Goal: Information Seeking & Learning: Learn about a topic

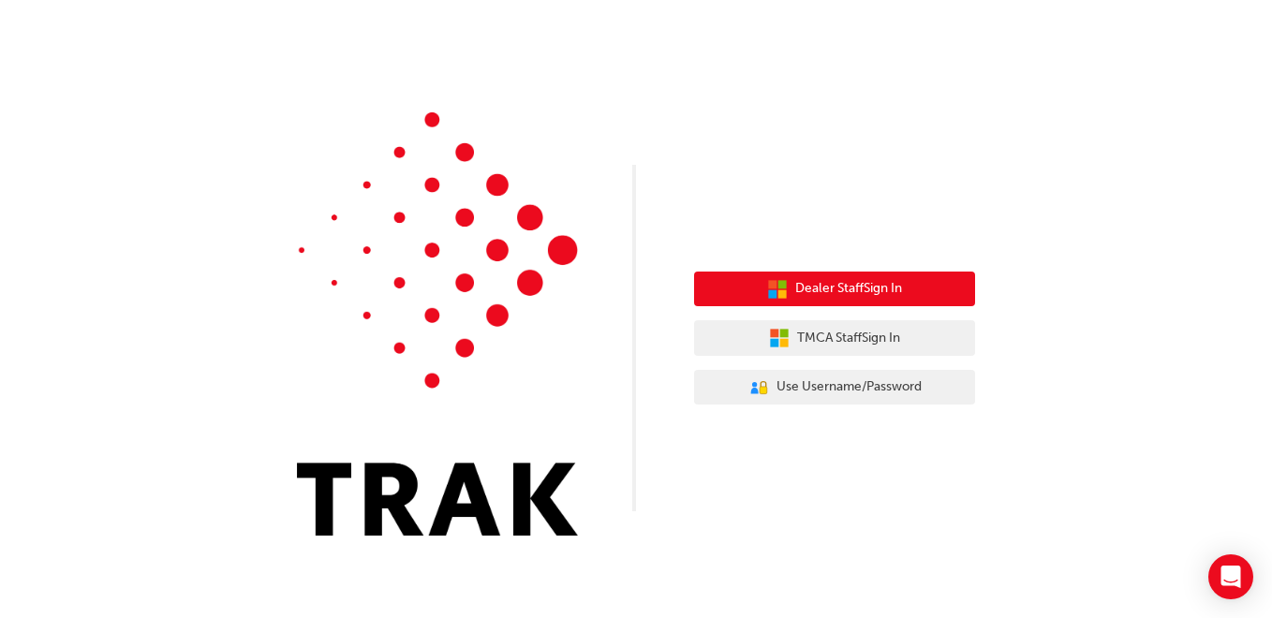
click at [788, 282] on button "Dealer Staff Sign In" at bounding box center [834, 290] width 281 height 36
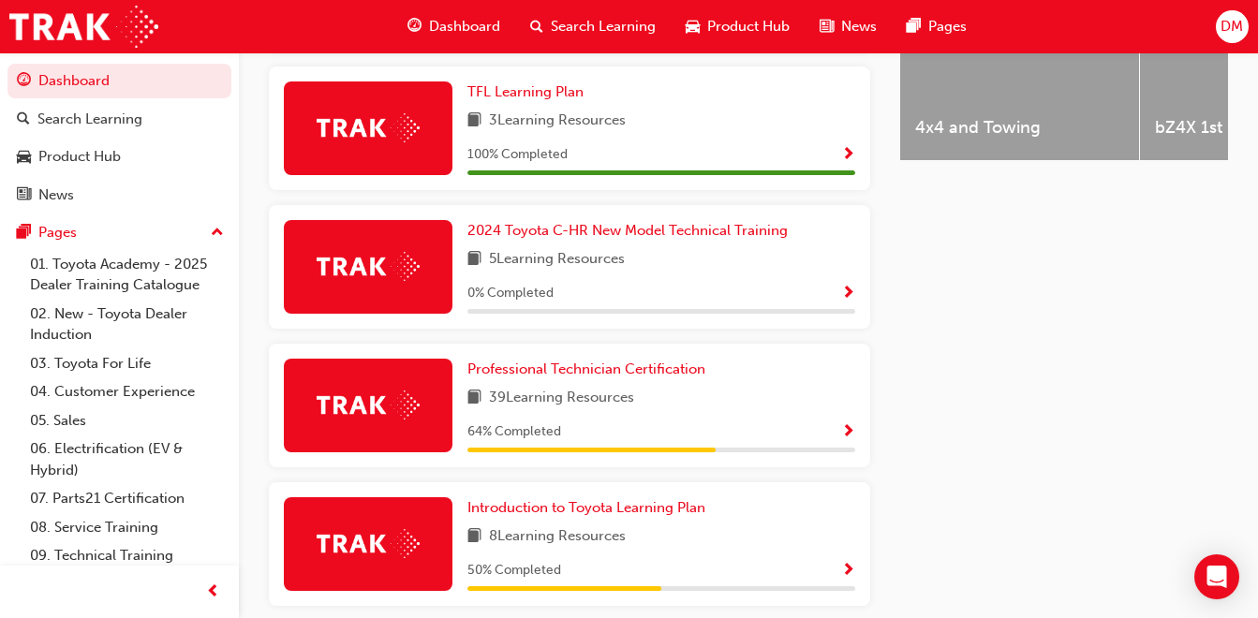
scroll to position [951, 0]
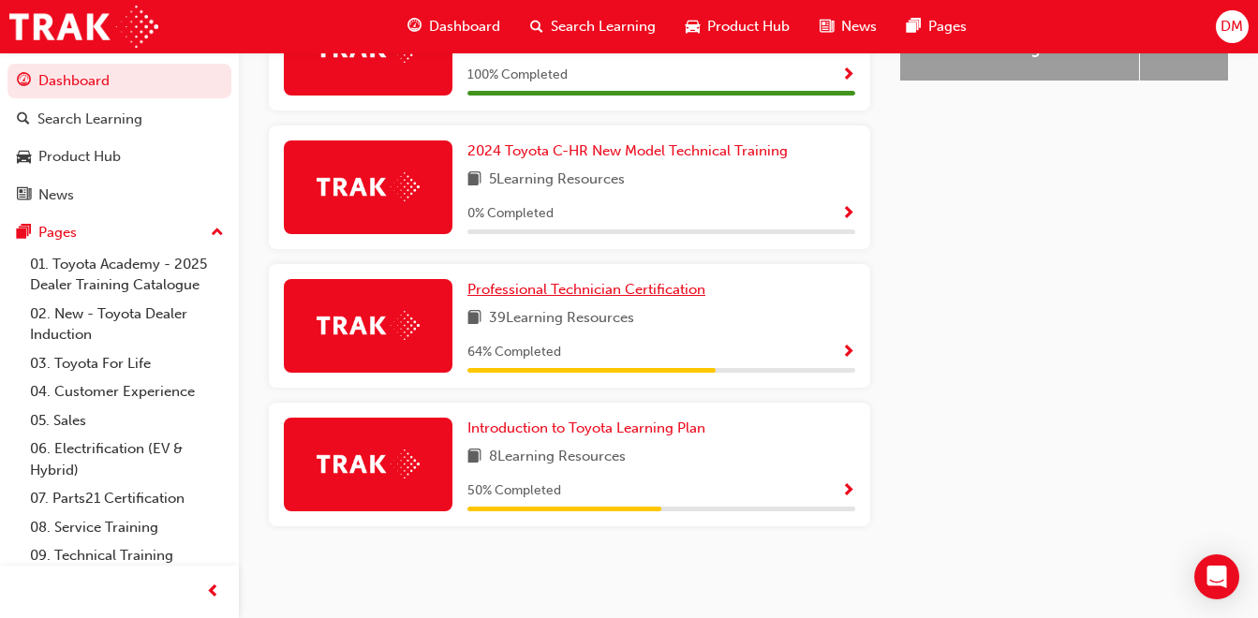
click at [583, 294] on span "Professional Technician Certification" at bounding box center [586, 289] width 238 height 17
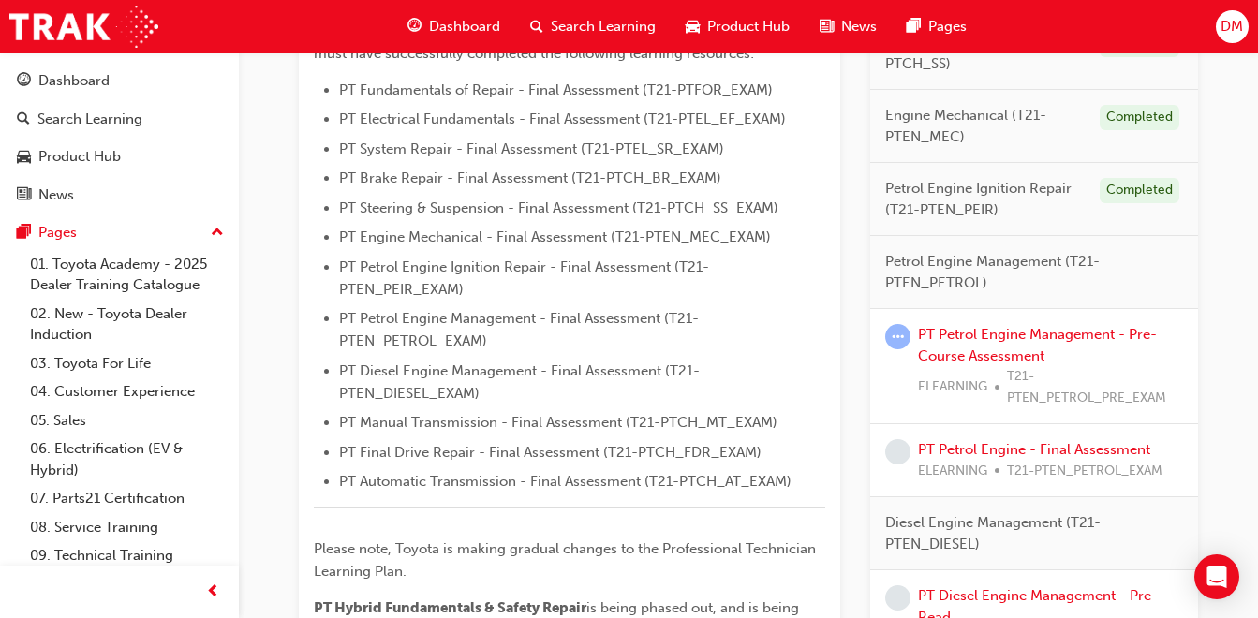
scroll to position [566, 0]
click at [963, 347] on link "PT Petrol Engine Management - Pre-Course Assessment" at bounding box center [1037, 343] width 239 height 38
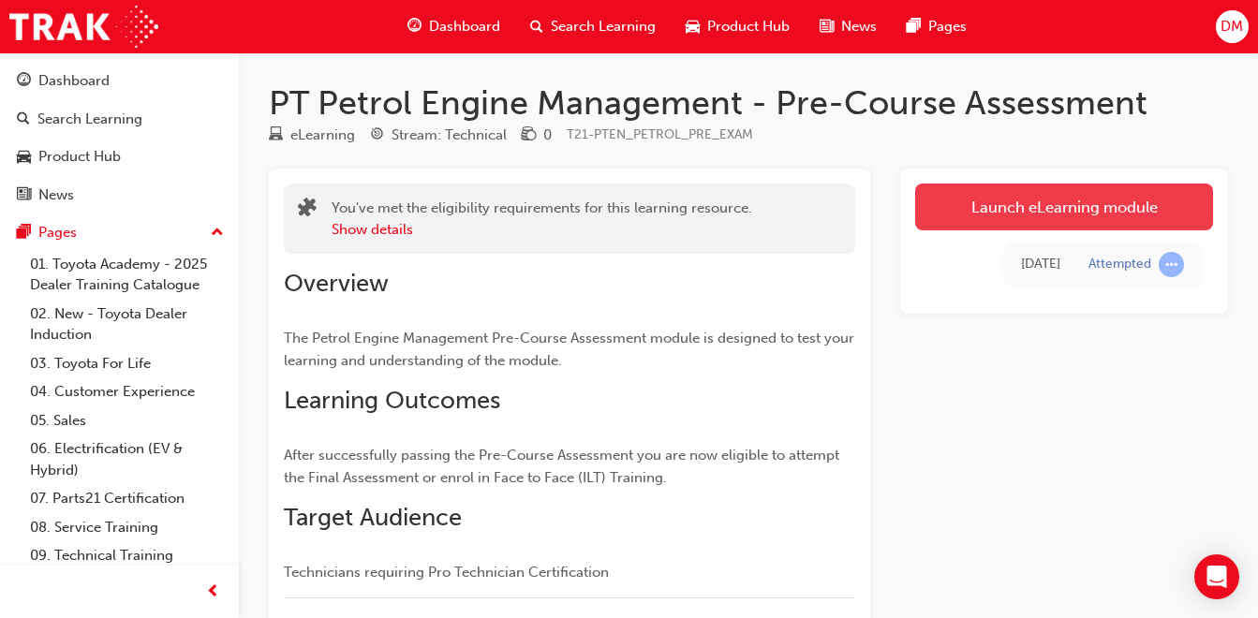
click at [1002, 211] on link "Launch eLearning module" at bounding box center [1064, 207] width 298 height 47
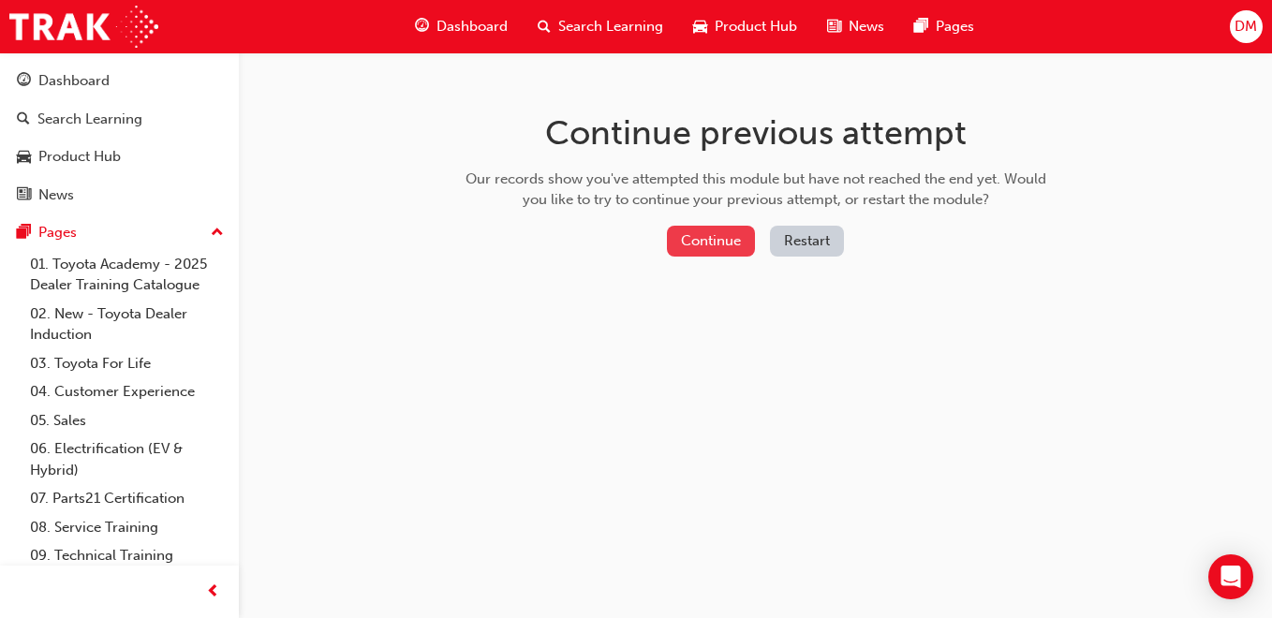
click at [730, 246] on button "Continue" at bounding box center [711, 241] width 88 height 31
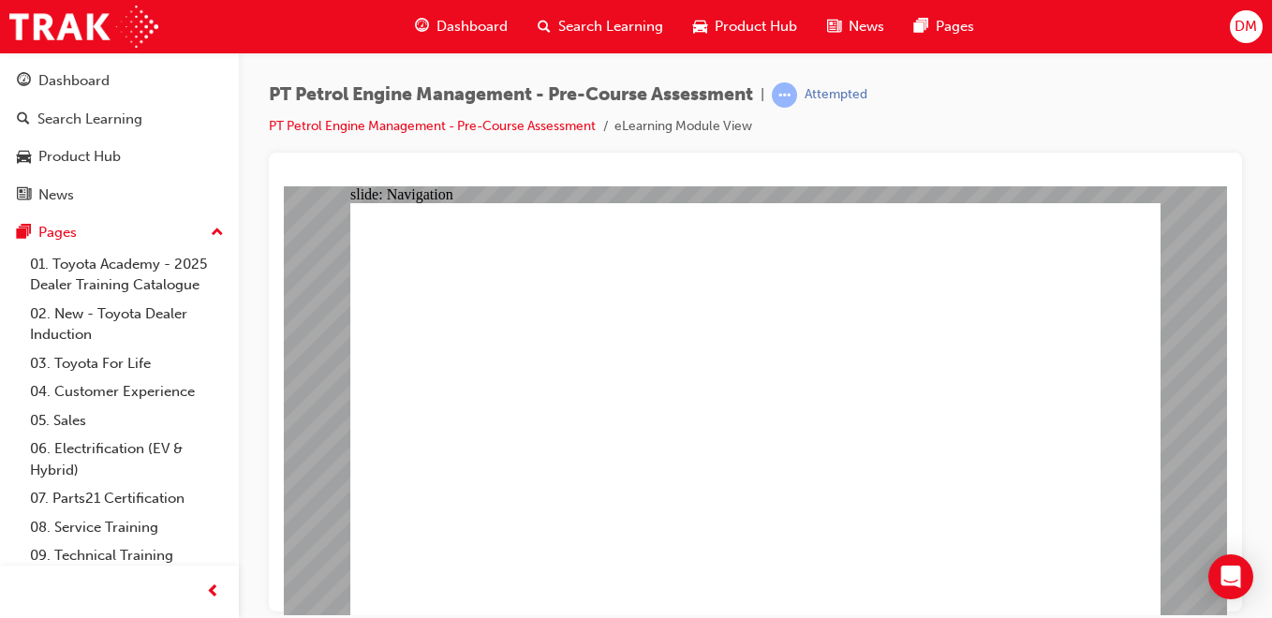
radio input "true"
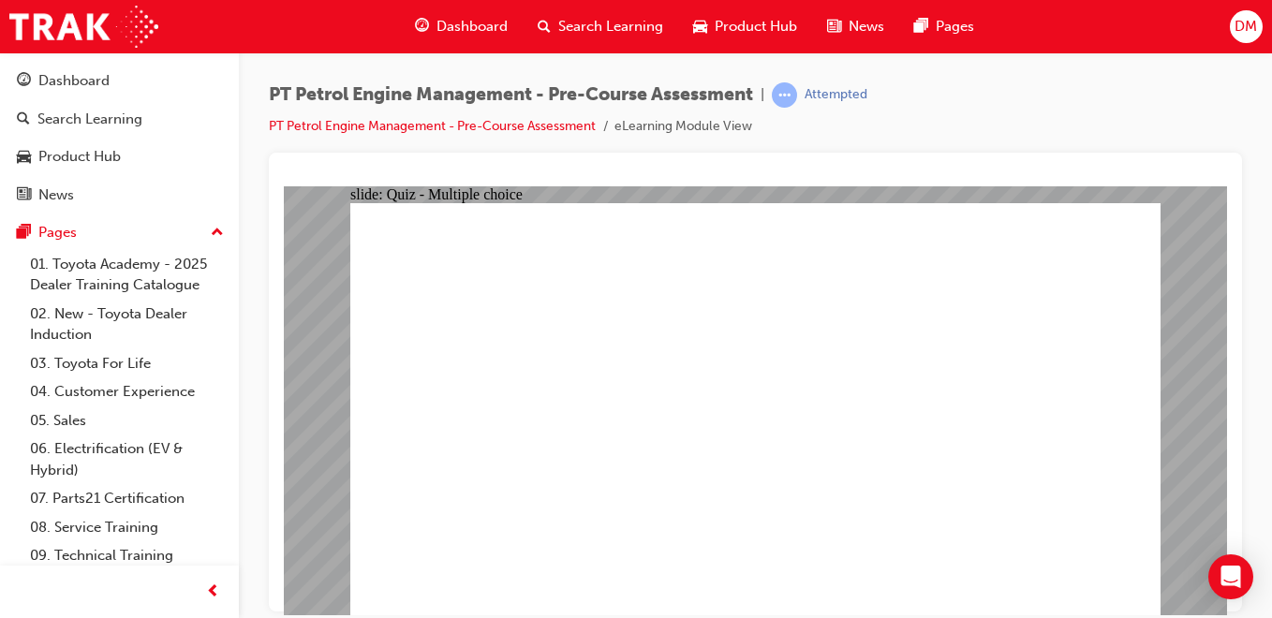
radio input "true"
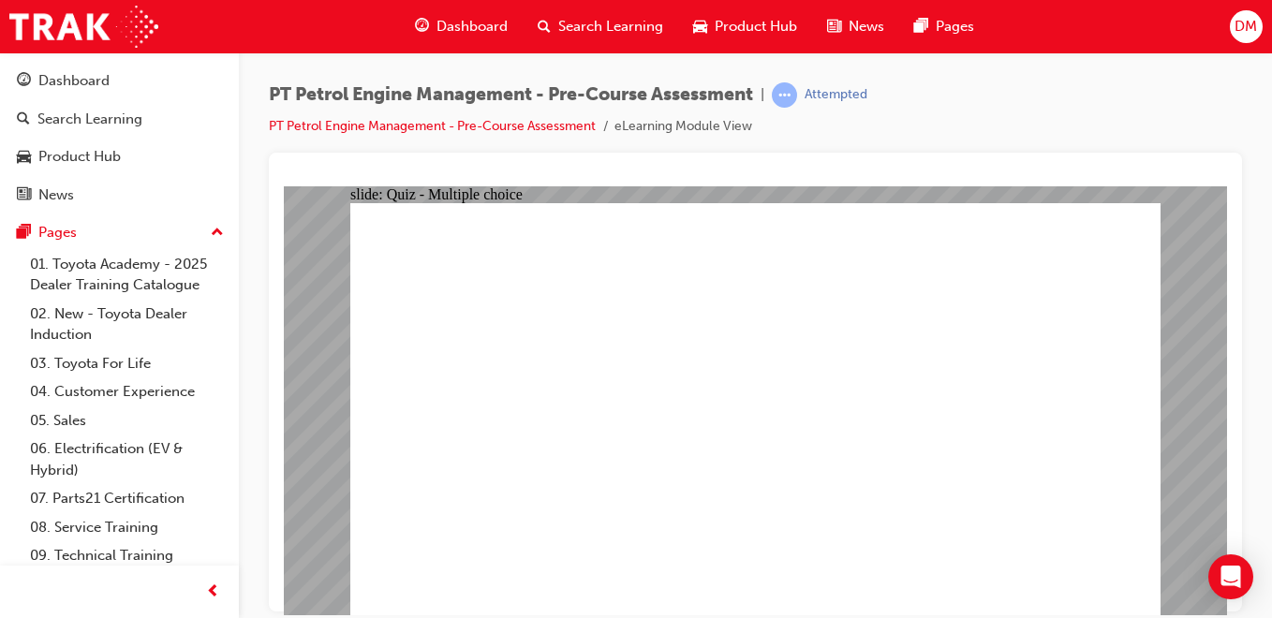
drag, startPoint x: 543, startPoint y: 271, endPoint x: 574, endPoint y: 287, distance: 34.8
radio input "true"
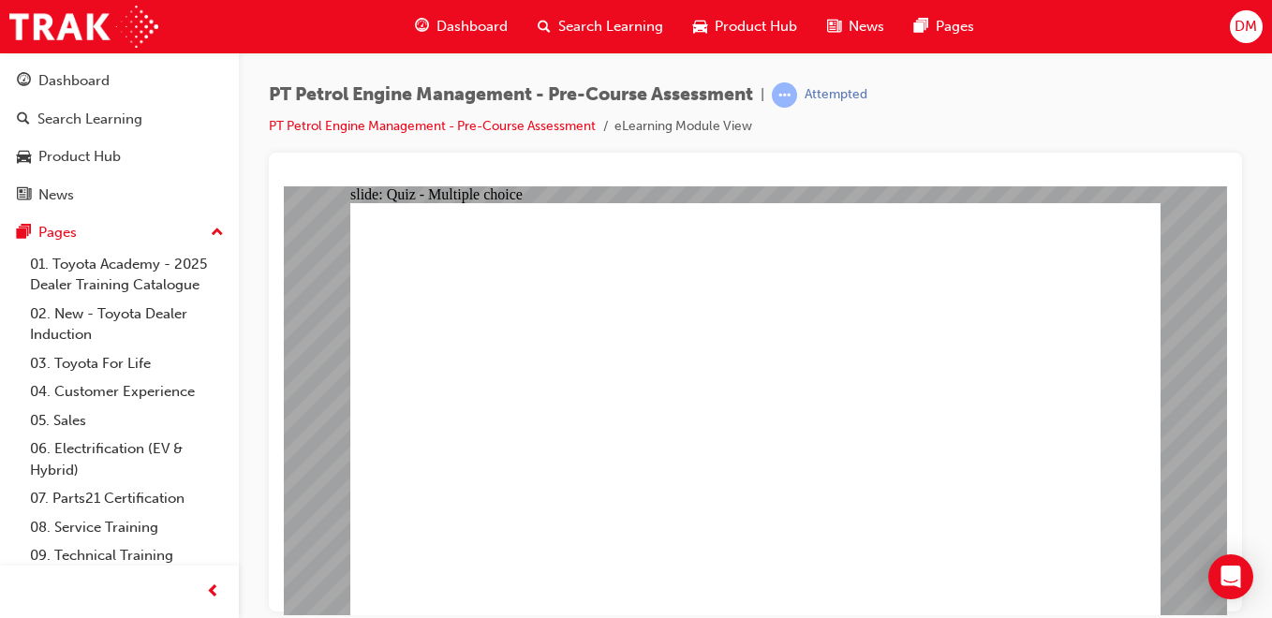
radio input "true"
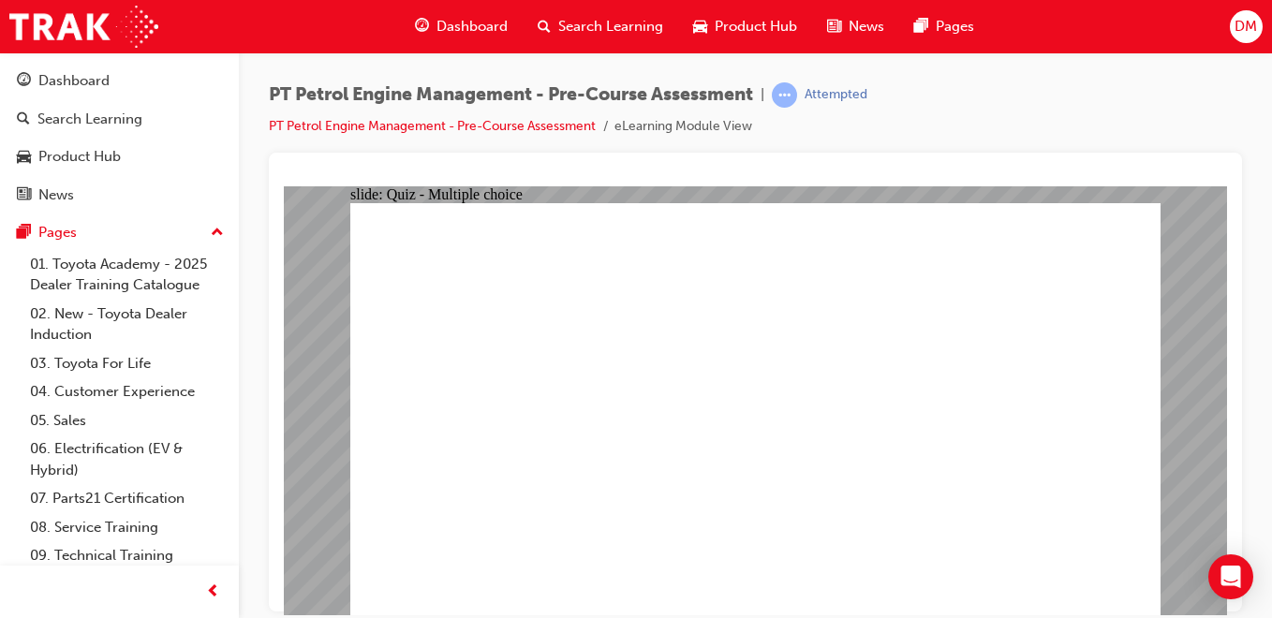
radio input "true"
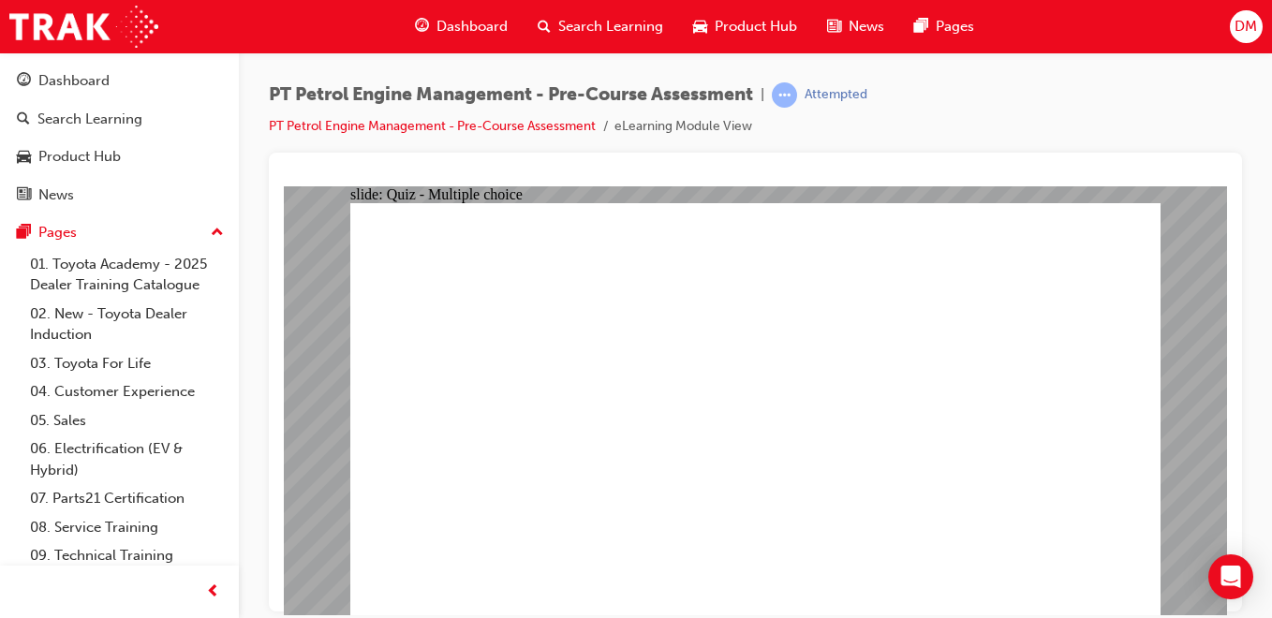
radio input "true"
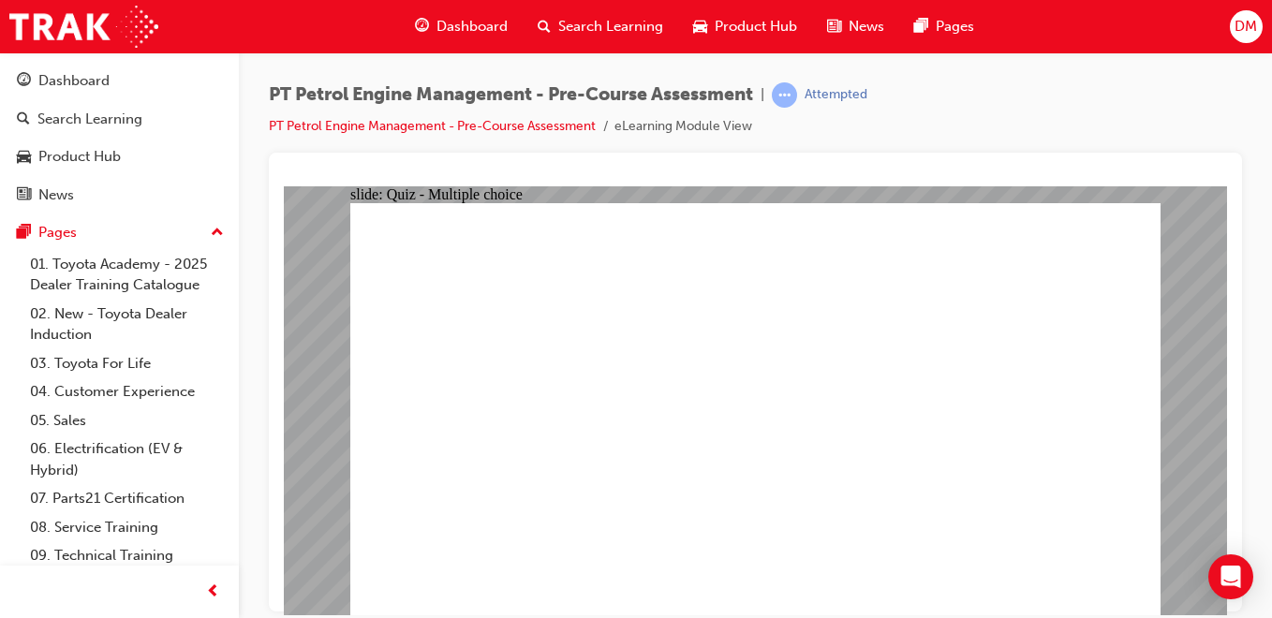
radio input "true"
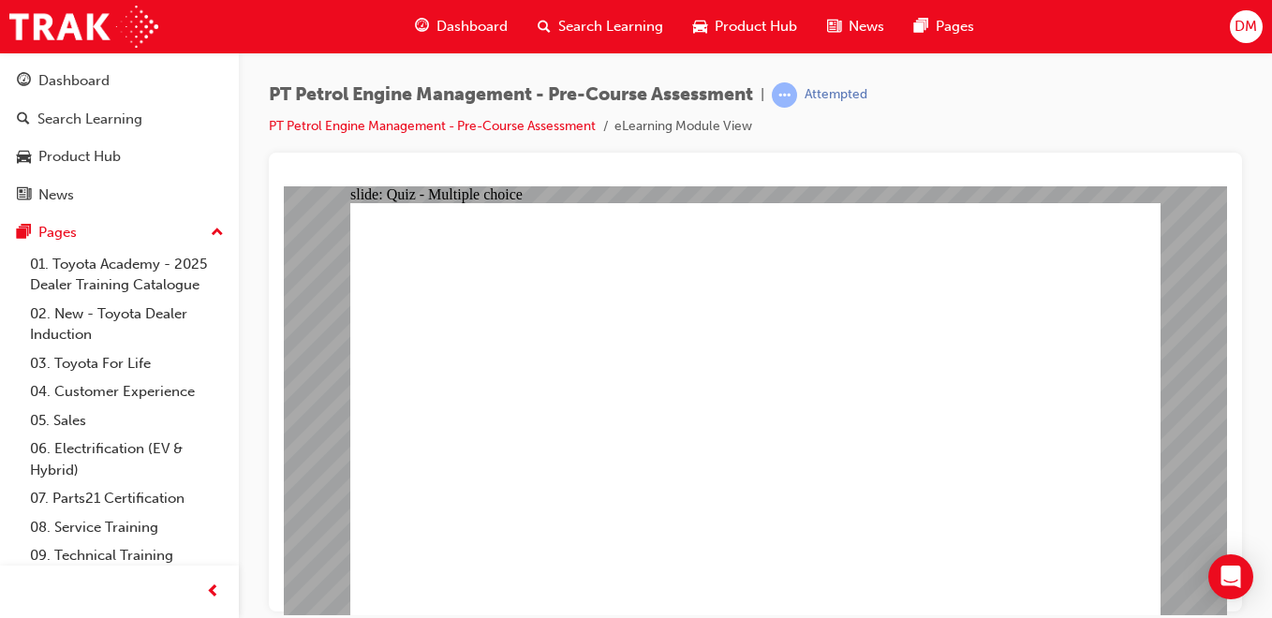
radio input "true"
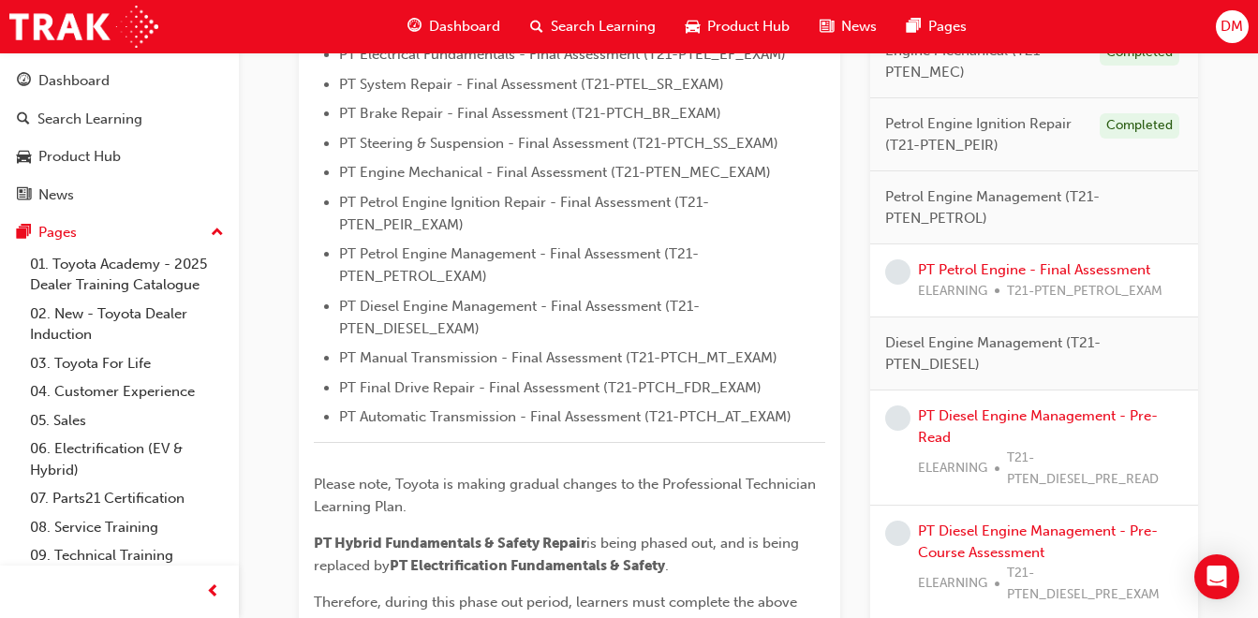
scroll to position [626, 0]
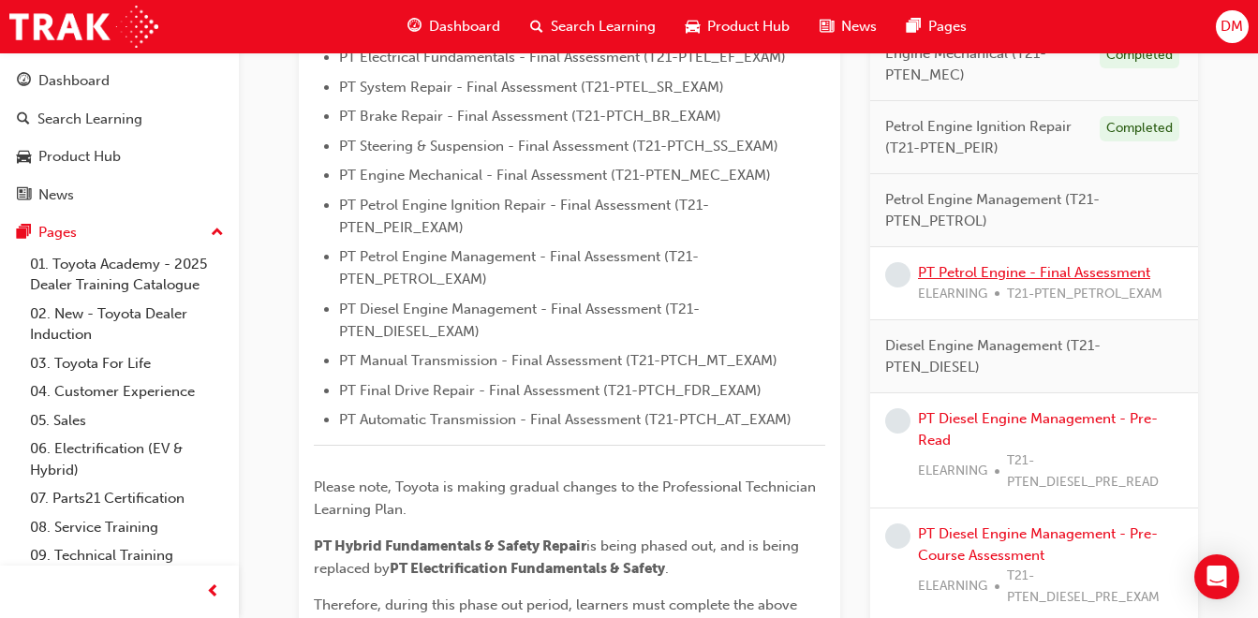
click at [968, 275] on link "PT Petrol Engine - Final Assessment" at bounding box center [1034, 272] width 232 height 17
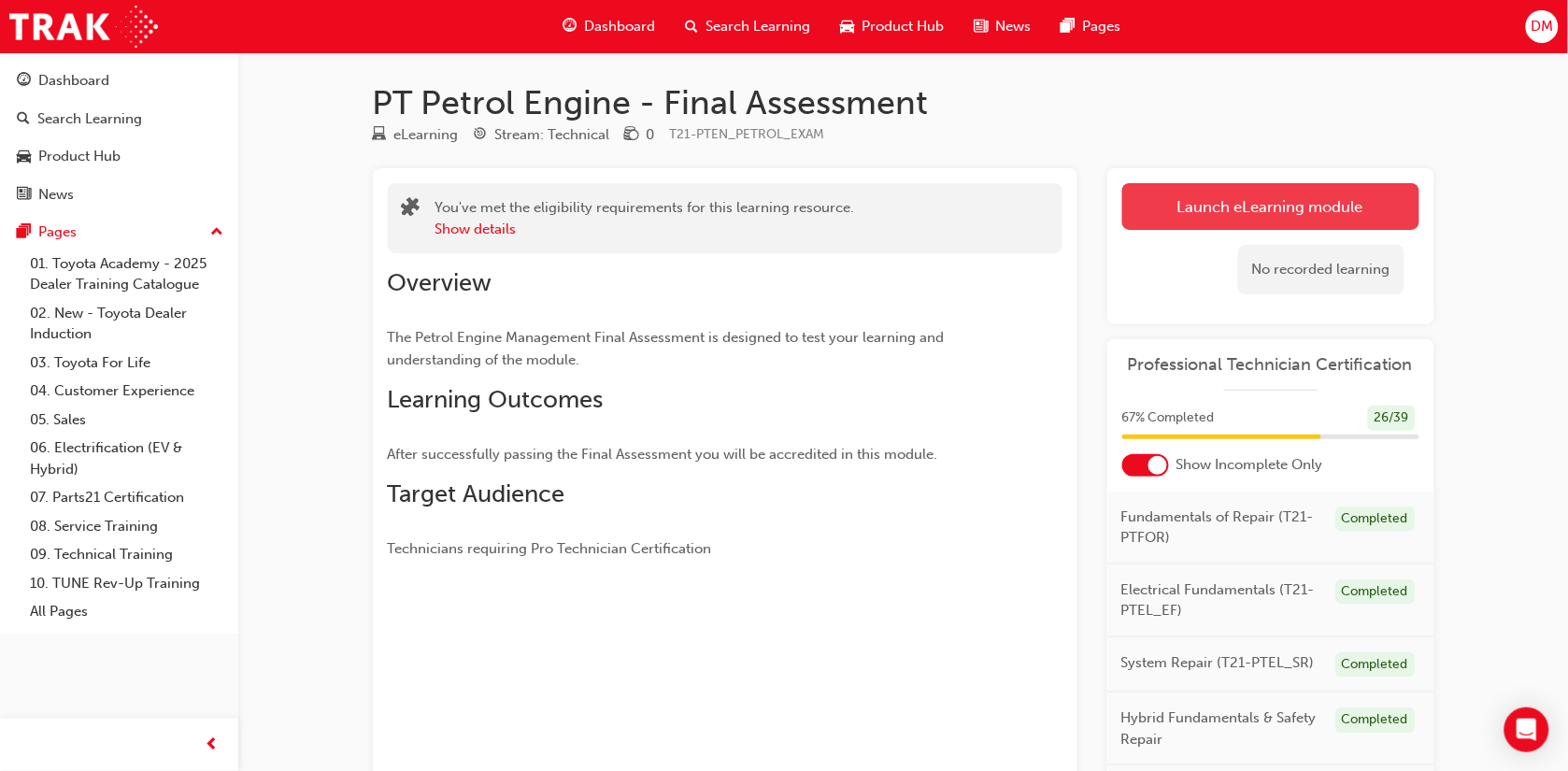
click at [1268, 208] on link "Launch eLearning module" at bounding box center [1271, 206] width 297 height 47
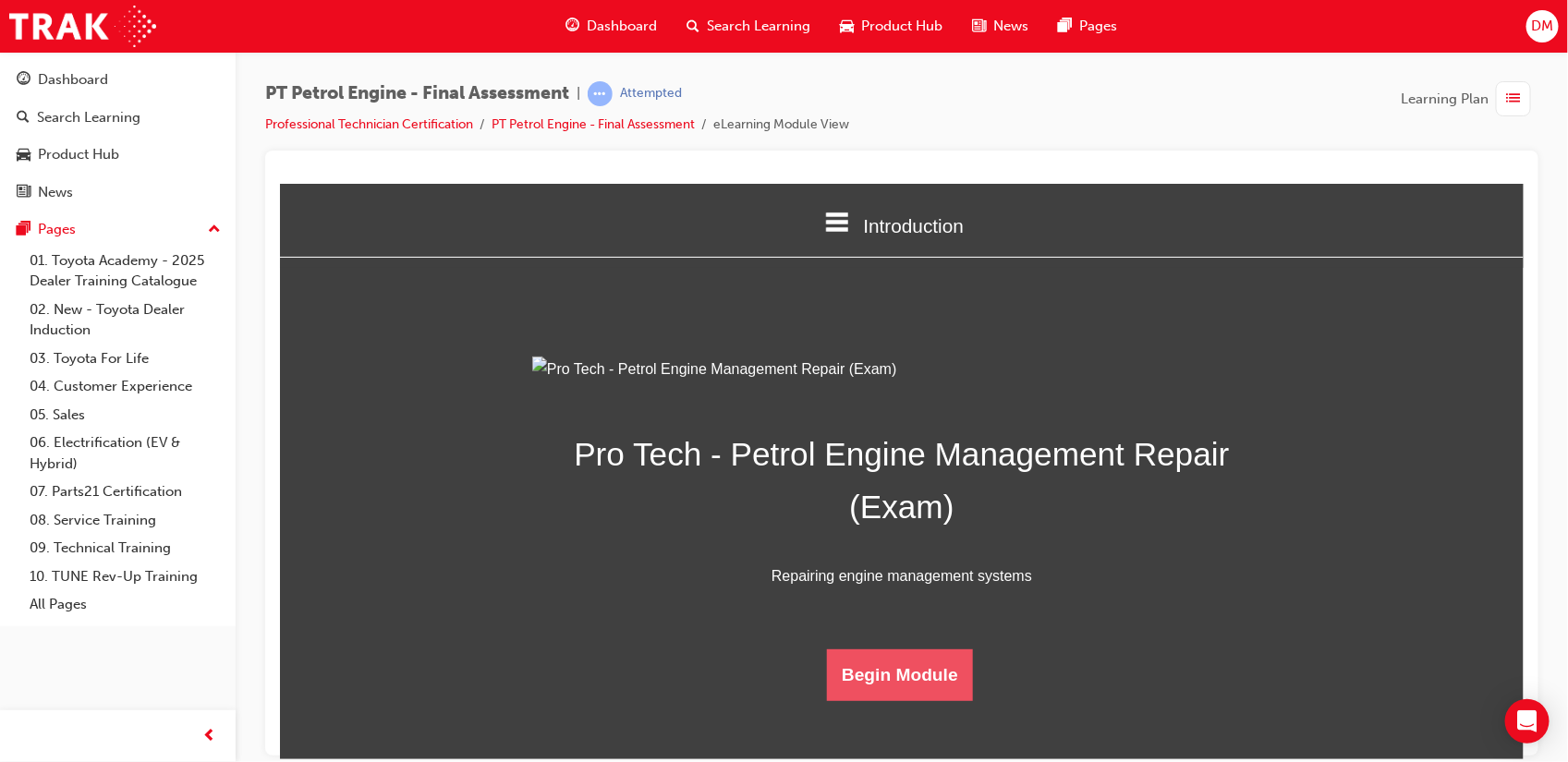
scroll to position [145, 0]
click at [900, 608] on button "Begin Module" at bounding box center [899, 674] width 146 height 51
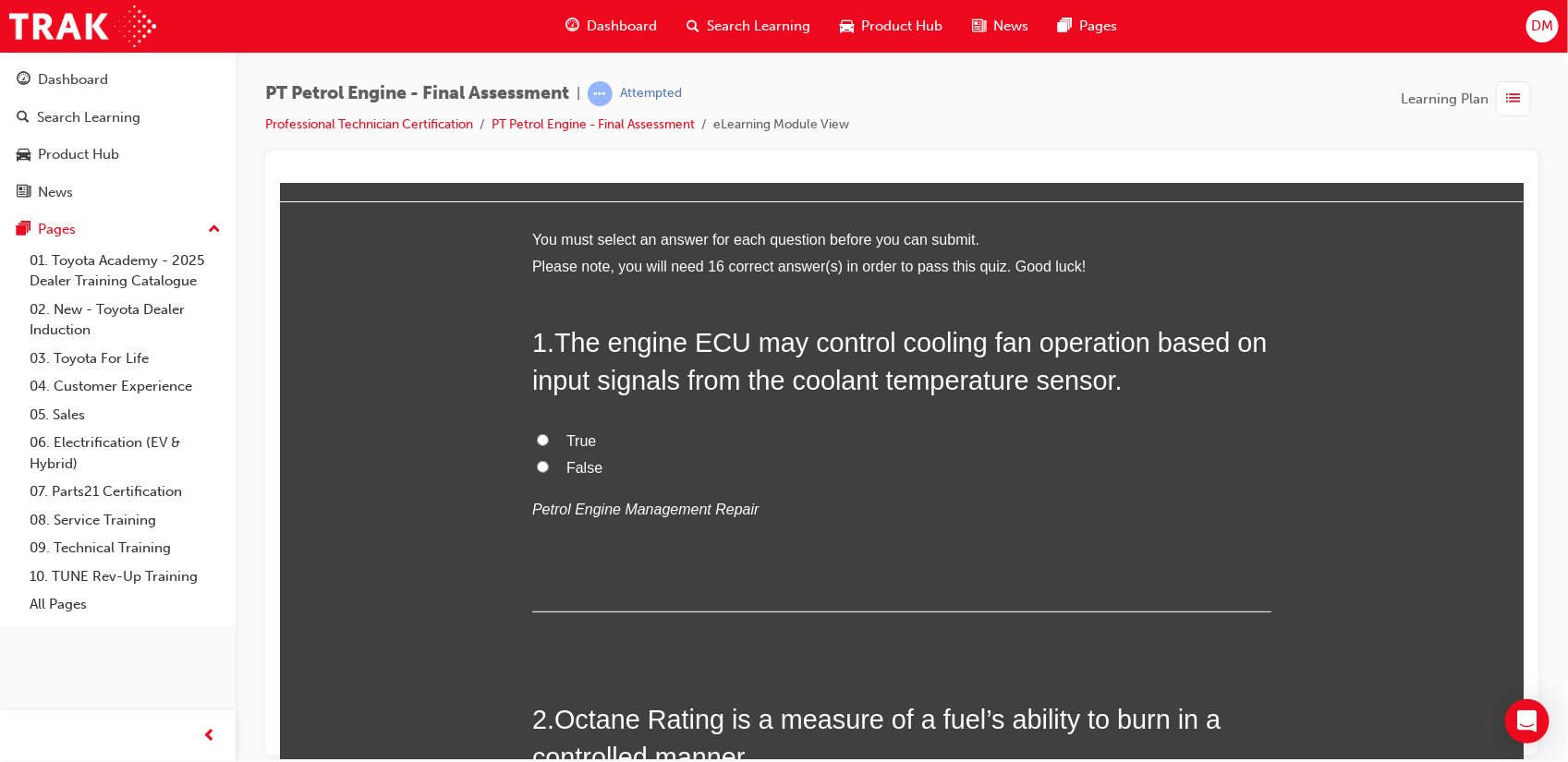
scroll to position [0, 0]
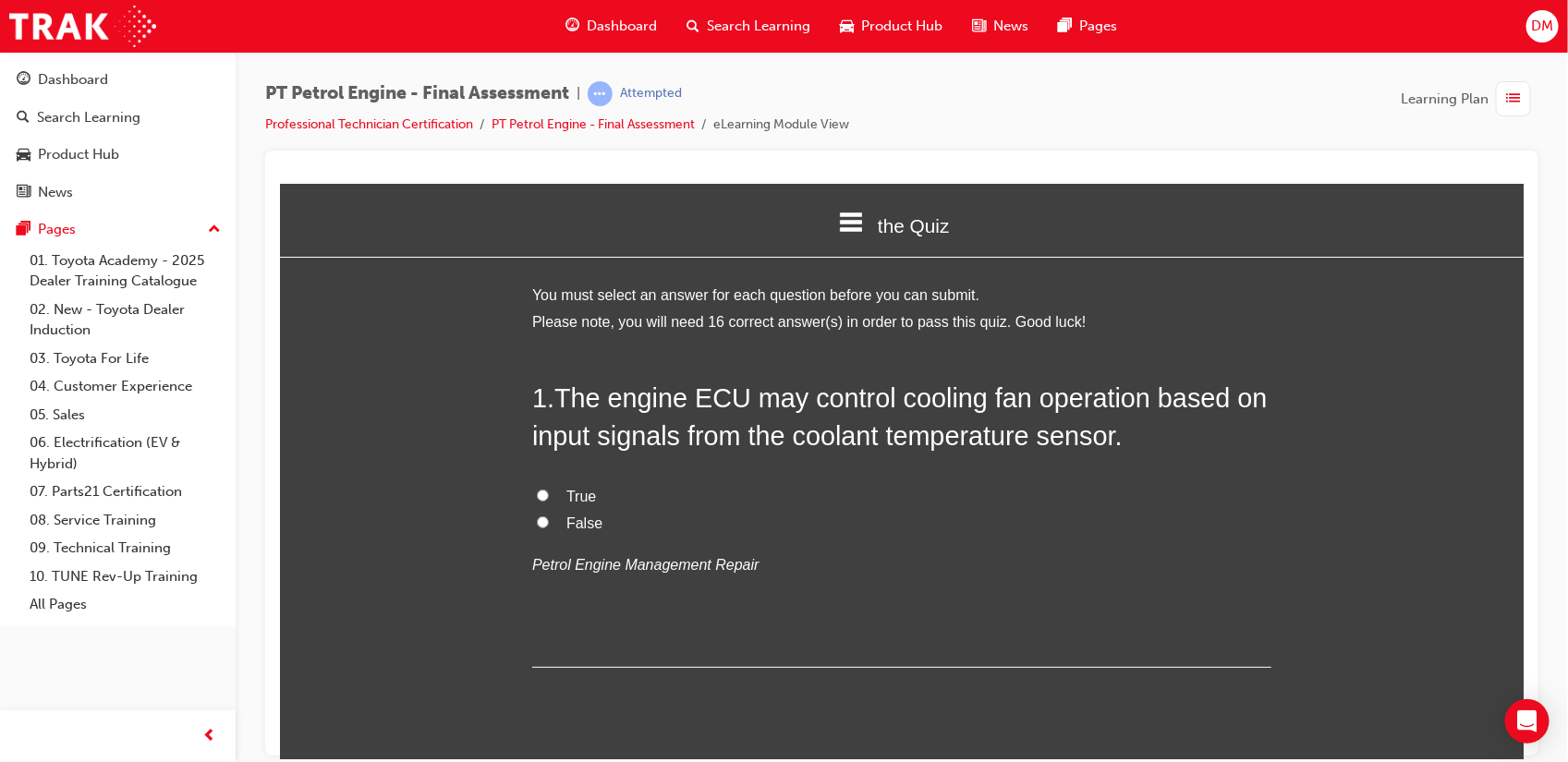
click at [535, 490] on input "True" at bounding box center [541, 495] width 12 height 12
radio input "true"
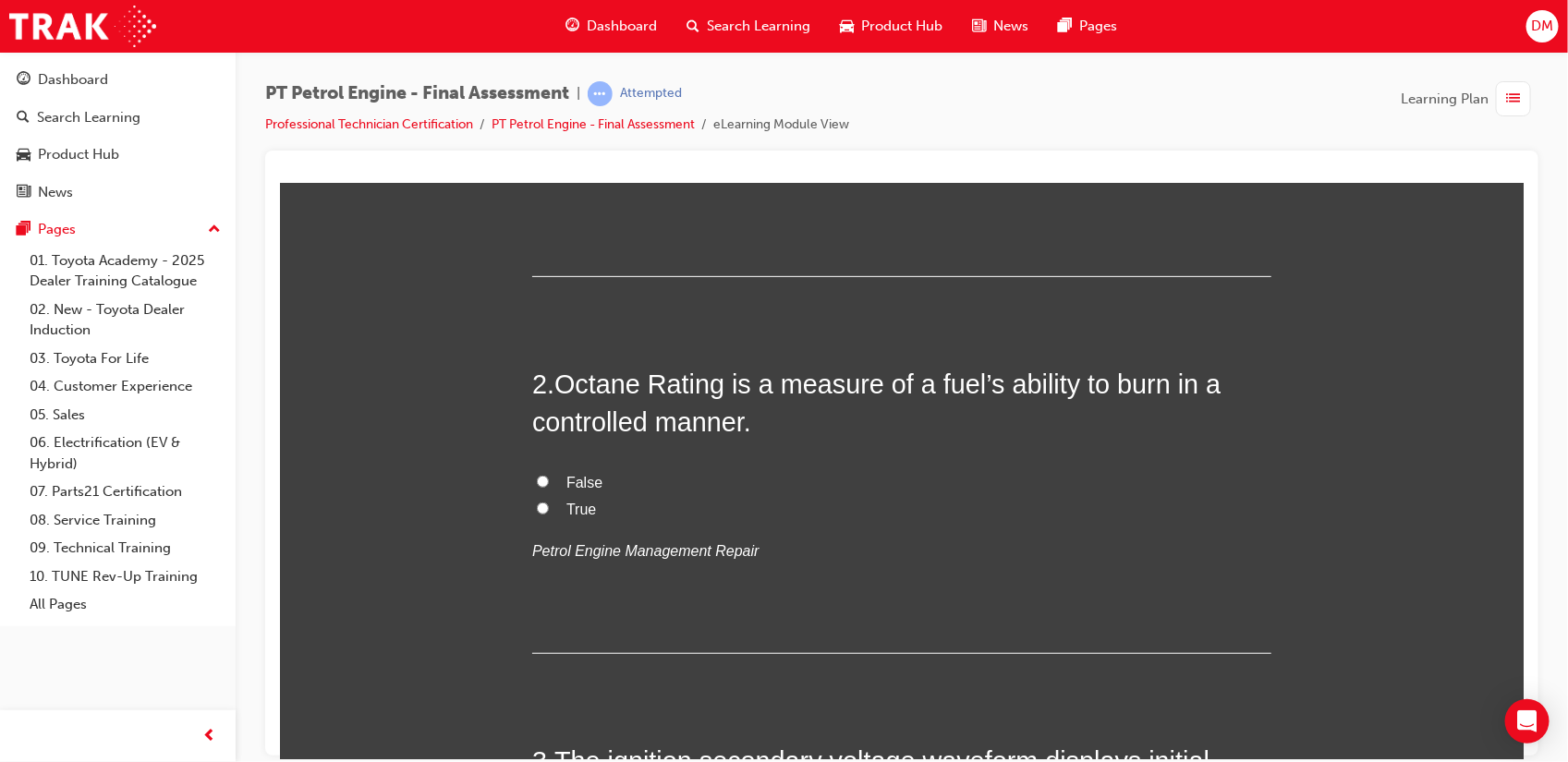
scroll to position [393, 0]
click at [535, 506] on input "True" at bounding box center [541, 505] width 12 height 12
radio input "true"
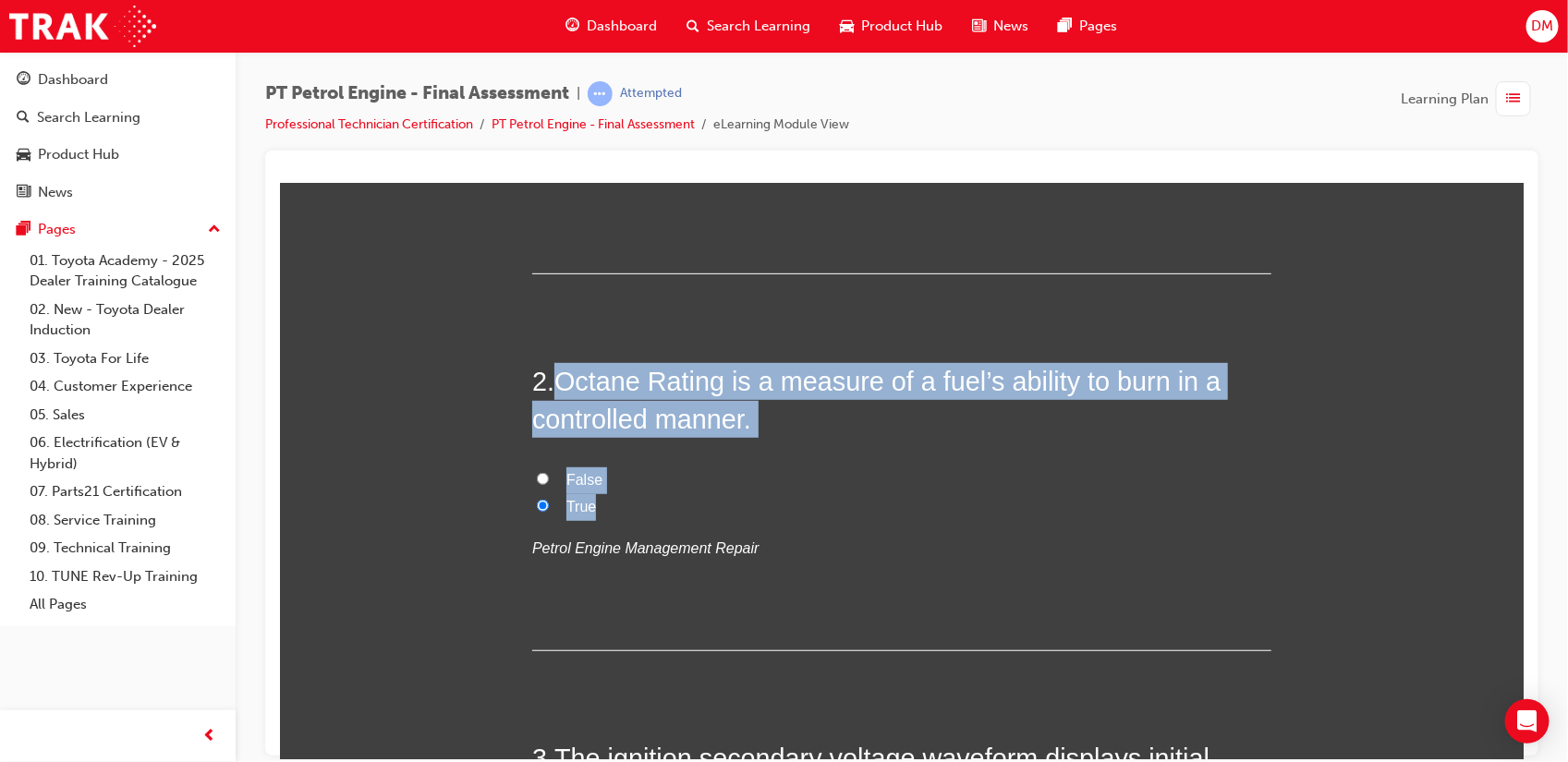
drag, startPoint x: 542, startPoint y: 379, endPoint x: 634, endPoint y: 512, distance: 161.7
click at [634, 512] on div "2 . Octane Rating is a measure of a fuel’s ability to burn in a controlled mann…" at bounding box center [900, 506] width 739 height 288
copy div "Octane Rating is a measure of a fuel’s ability to burn in a controlled manner. …"
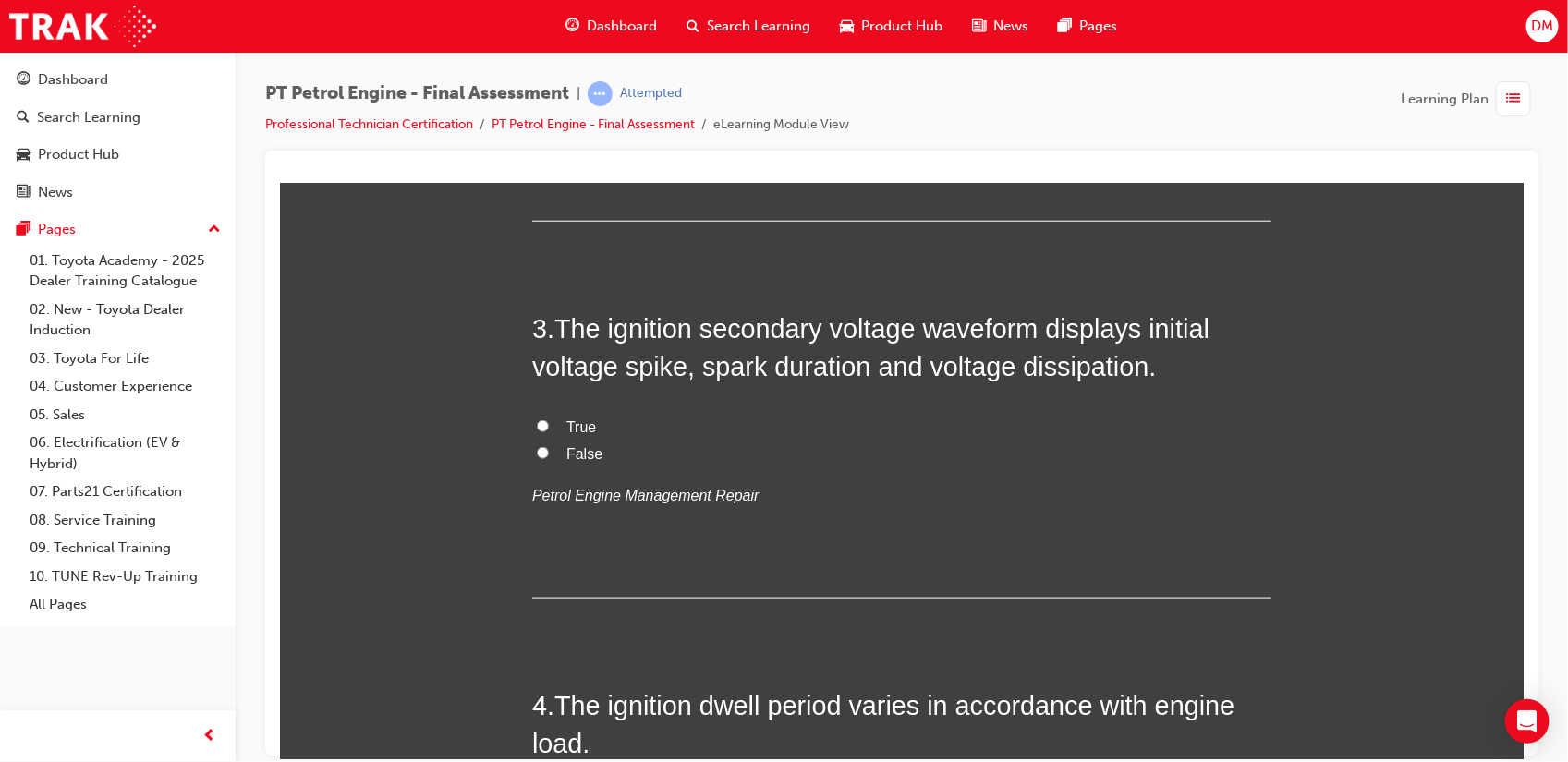
scroll to position [827, 0]
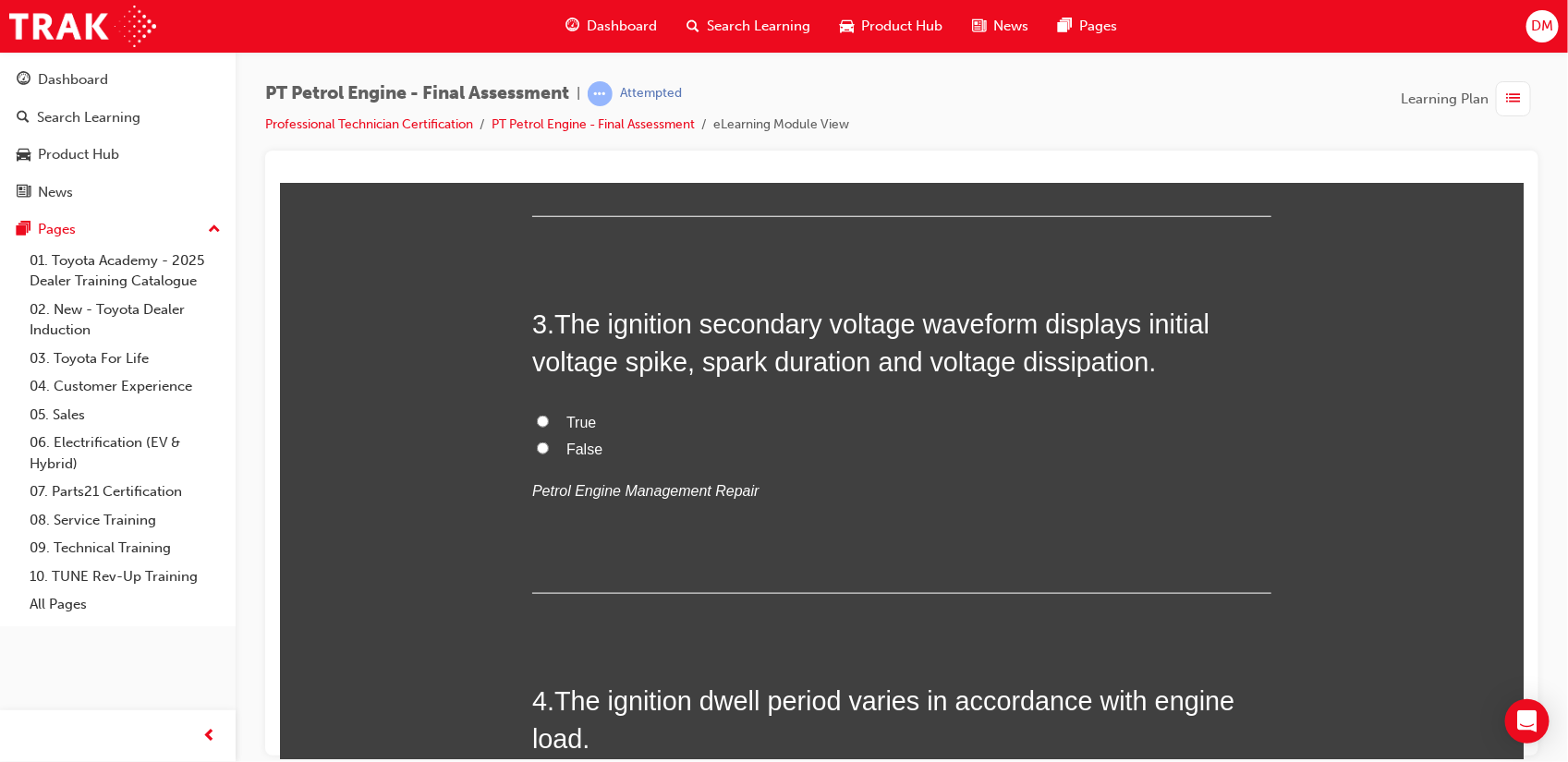
click at [535, 418] on input "True" at bounding box center [541, 421] width 12 height 12
radio input "true"
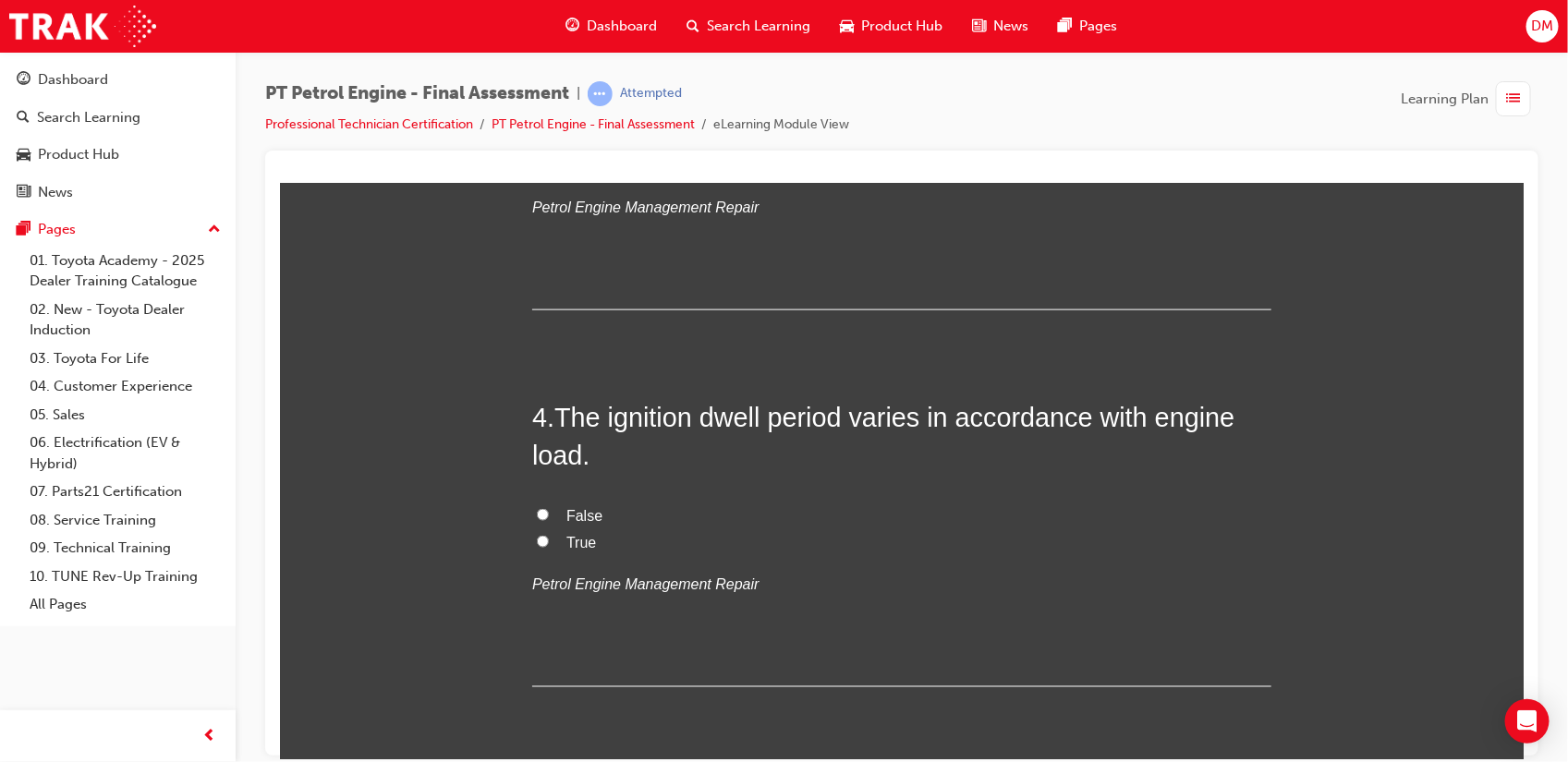
scroll to position [1113, 0]
click at [535, 538] on input "True" at bounding box center [541, 539] width 12 height 12
radio input "true"
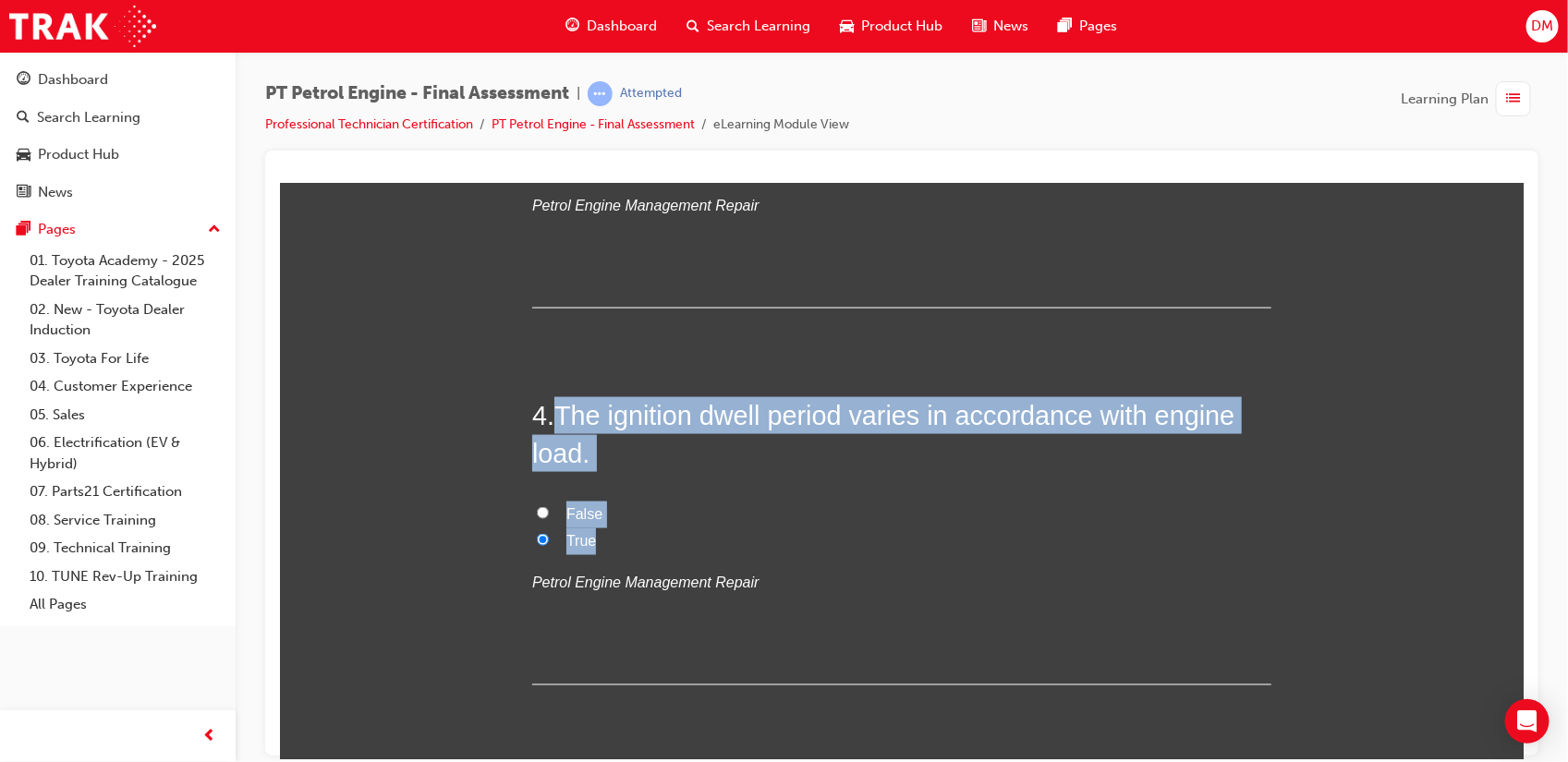
drag, startPoint x: 545, startPoint y: 419, endPoint x: 601, endPoint y: 526, distance: 120.8
click at [601, 526] on div "4 . The ignition dwell period varies in accordance with engine load. False True…" at bounding box center [900, 540] width 739 height 288
copy div "The ignition dwell period varies in accordance with engine load. False True"
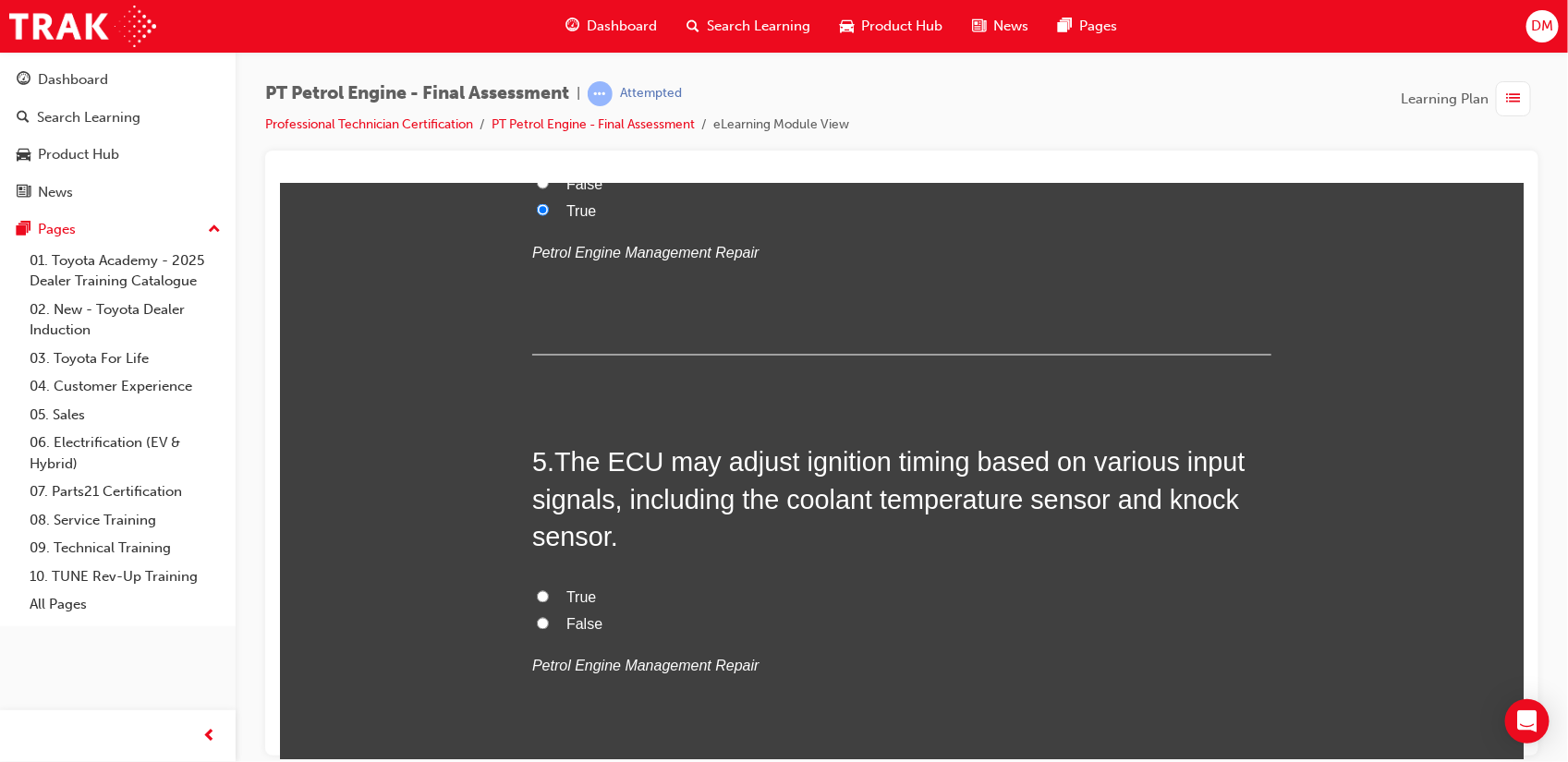
scroll to position [1446, 0]
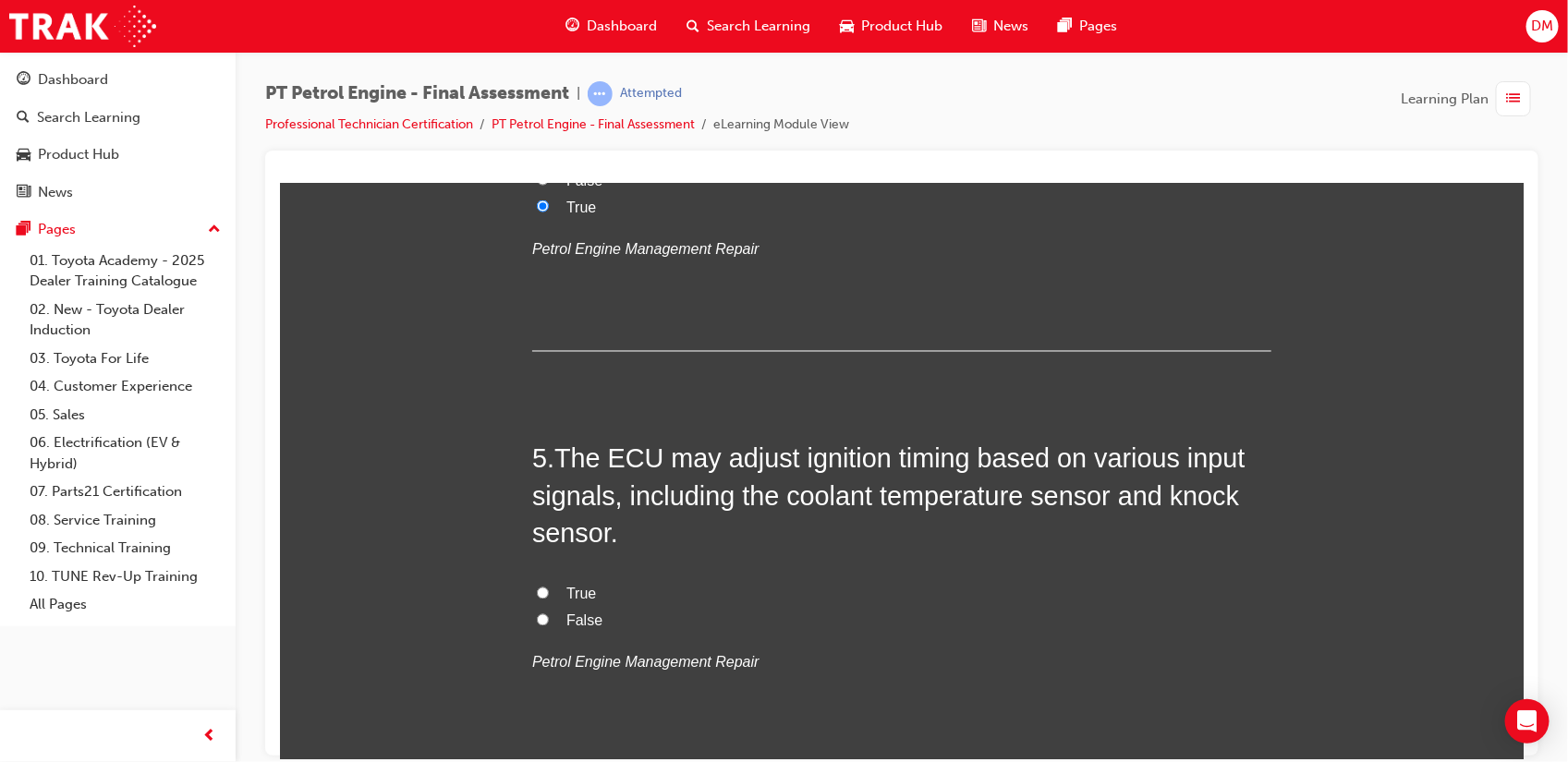
click at [535, 608] on input "False" at bounding box center [541, 619] width 12 height 12
radio input "true"
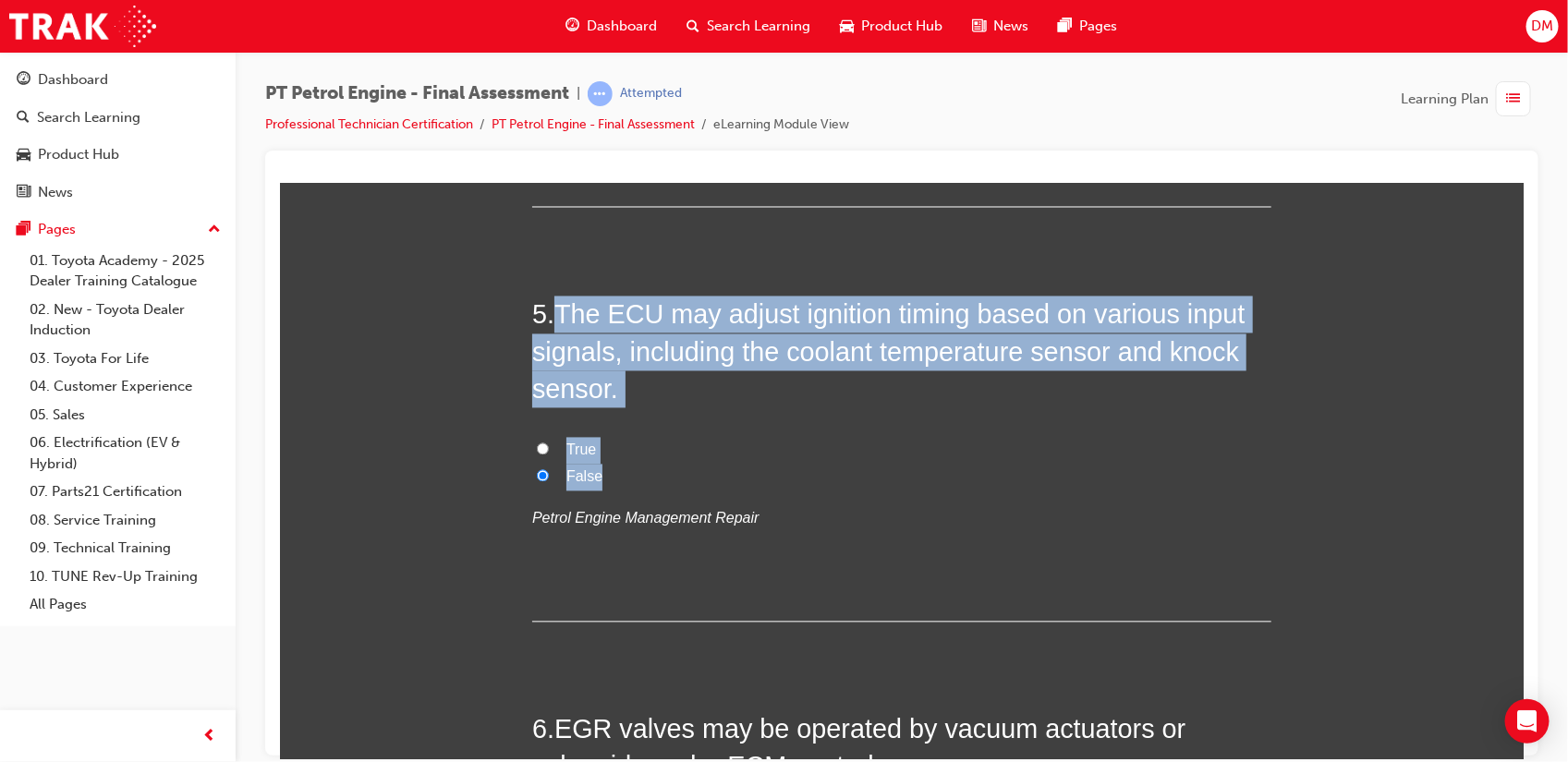
drag, startPoint x: 551, startPoint y: 323, endPoint x: 620, endPoint y: 464, distance: 157.0
click at [620, 464] on div "5 . The ECU may adjust ignition timing based on various input signals, includin…" at bounding box center [900, 458] width 739 height 325
copy div "The ECU may adjust ignition timing based on various input signals, including th…"
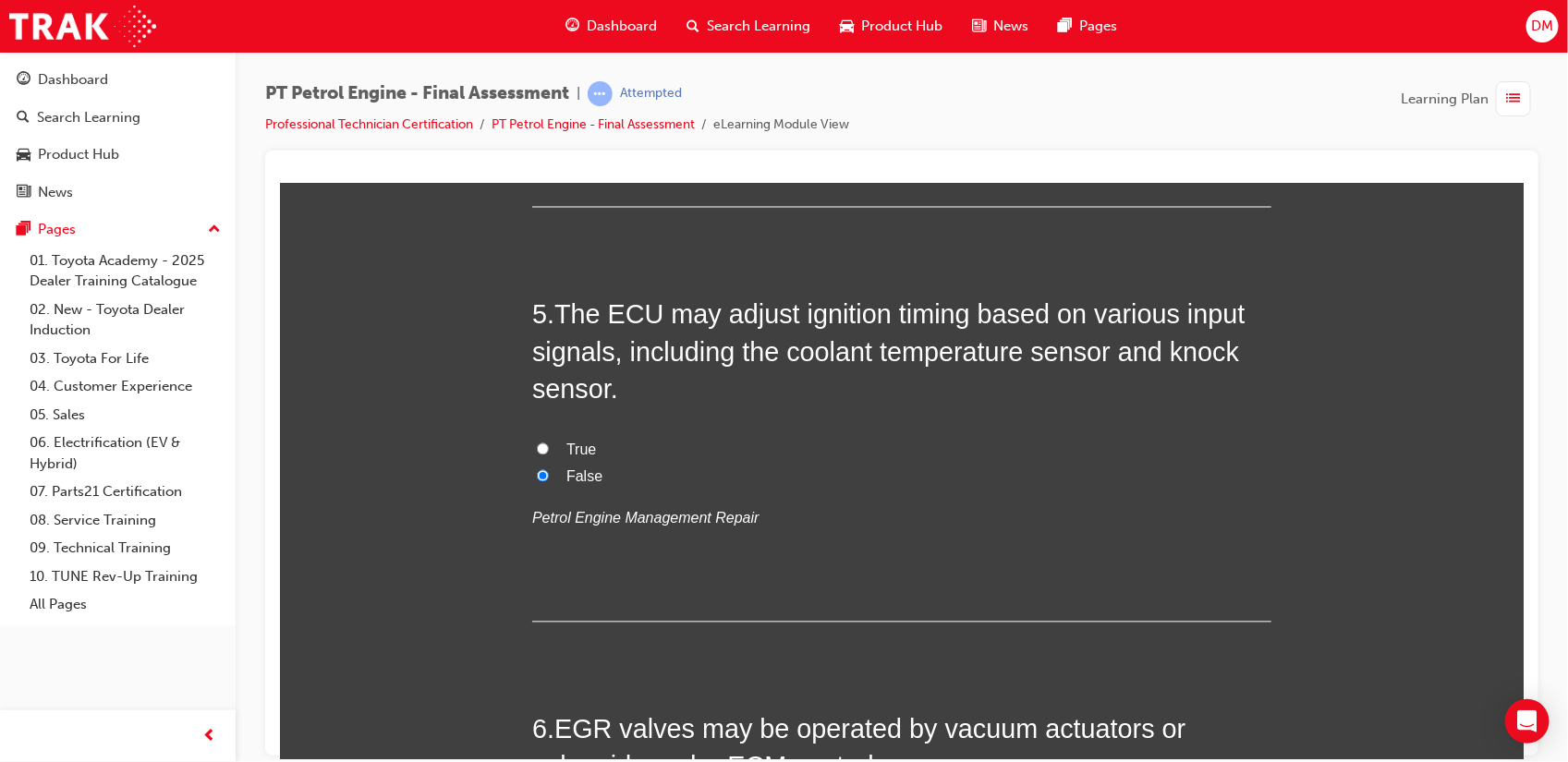
click at [535, 447] on input "True" at bounding box center [541, 449] width 12 height 12
radio input "true"
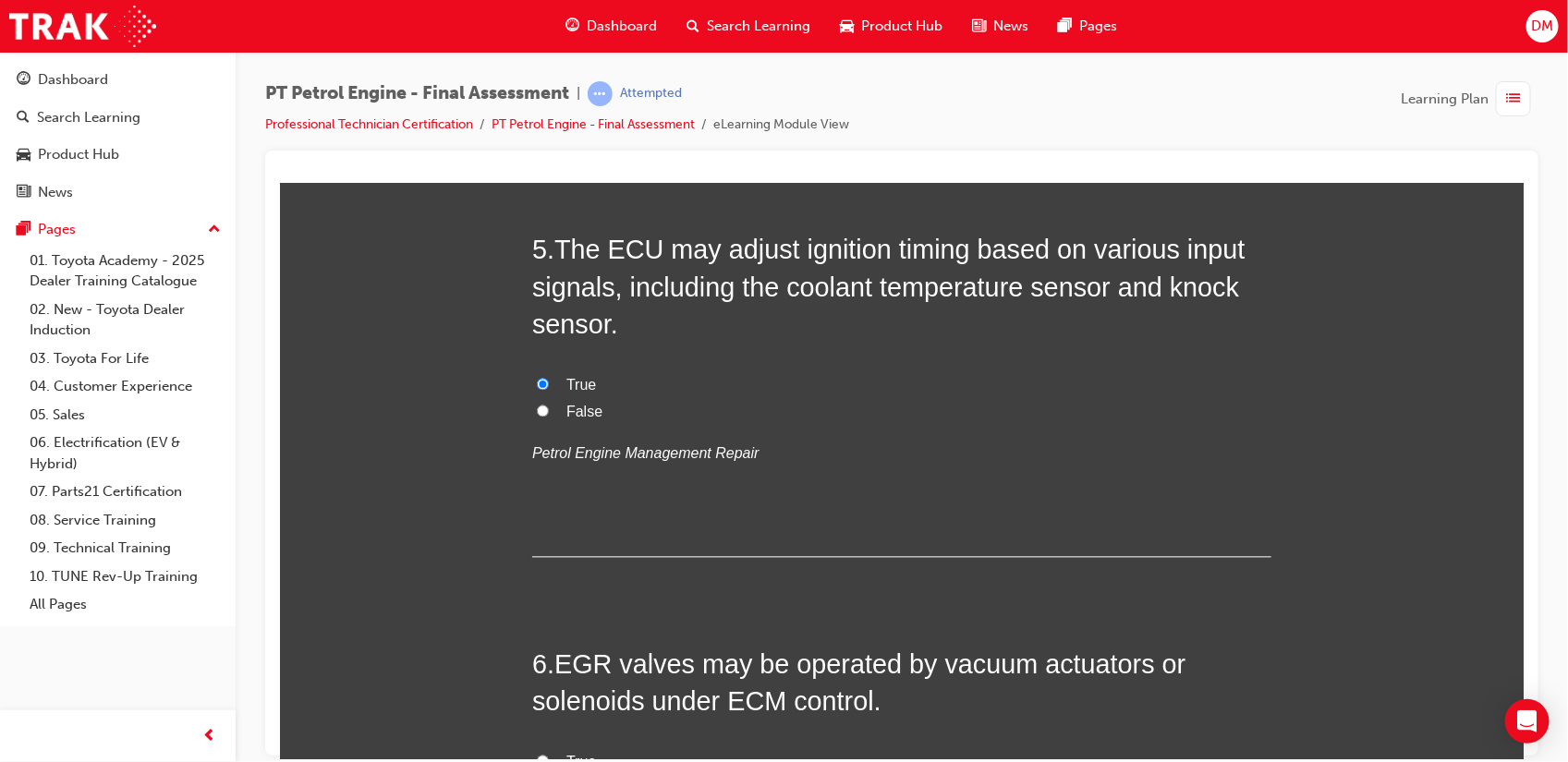
scroll to position [2006, 0]
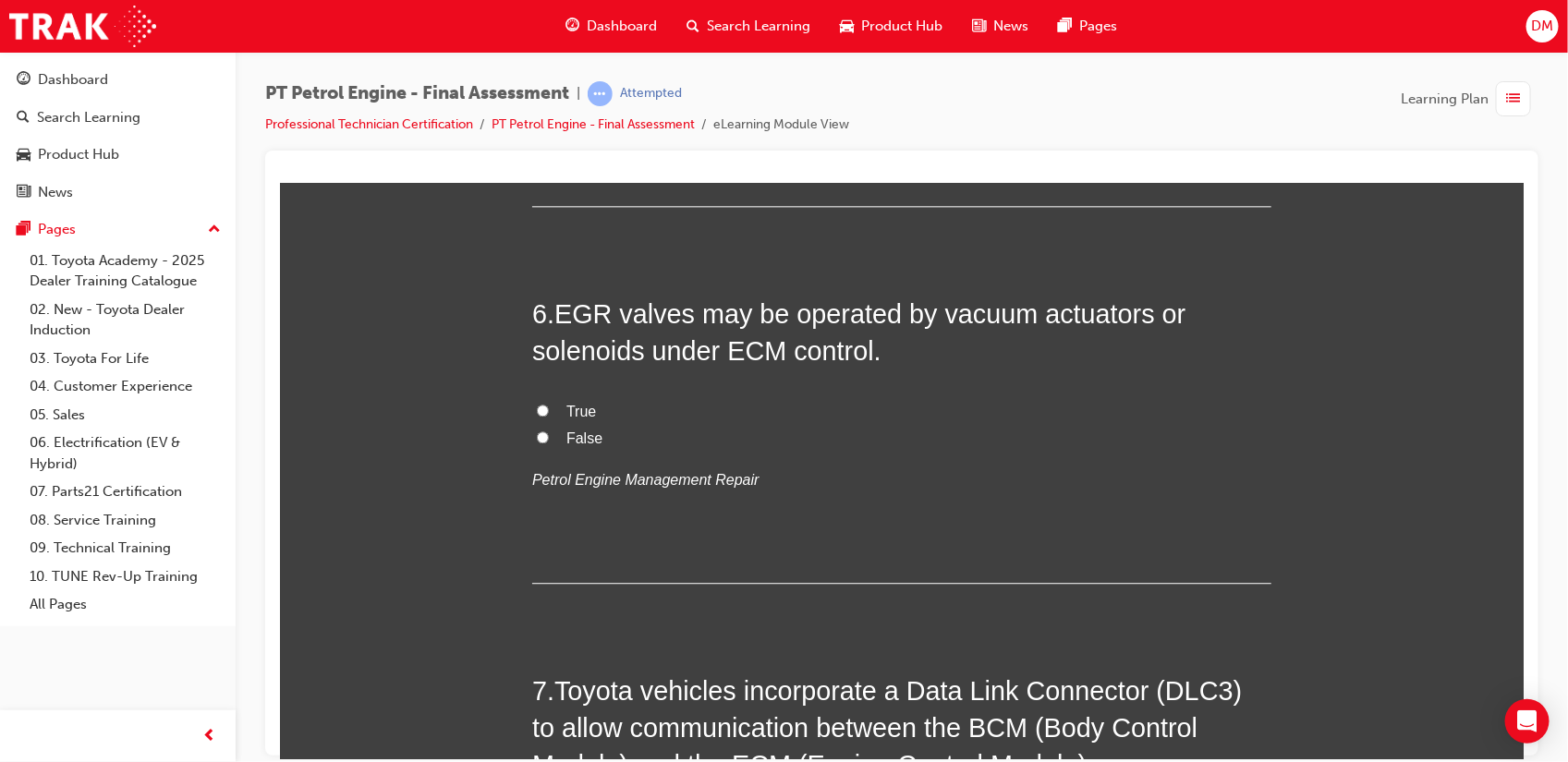
click at [535, 412] on input "True" at bounding box center [541, 409] width 12 height 12
radio input "true"
click at [535, 412] on input "True" at bounding box center [541, 409] width 12 height 12
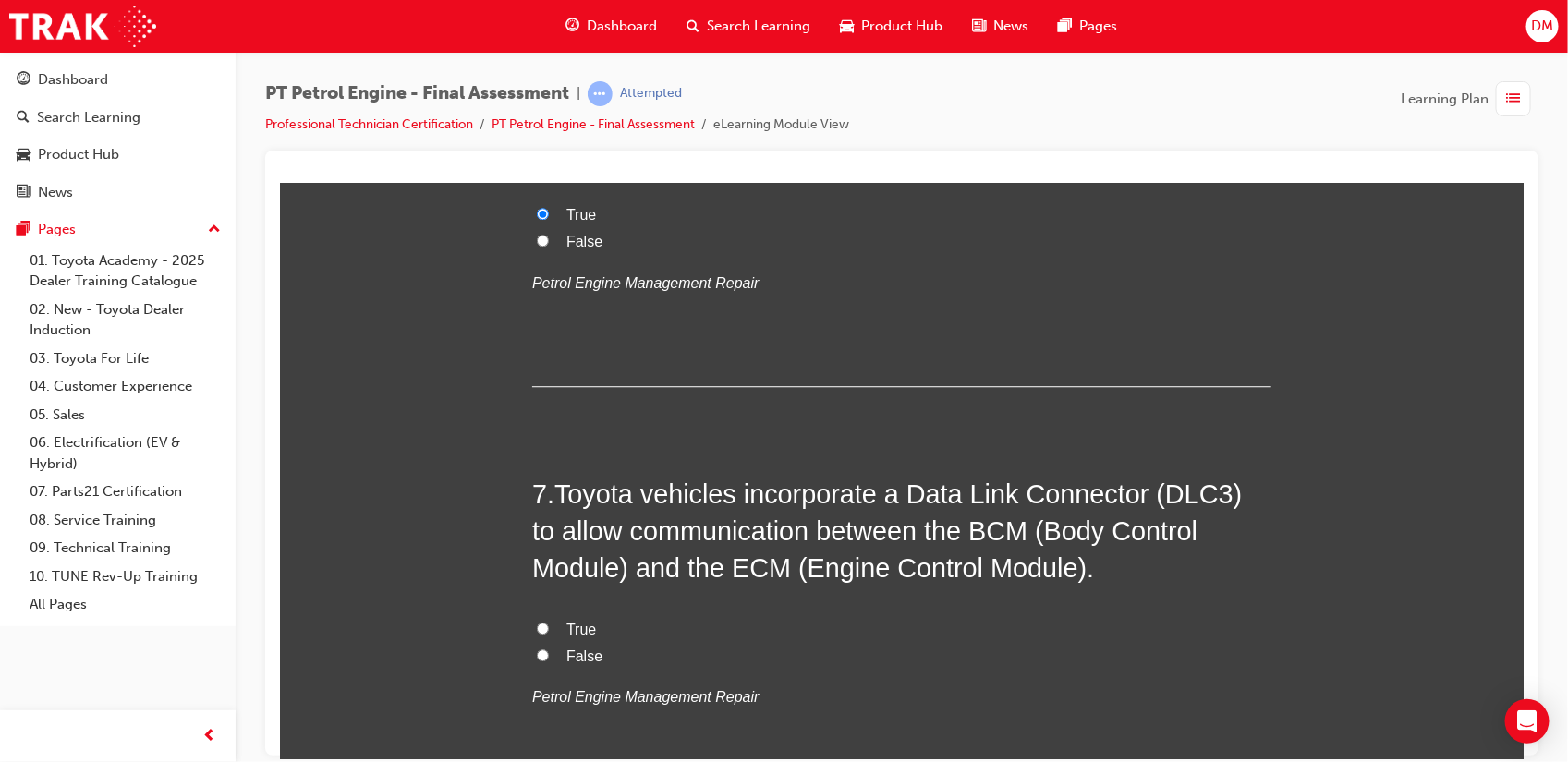
scroll to position [2455, 0]
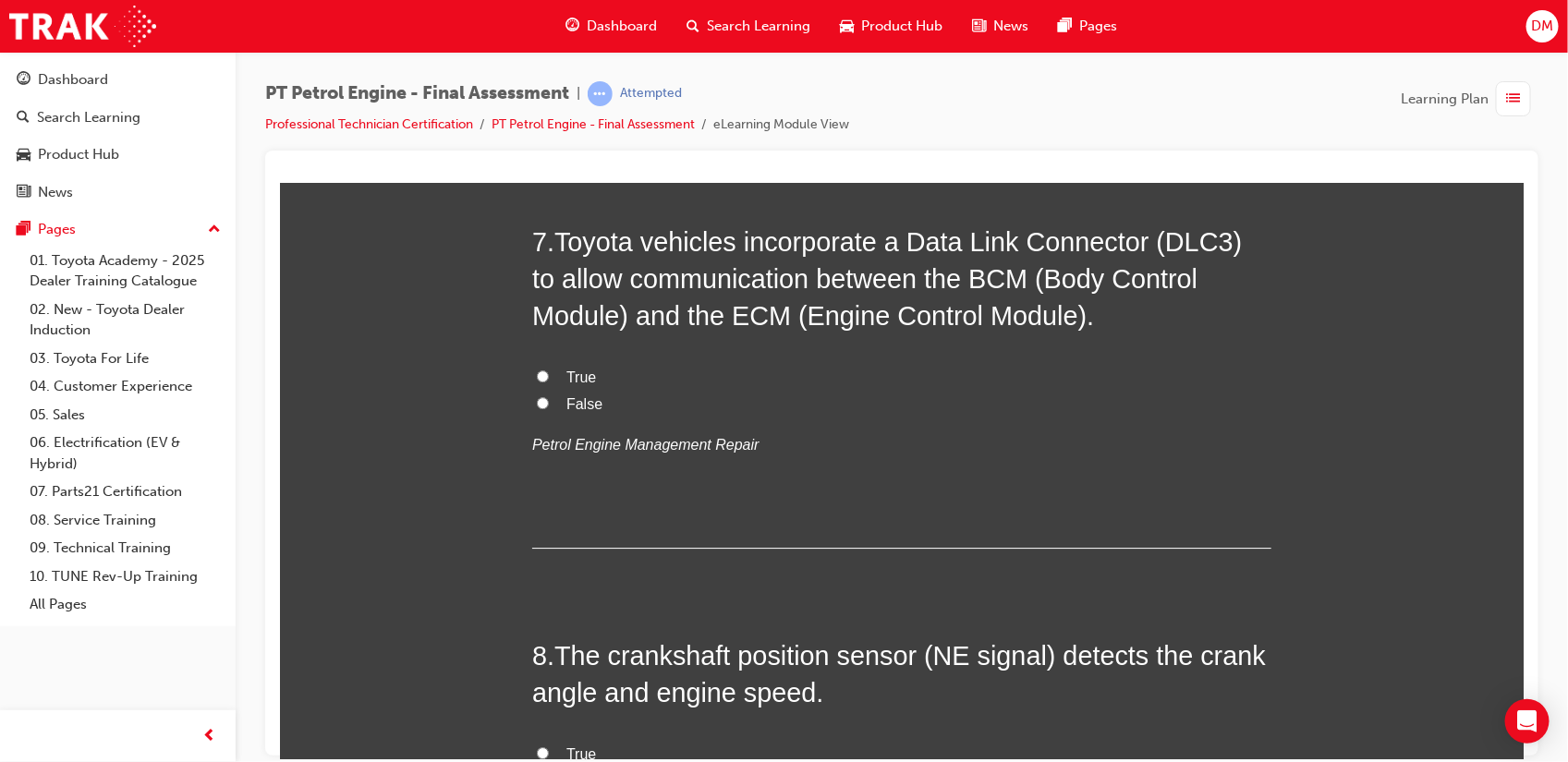
click at [535, 374] on input "True" at bounding box center [541, 376] width 12 height 12
radio input "true"
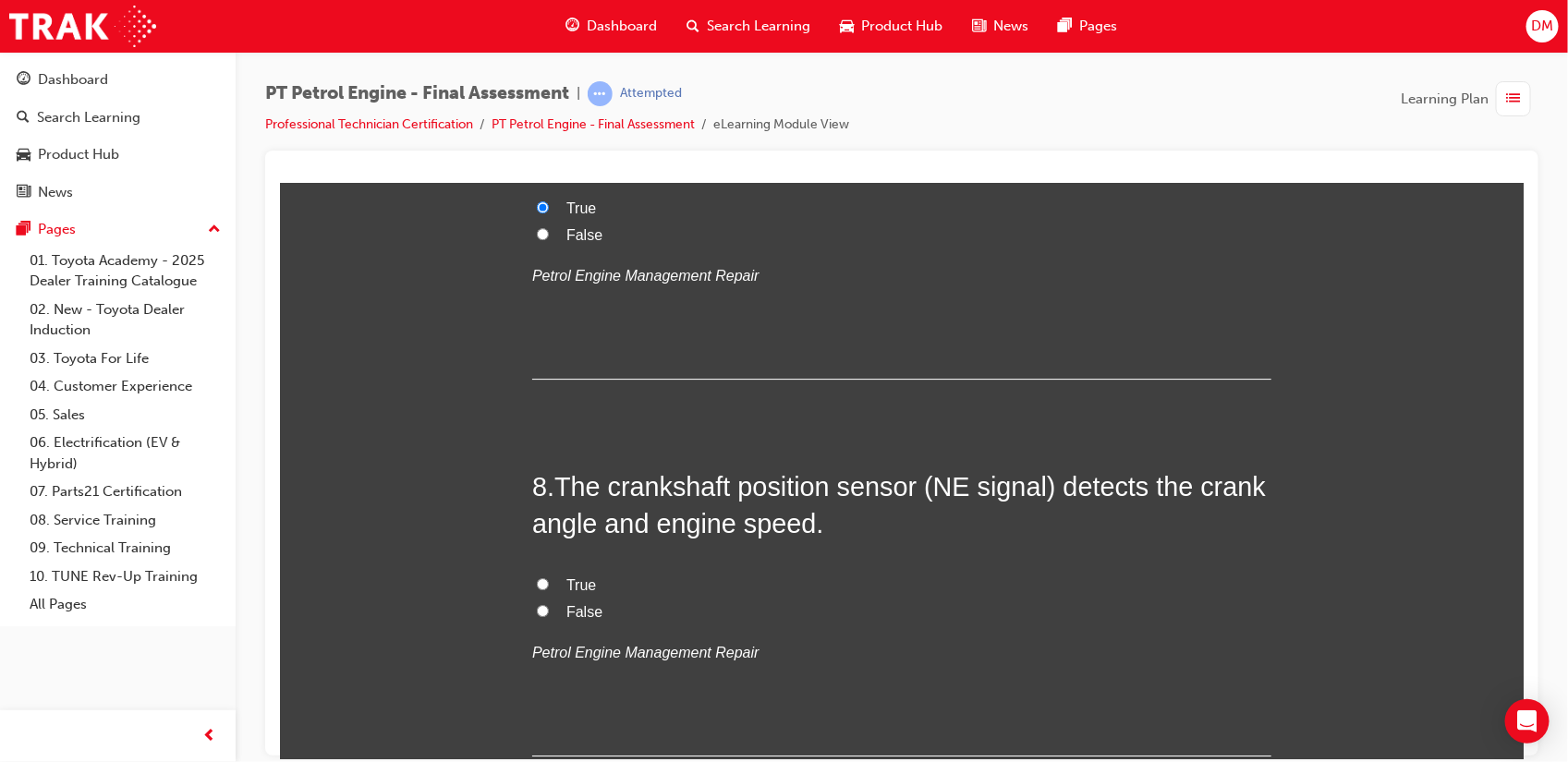
scroll to position [2663, 0]
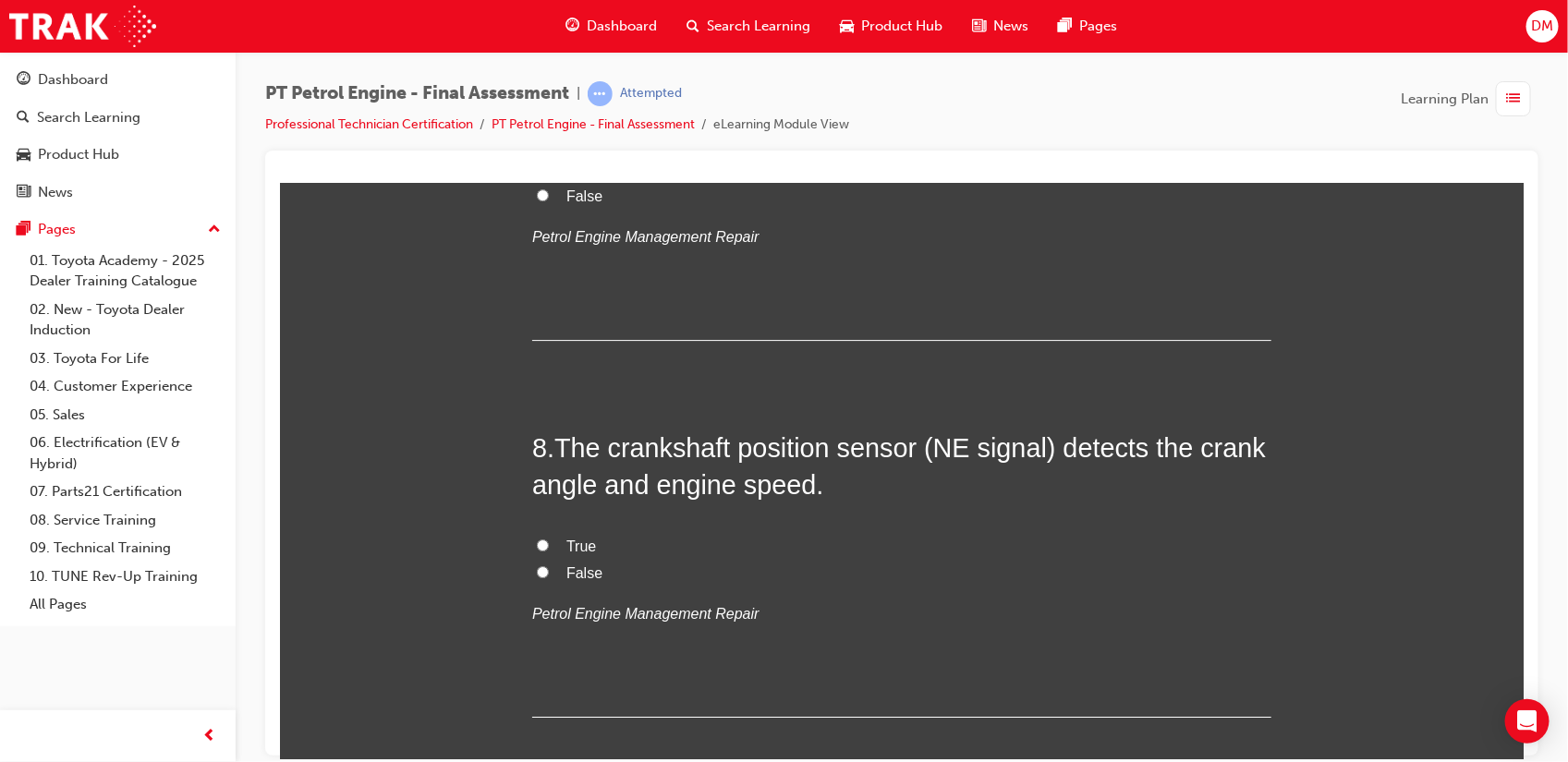
click at [535, 543] on input "True" at bounding box center [541, 544] width 12 height 12
radio input "true"
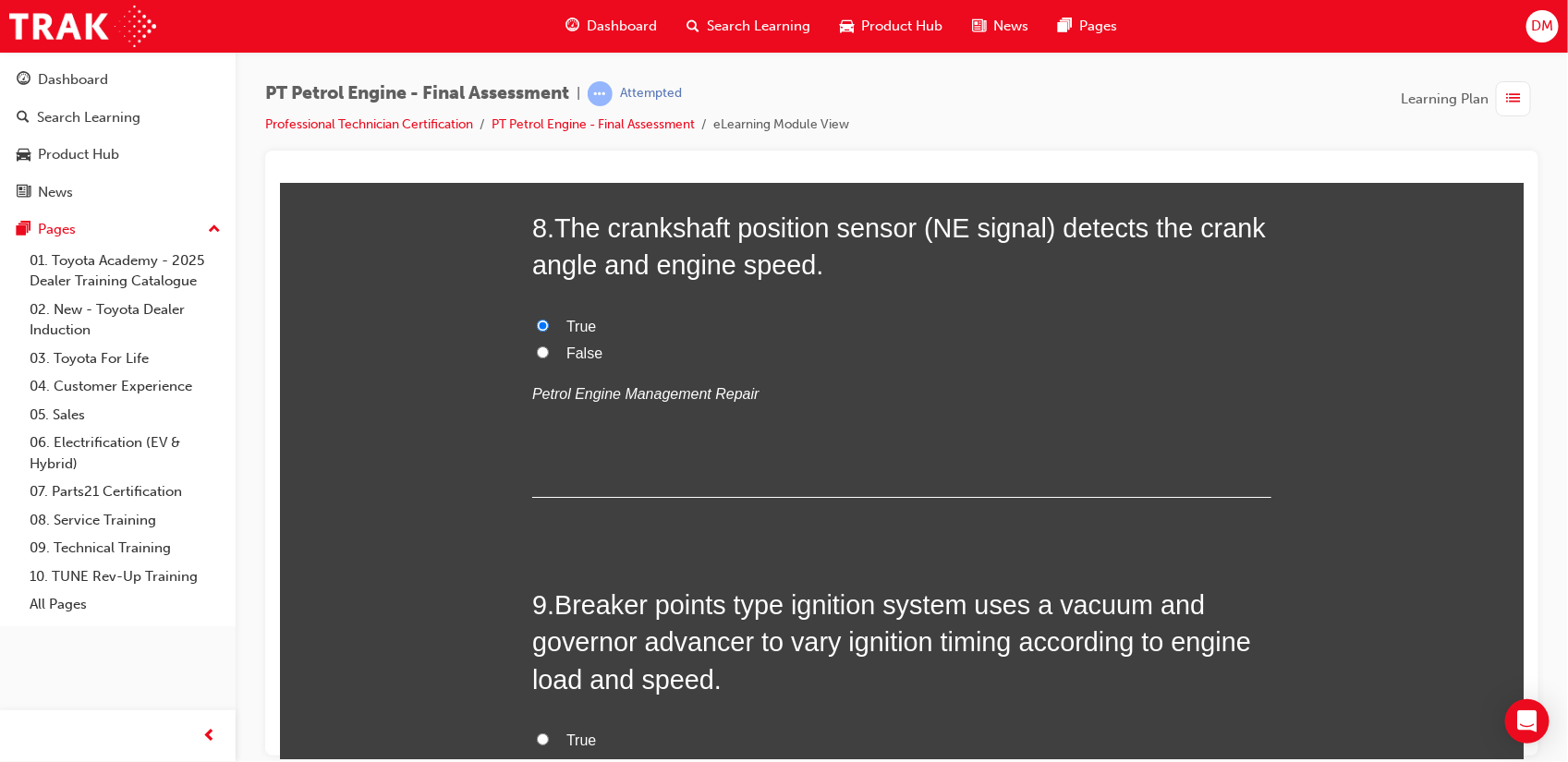
scroll to position [3119, 0]
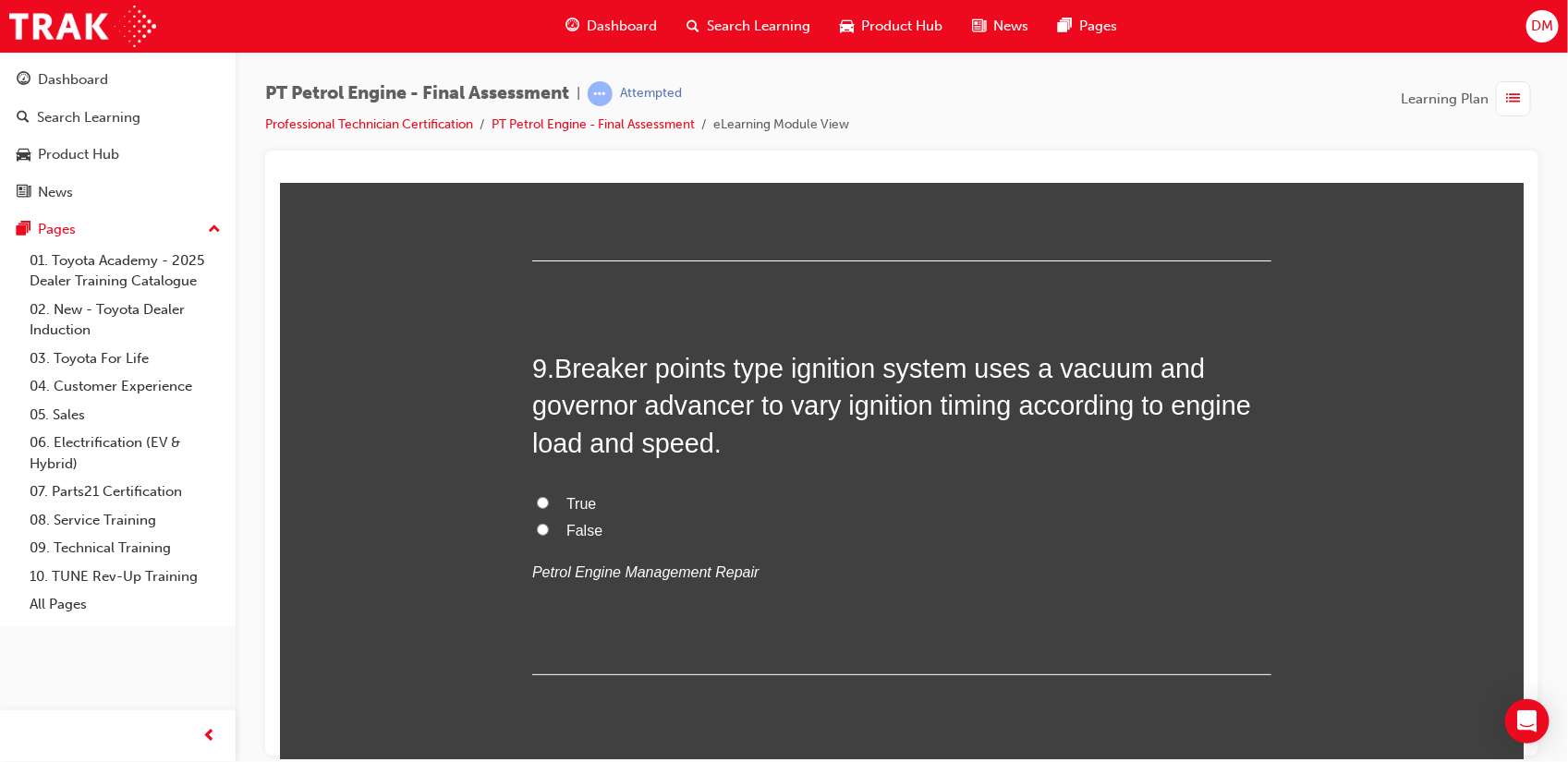
click at [535, 504] on input "True" at bounding box center [541, 502] width 12 height 12
radio input "true"
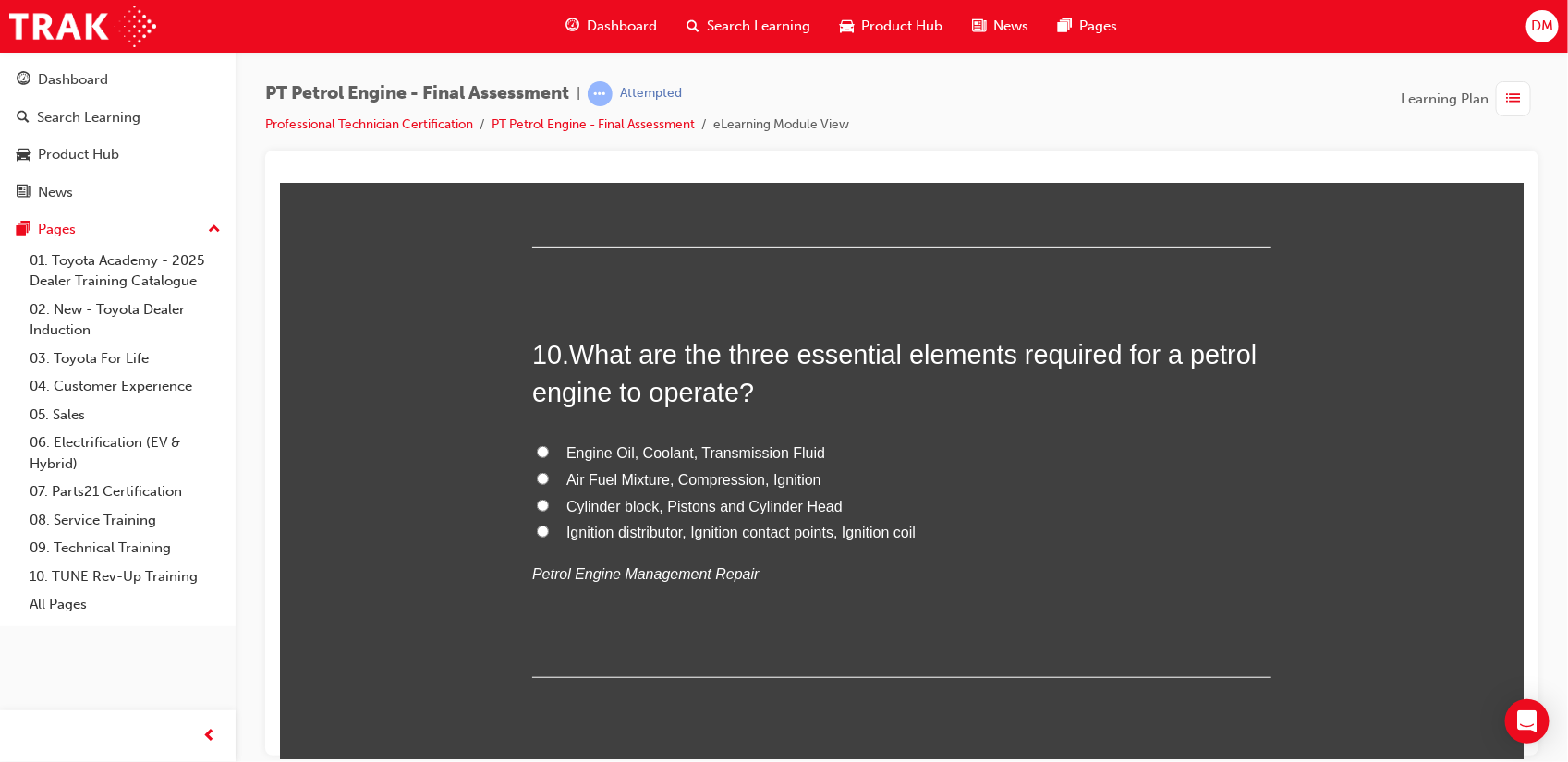
scroll to position [3552, 0]
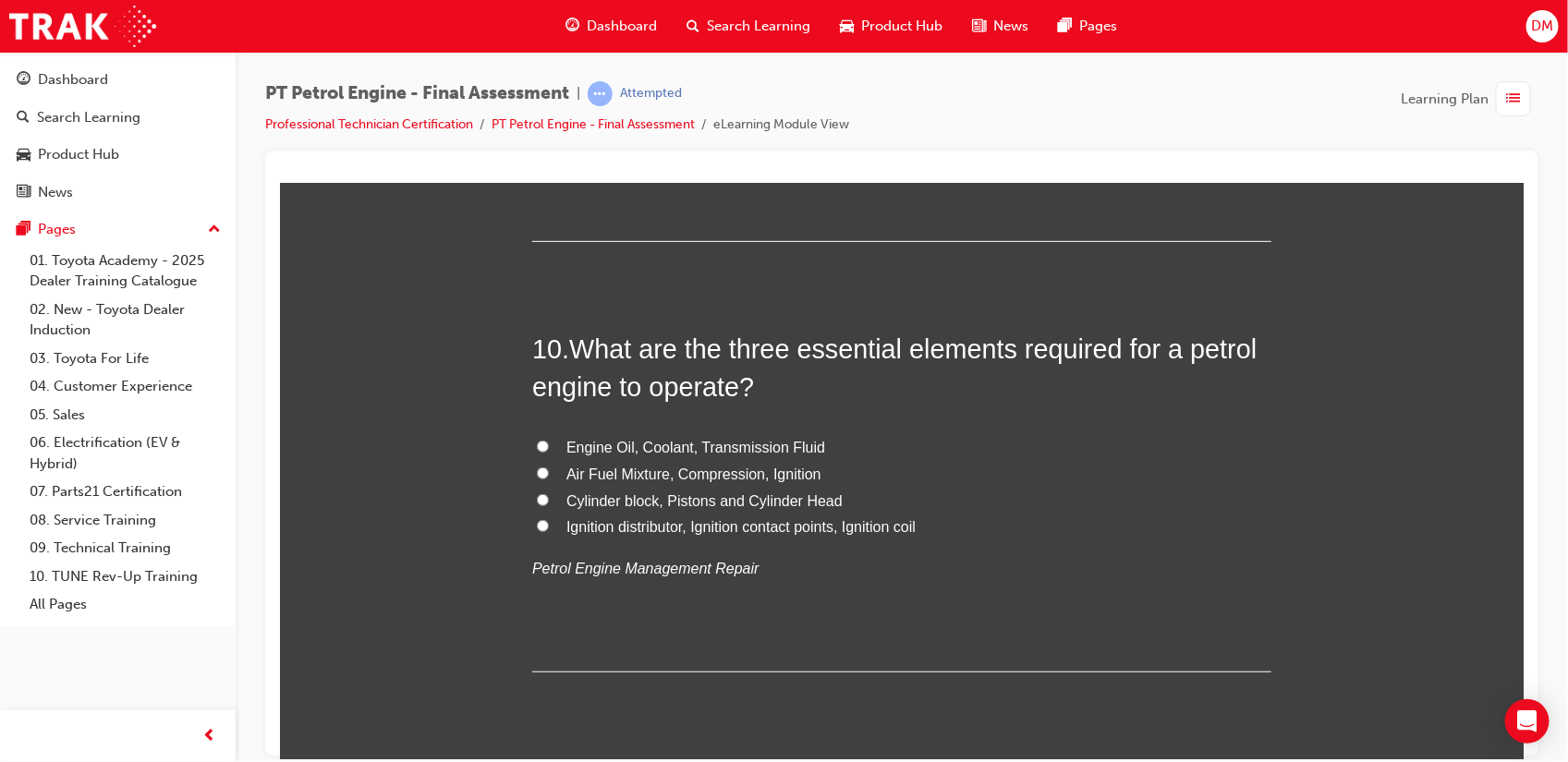
click at [535, 472] on input "Air Fuel Mixture, Compression, Ignition" at bounding box center [541, 472] width 12 height 12
radio input "true"
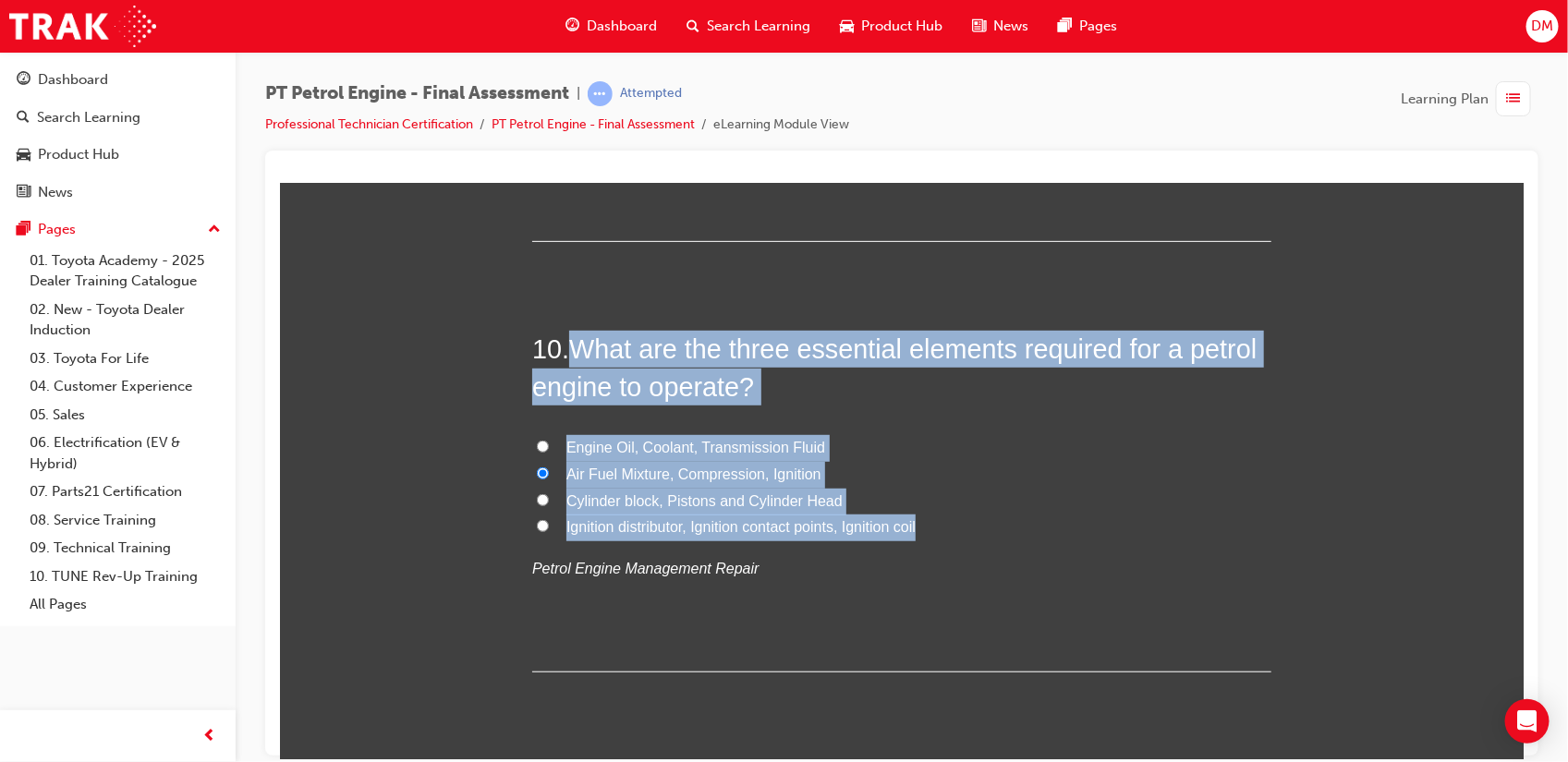
drag, startPoint x: 563, startPoint y: 347, endPoint x: 934, endPoint y: 529, distance: 413.2
click at [934, 529] on div "10 . What are the three essential elements required for a petrol engine to oper…" at bounding box center [900, 500] width 739 height 342
copy div "What are the three essential elements required for a petrol engine to operate? …"
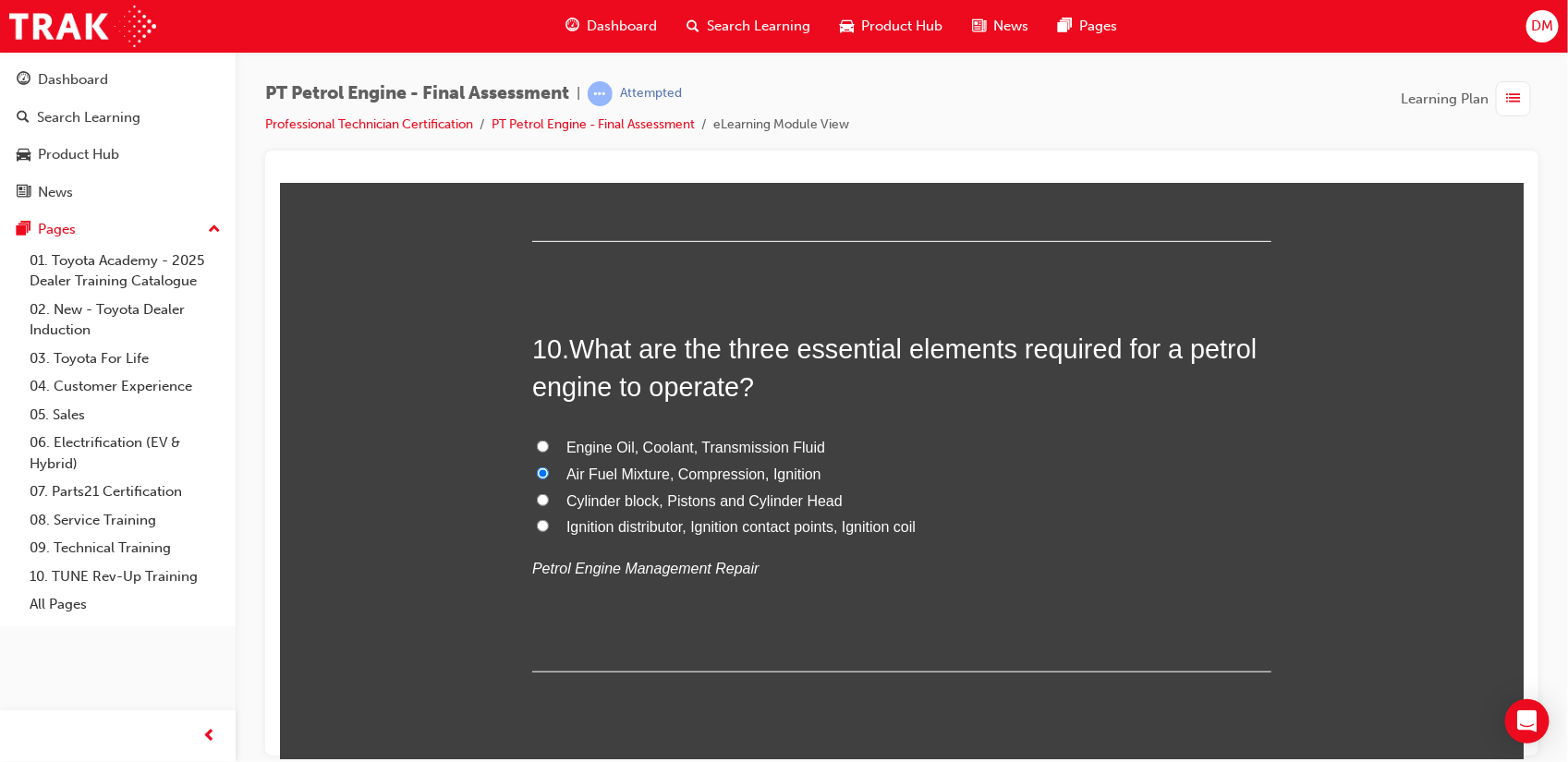
click at [431, 366] on div "You must select an answer for each question before you can submit. Please note,…" at bounding box center [900, 753] width 1244 height 8047
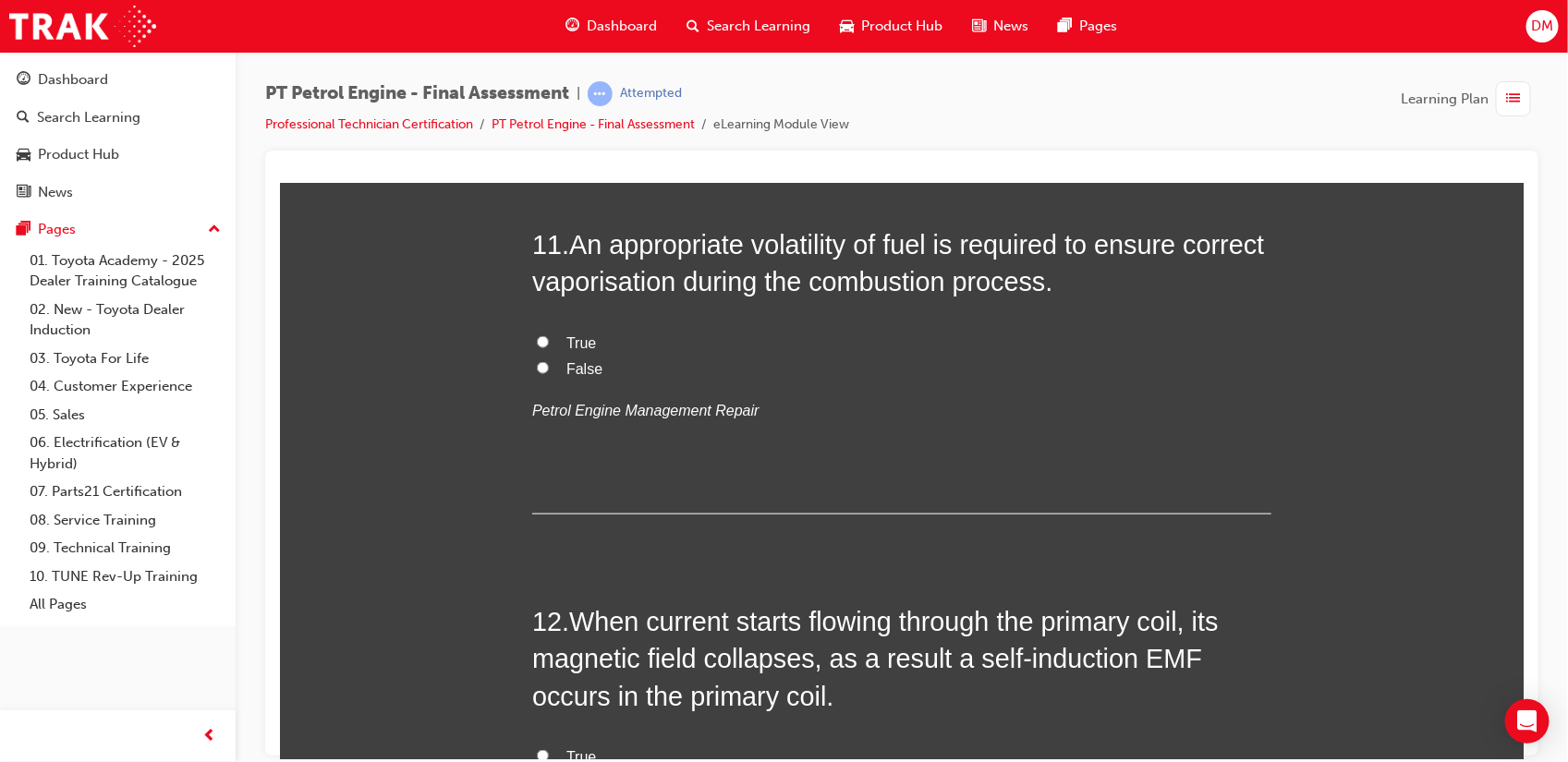
scroll to position [4088, 0]
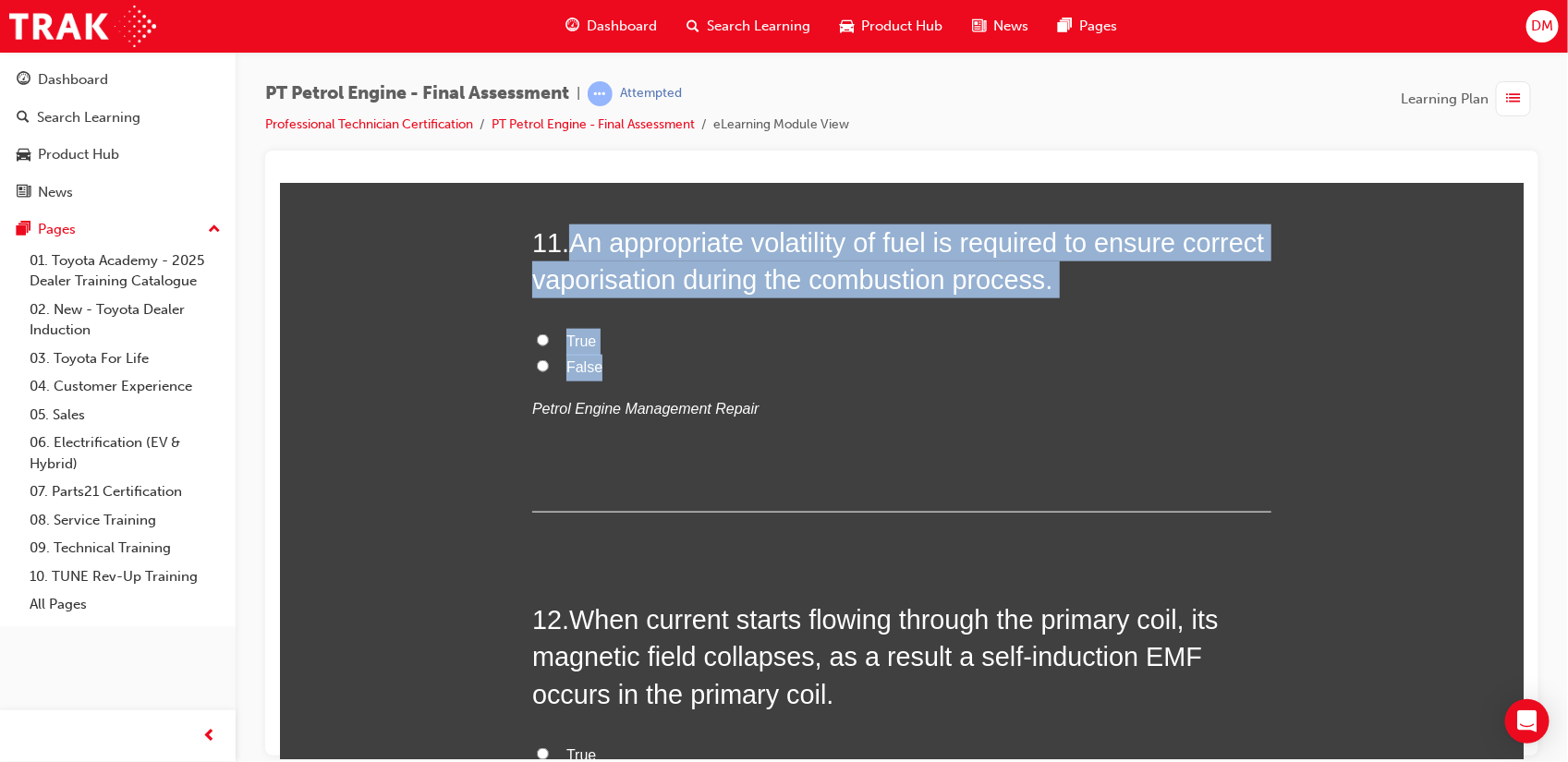
drag, startPoint x: 563, startPoint y: 244, endPoint x: 628, endPoint y: 357, distance: 130.4
click at [628, 357] on div "11 . An appropriate volatility of fuel is required to ensure correct vaporisati…" at bounding box center [900, 368] width 739 height 288
copy div "An appropriate volatility of fuel is required to ensure correct vaporisation du…"
click at [535, 341] on input "True" at bounding box center [541, 339] width 12 height 12
radio input "true"
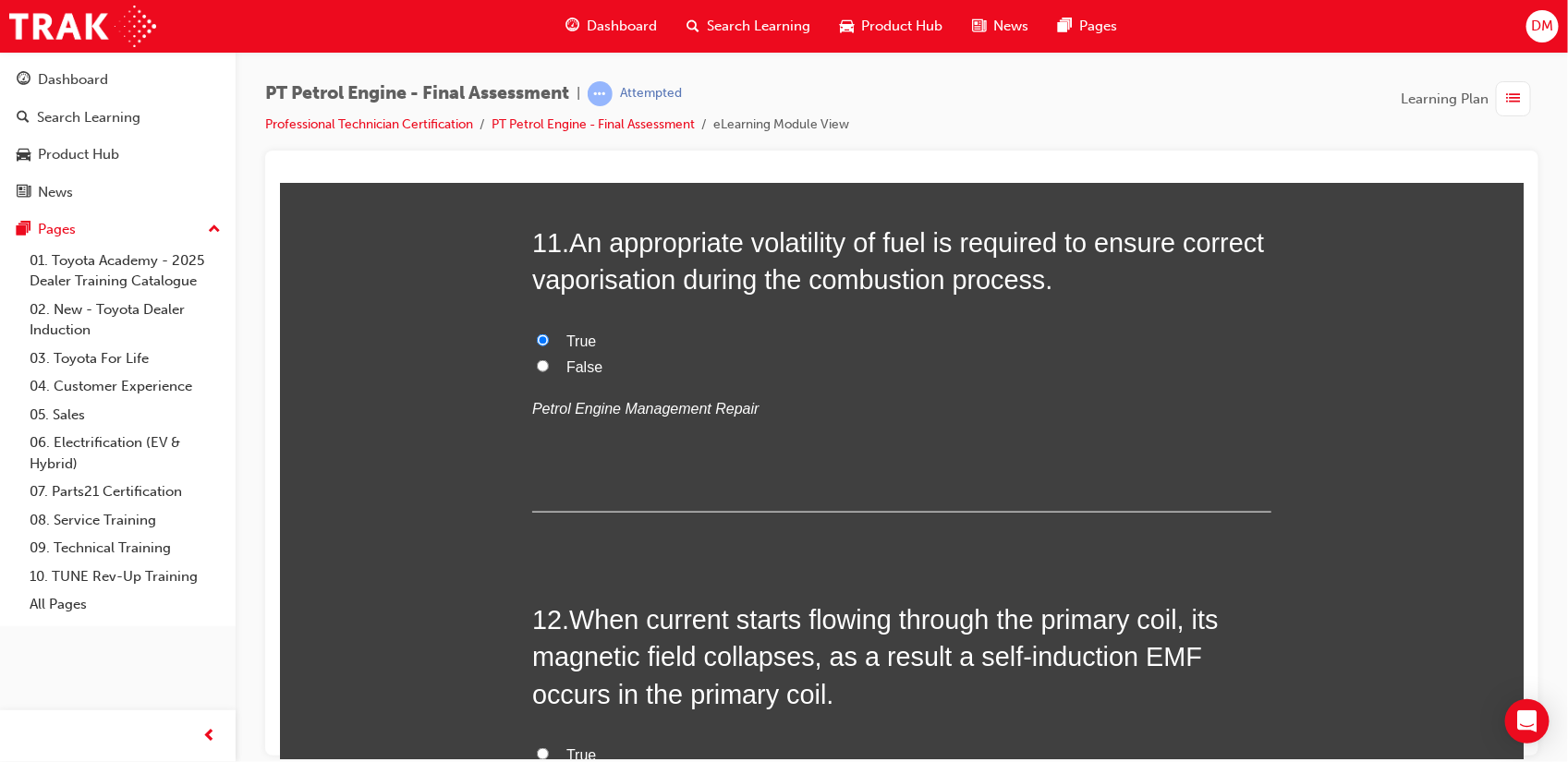
click at [560, 580] on div "1 . The engine ECU may control cooling fan operation based on input signals fro…" at bounding box center [900, 195] width 739 height 7809
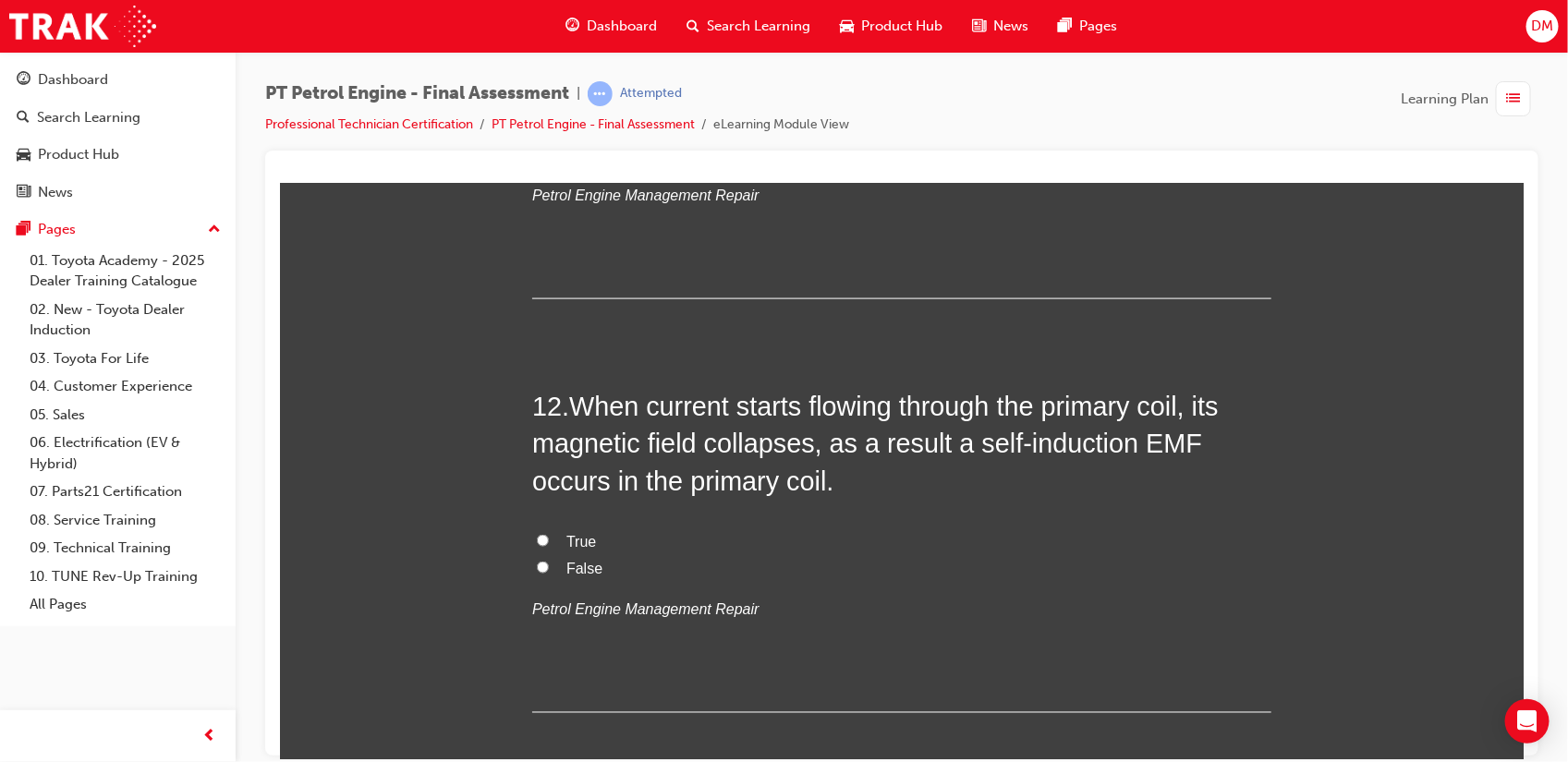
scroll to position [4304, 0]
click at [535, 535] on input "True" at bounding box center [541, 538] width 12 height 12
radio input "true"
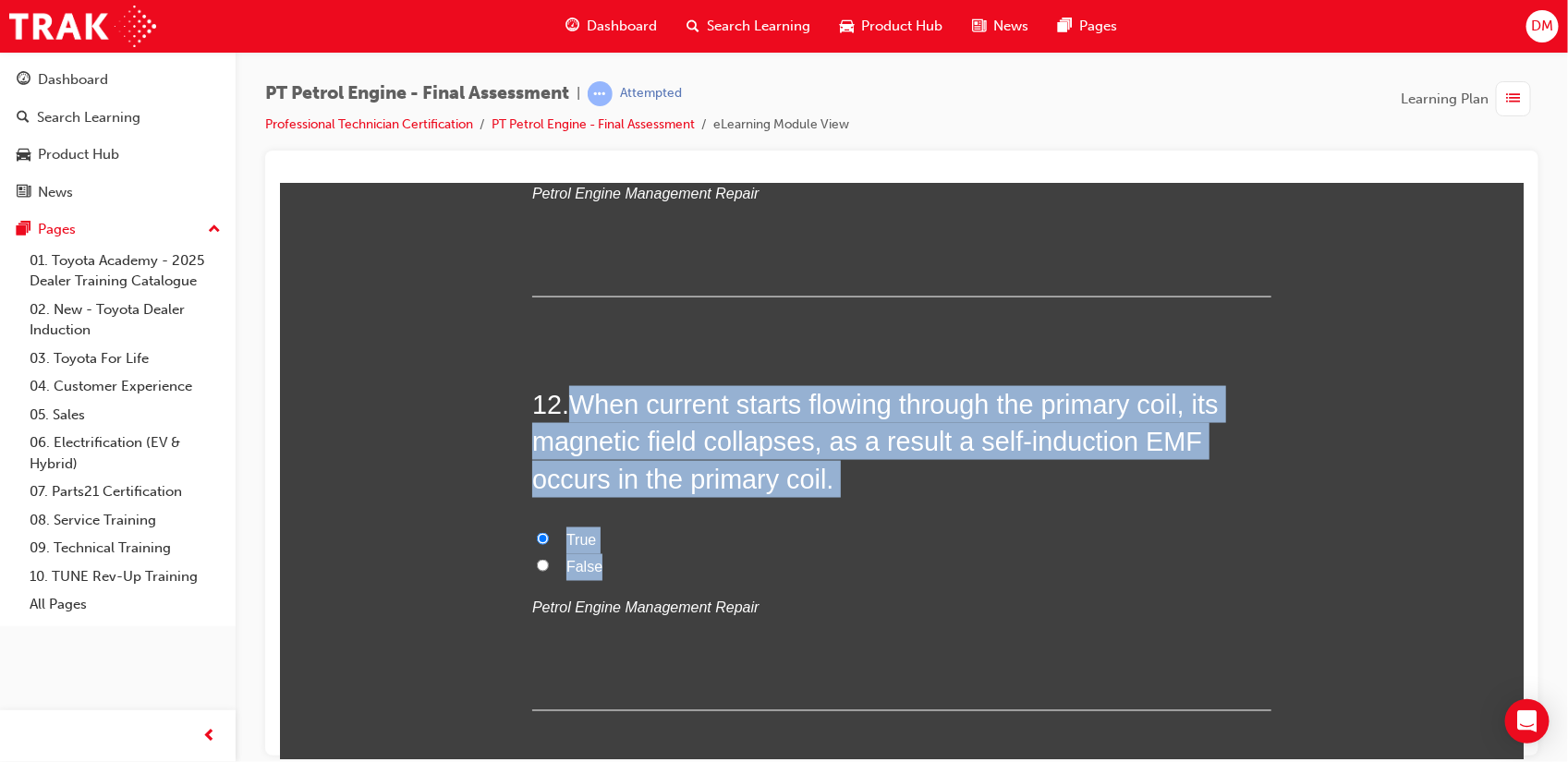
drag, startPoint x: 559, startPoint y: 414, endPoint x: 648, endPoint y: 578, distance: 186.6
click at [648, 578] on div "12 . When current starts flowing through the primary coil, its magnetic field c…" at bounding box center [900, 548] width 739 height 325
copy div "When current starts flowing through the primary coil, its magnetic field collap…"
click at [535, 567] on input "False" at bounding box center [541, 565] width 12 height 12
radio input "true"
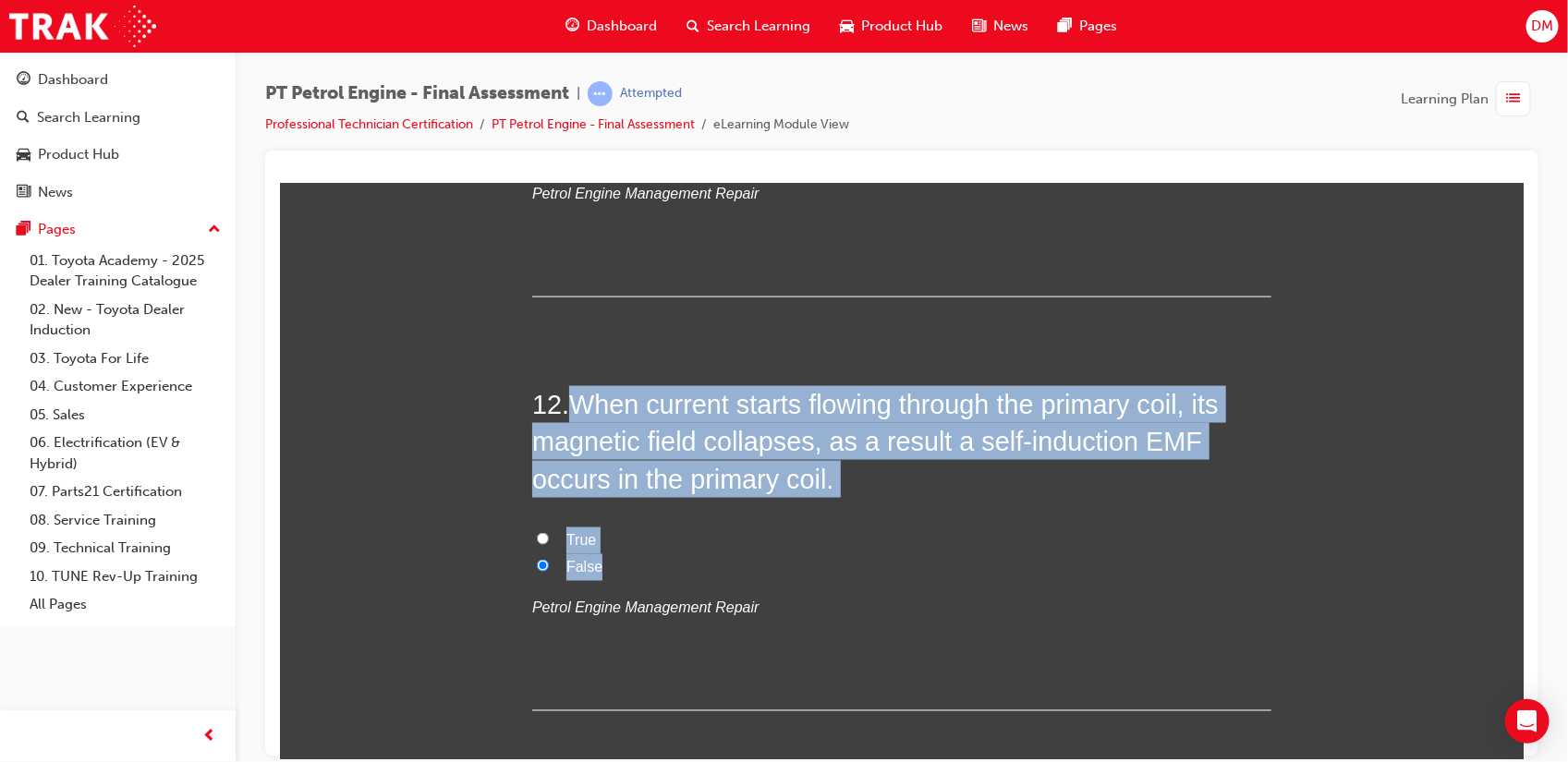
click at [475, 580] on div "You must select an answer for each question before you can submit. Please note,…" at bounding box center [900, 1] width 1244 height 8047
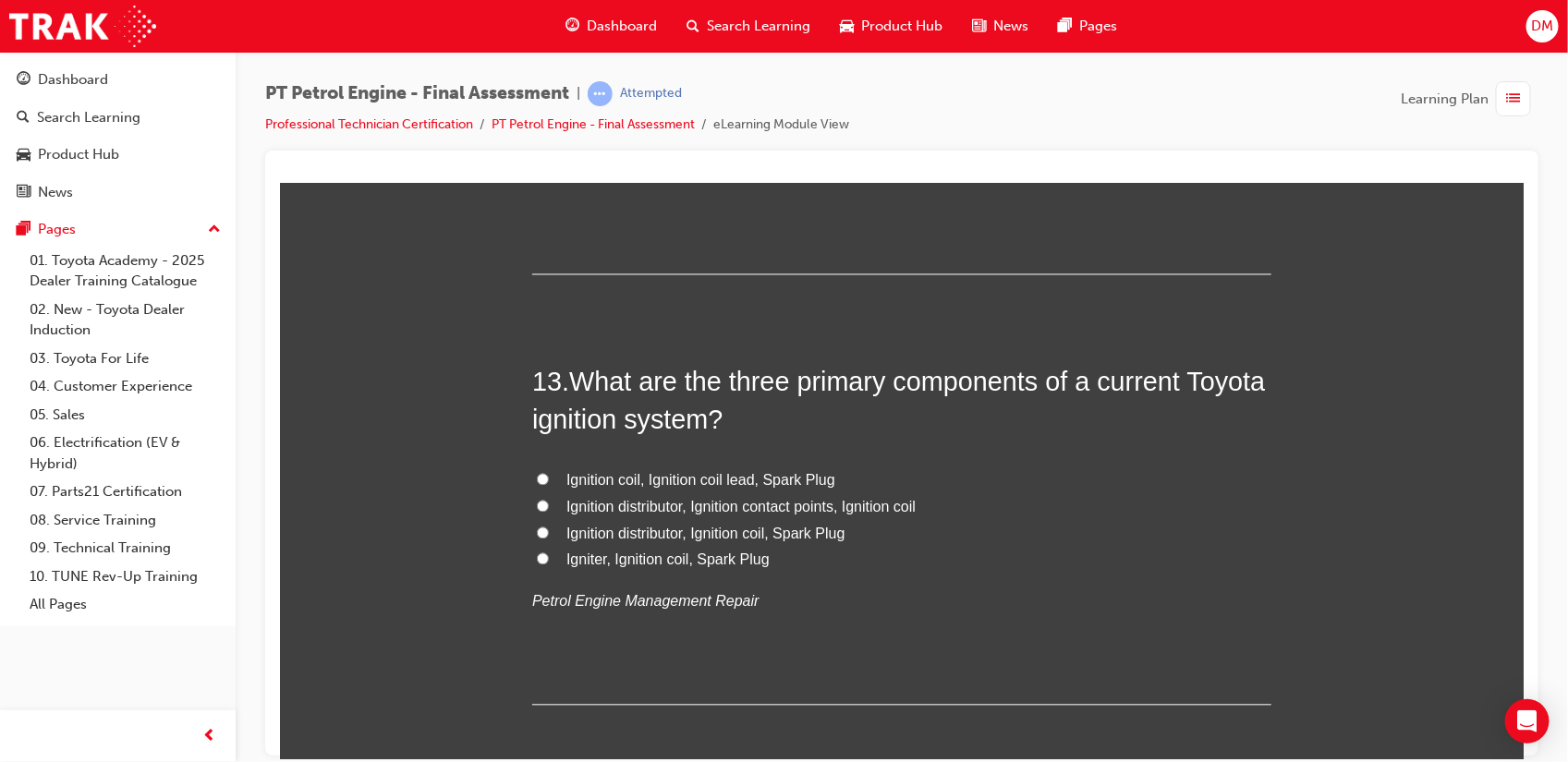
scroll to position [4741, 0]
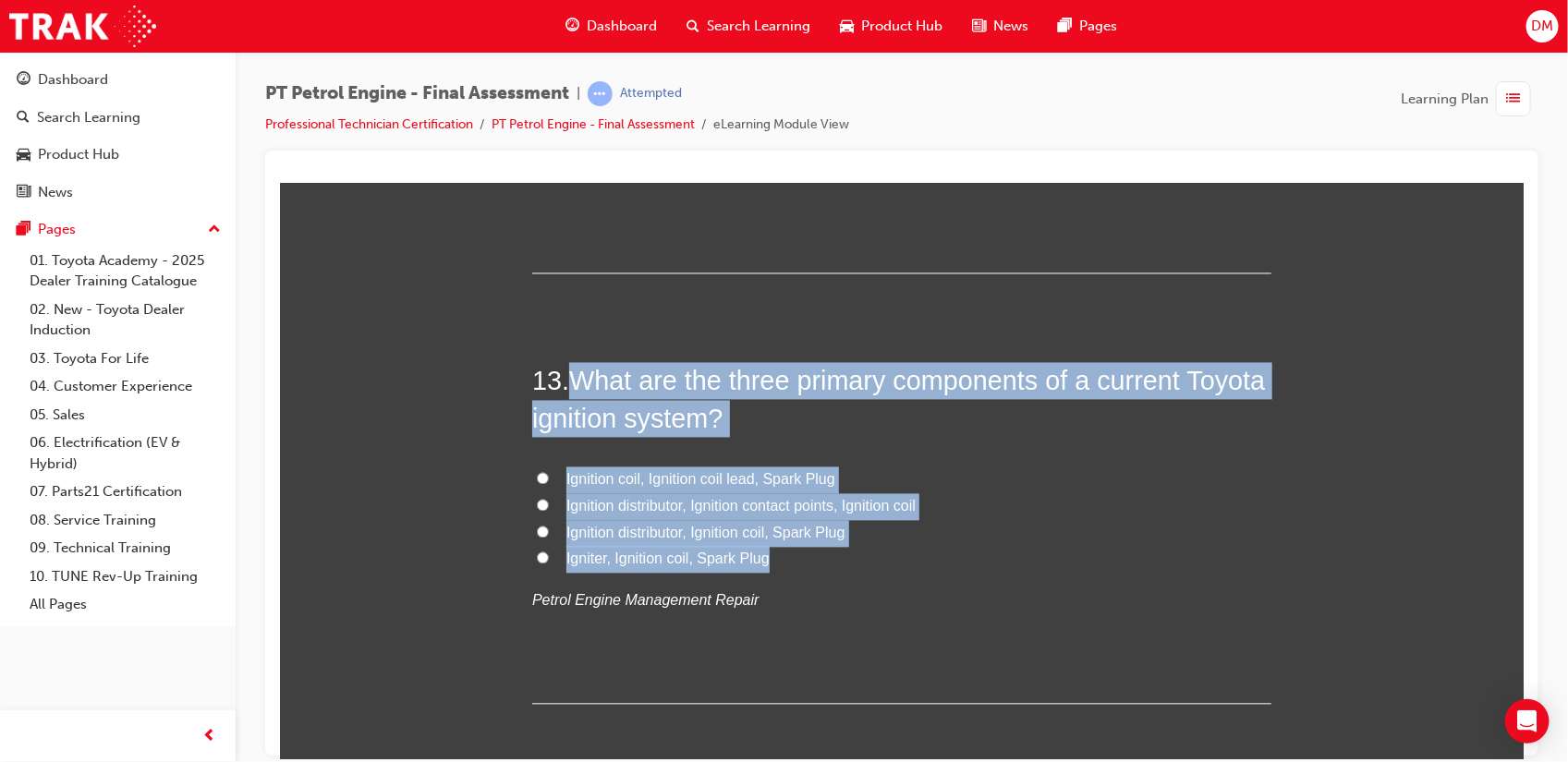
drag, startPoint x: 563, startPoint y: 380, endPoint x: 764, endPoint y: 569, distance: 275.9
click at [764, 569] on div "13 . What are the three primary components of a current Toyota ignition system?…" at bounding box center [900, 532] width 739 height 342
copy div "What are the three primary components of a current Toyota ignition system? Igni…"
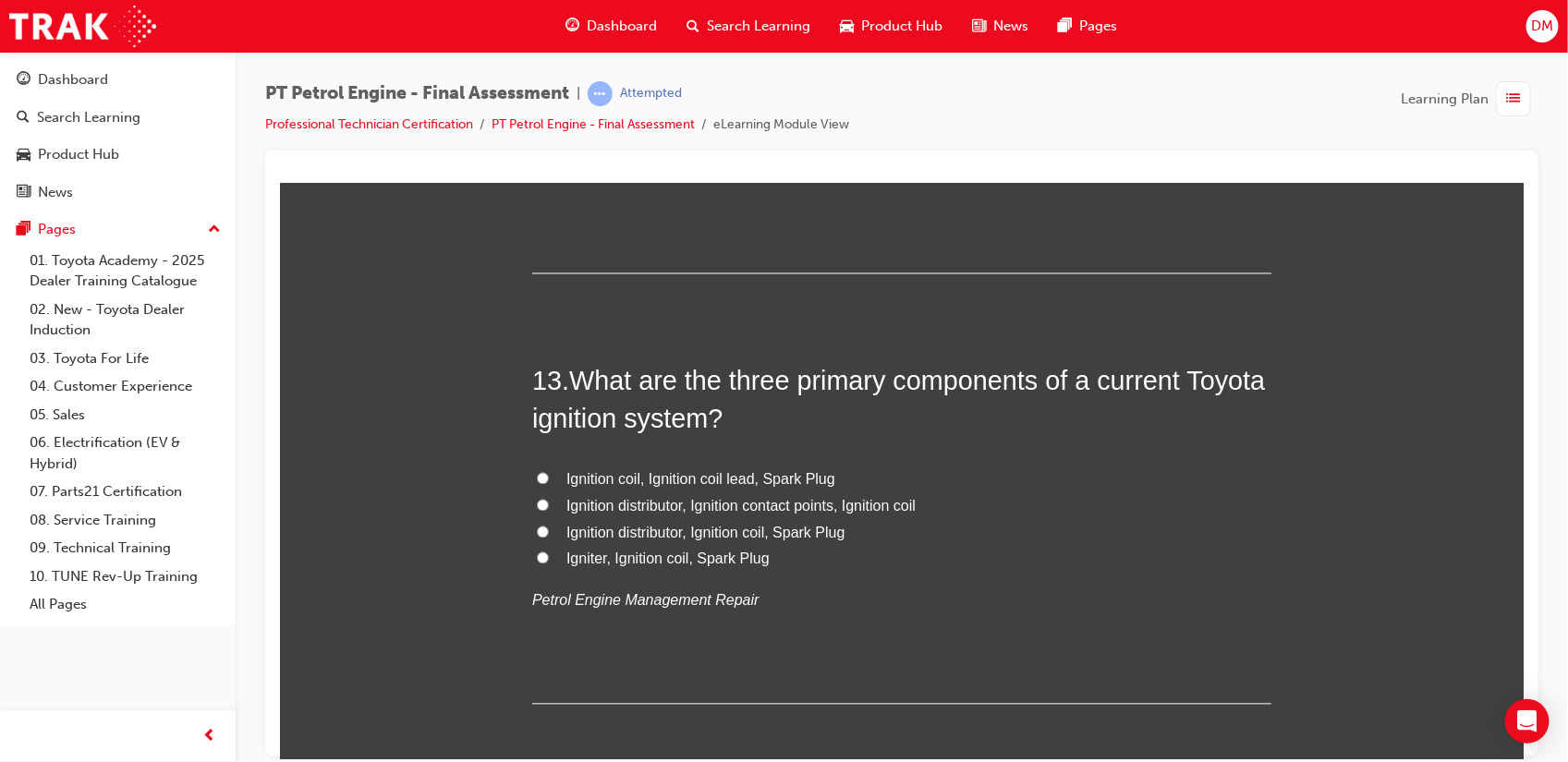
click at [535, 558] on input "Igniter, Ignition coil, Spark Plug" at bounding box center [541, 557] width 12 height 12
radio input "true"
drag, startPoint x: 589, startPoint y: 654, endPoint x: 509, endPoint y: 661, distance: 80.3
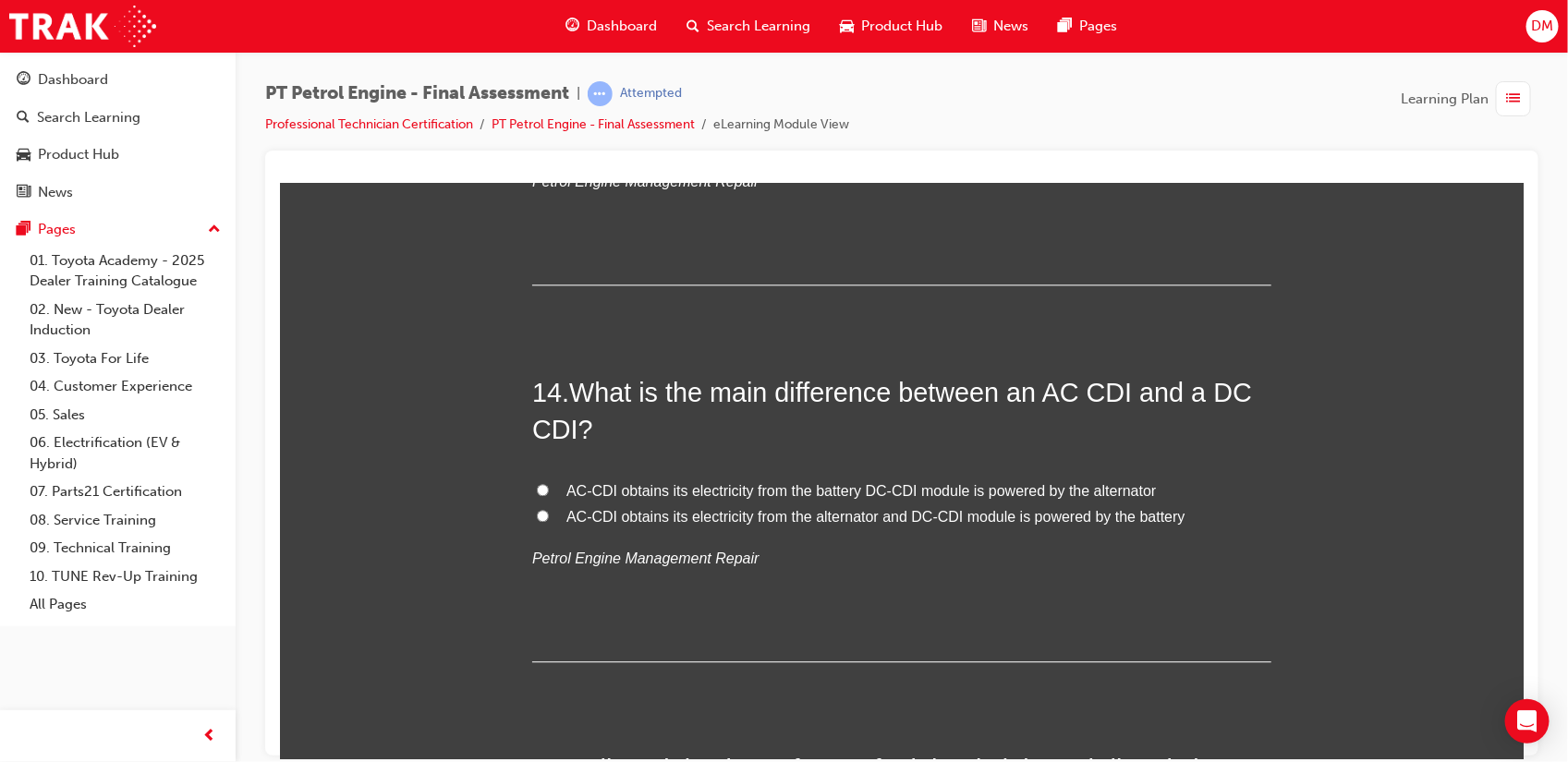
scroll to position [5190, 0]
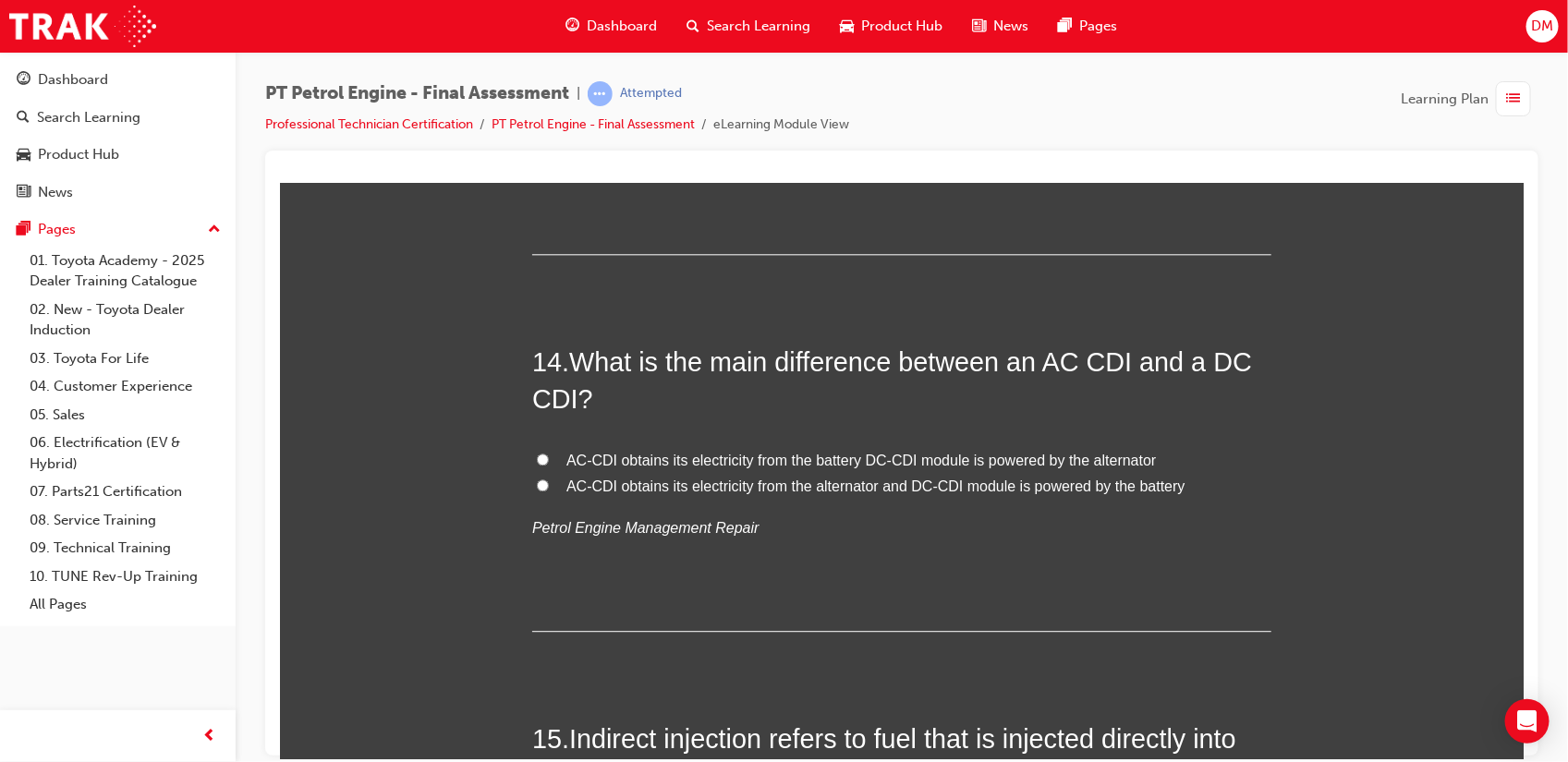
click at [535, 460] on input "AC-CDI obtains its electricity from the battery DC-CDI module is powered by the…" at bounding box center [541, 458] width 12 height 12
radio input "true"
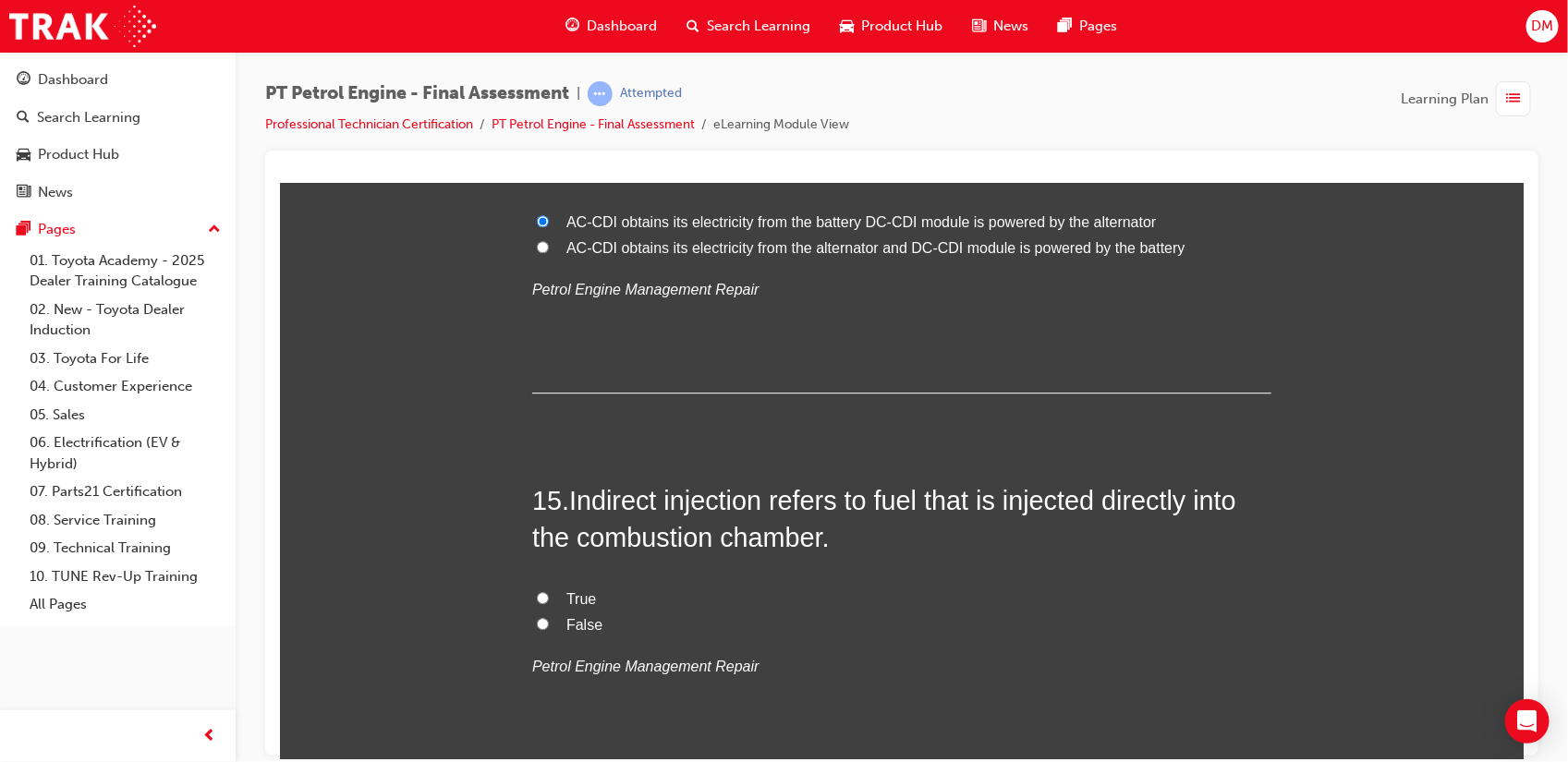
scroll to position [5454, 0]
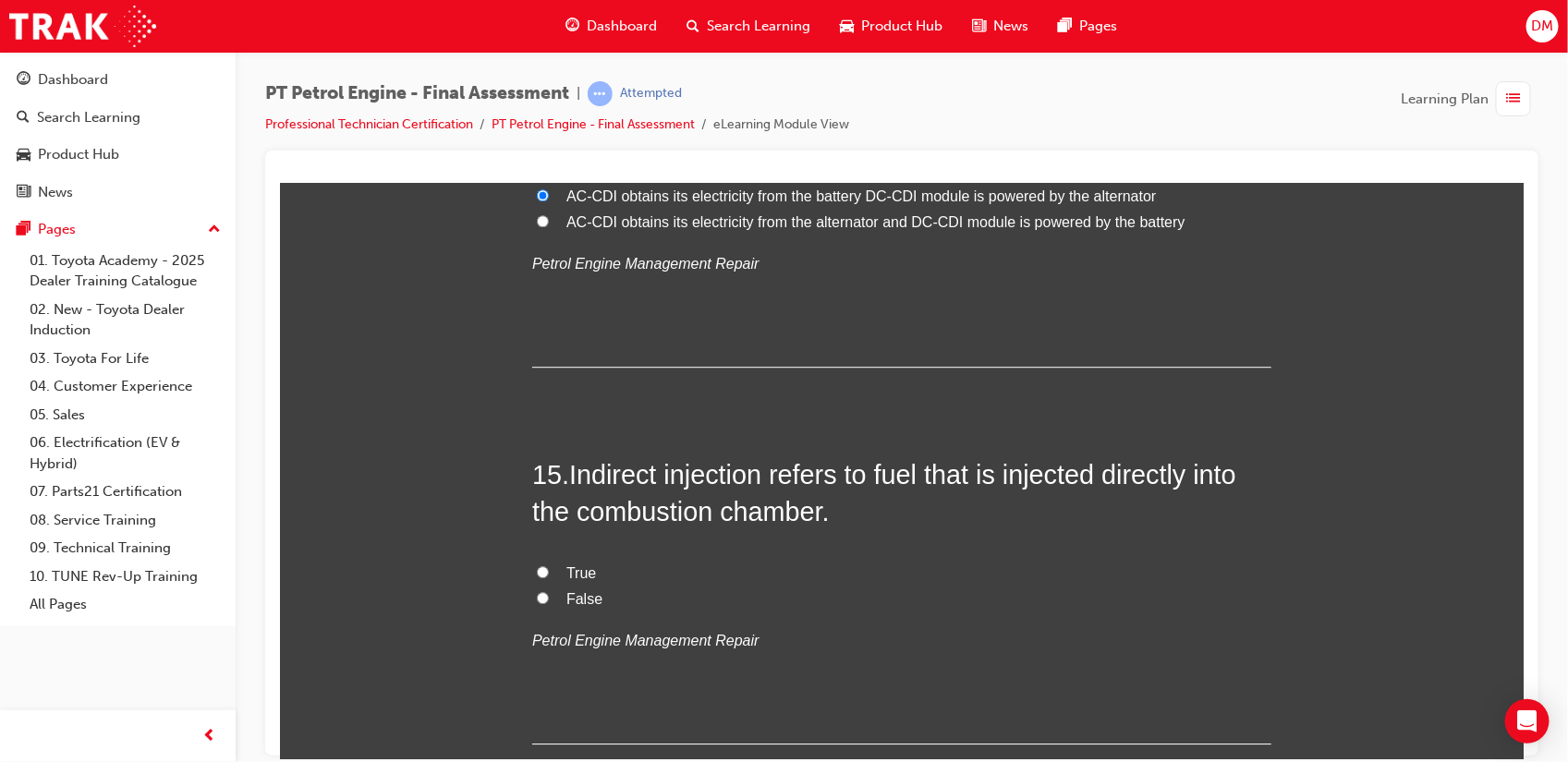
click at [535, 598] on input "False" at bounding box center [541, 597] width 12 height 12
radio input "true"
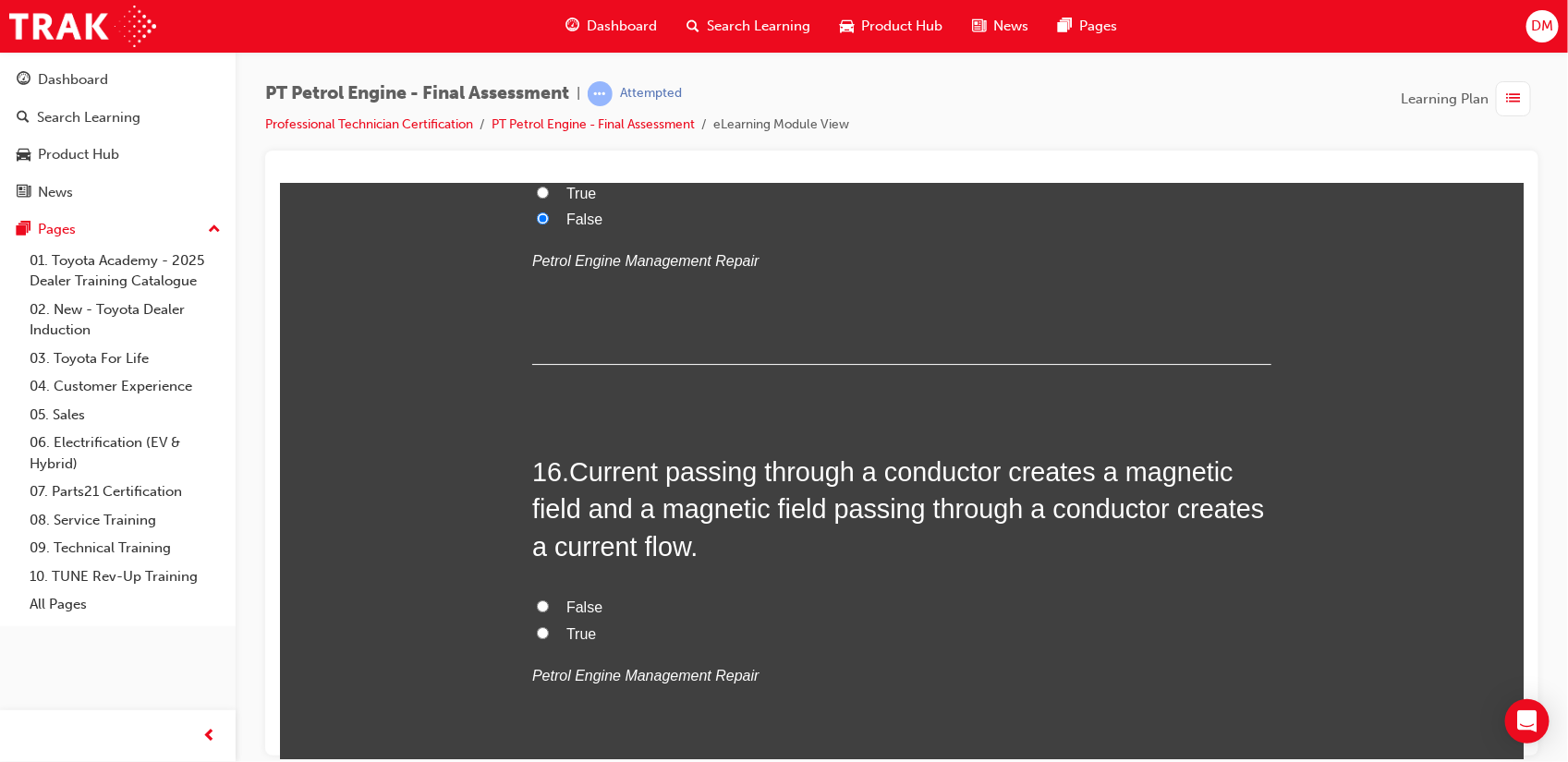
scroll to position [5835, 0]
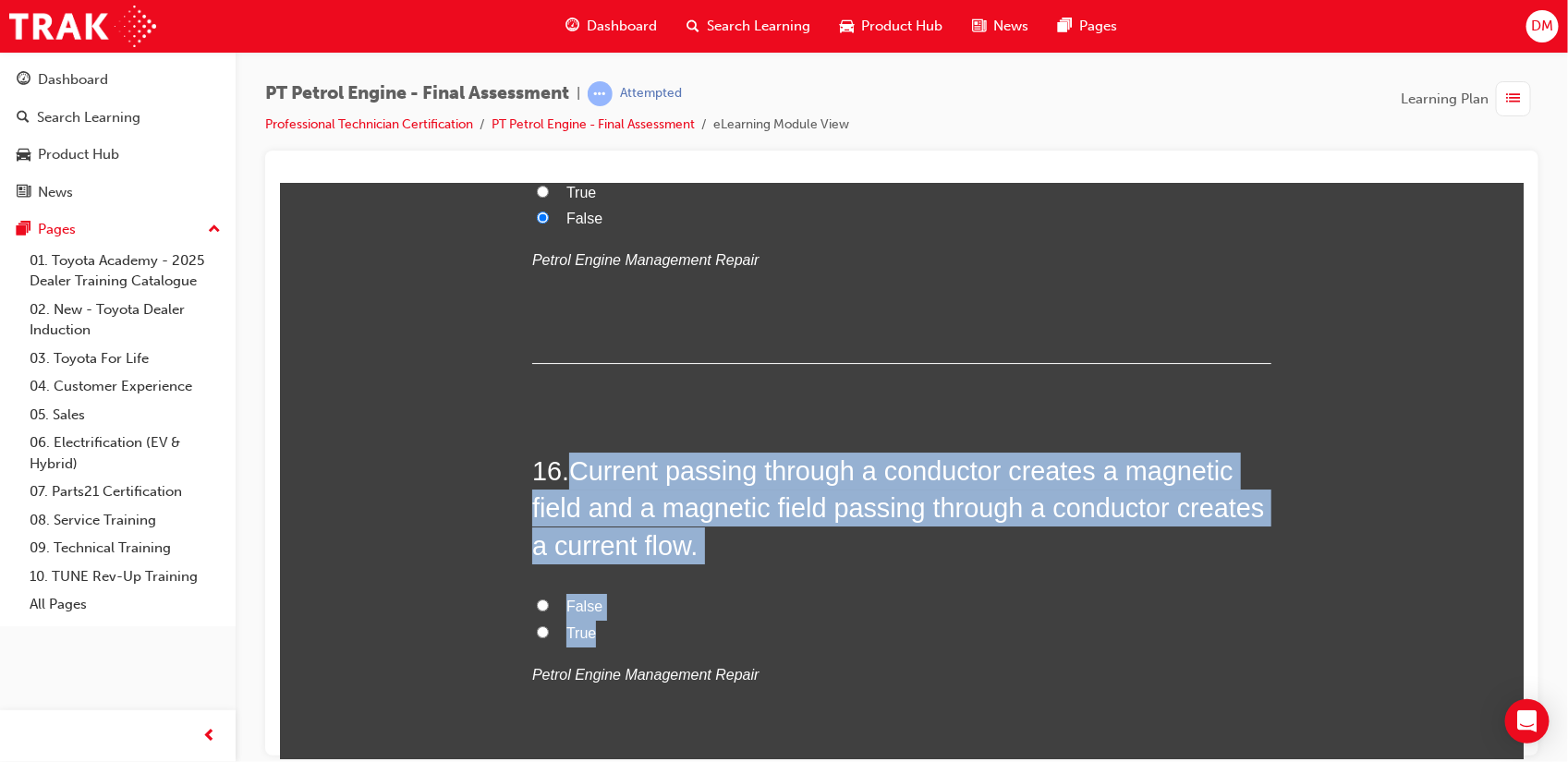
drag, startPoint x: 568, startPoint y: 476, endPoint x: 637, endPoint y: 636, distance: 174.2
click at [637, 608] on div "16 . Current passing through a conductor creates a magnetic field and a magneti…" at bounding box center [900, 614] width 739 height 325
copy div "Current passing through a conductor creates a magnetic field and a magnetic fie…"
click at [535, 608] on input "True" at bounding box center [541, 631] width 12 height 12
radio input "true"
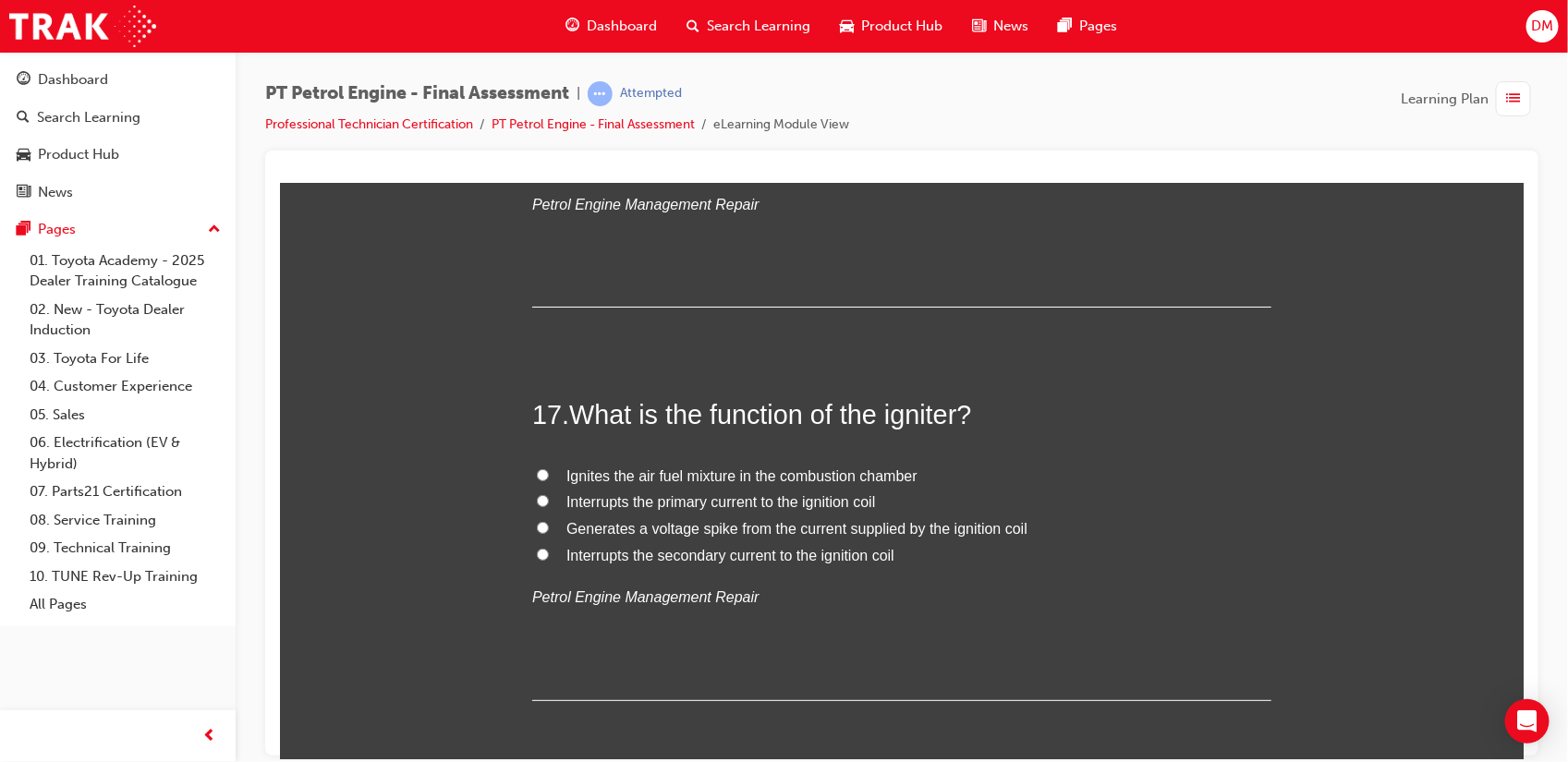
scroll to position [6306, 0]
click at [535, 529] on input "Generates a voltage spike from the current supplied by the ignition coil" at bounding box center [541, 525] width 12 height 12
radio input "true"
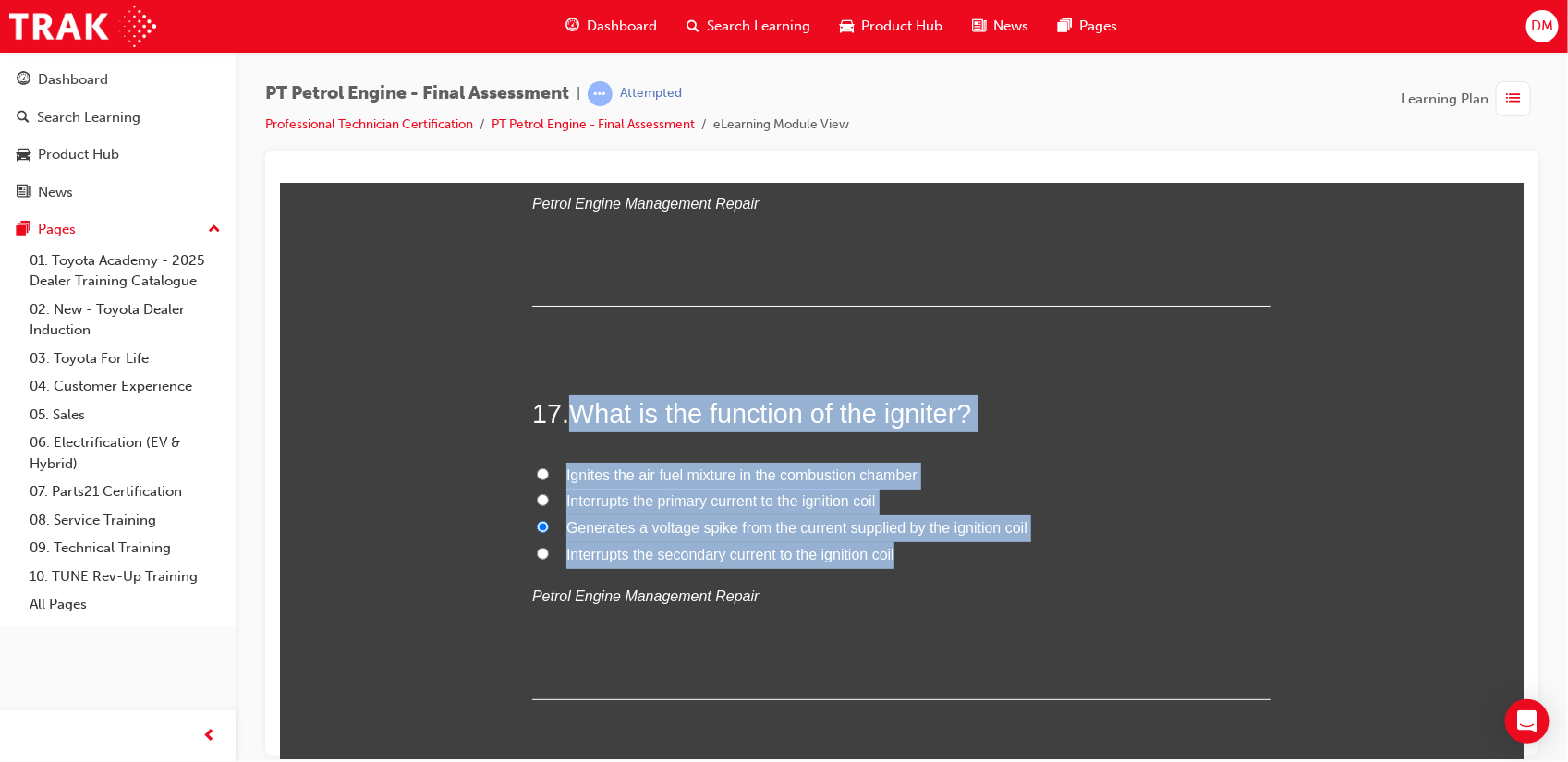
drag, startPoint x: 563, startPoint y: 419, endPoint x: 914, endPoint y: 557, distance: 377.2
click at [914, 557] on div "17 . What is the function of the igniter? Ignites the air fuel mixture in the c…" at bounding box center [900, 546] width 739 height 304
copy div "What is the function of the igniter? Ignites the air fuel mixture in the combus…"
click at [535, 499] on input "Interrupts the primary current to the ignition coil" at bounding box center [541, 499] width 12 height 12
radio input "true"
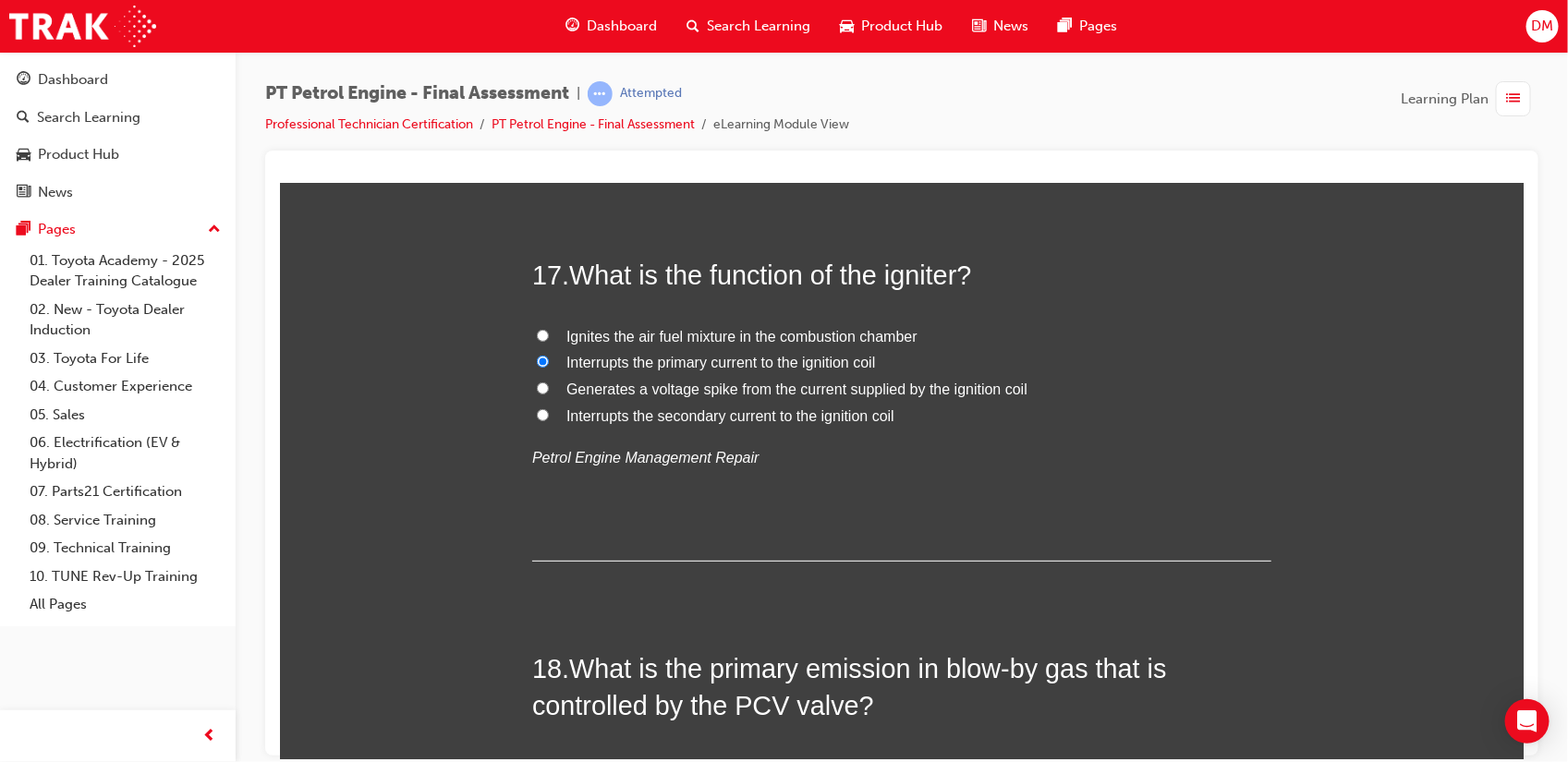
scroll to position [6675, 0]
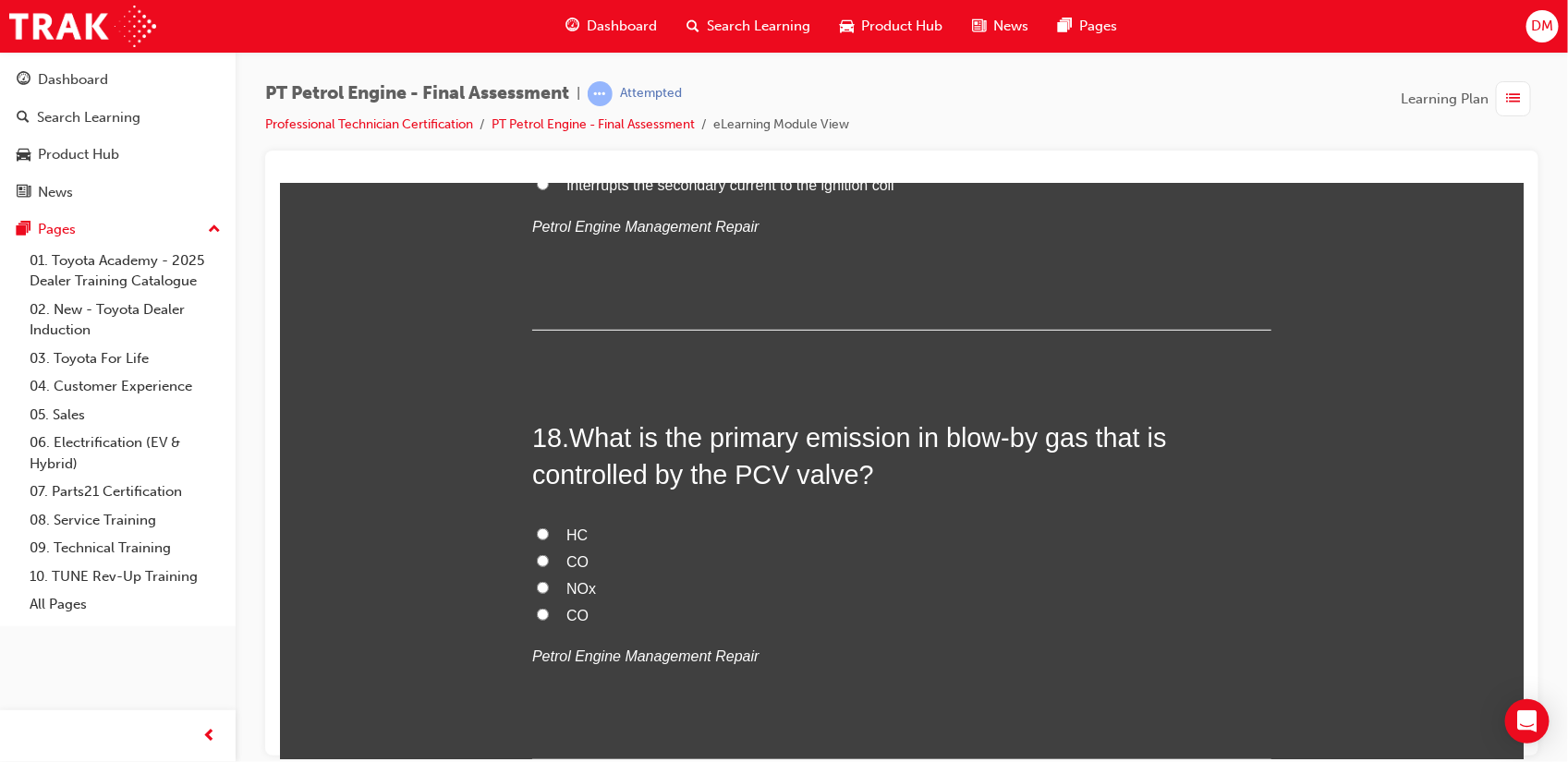
drag, startPoint x: 560, startPoint y: 433, endPoint x: 634, endPoint y: 539, distance: 129.3
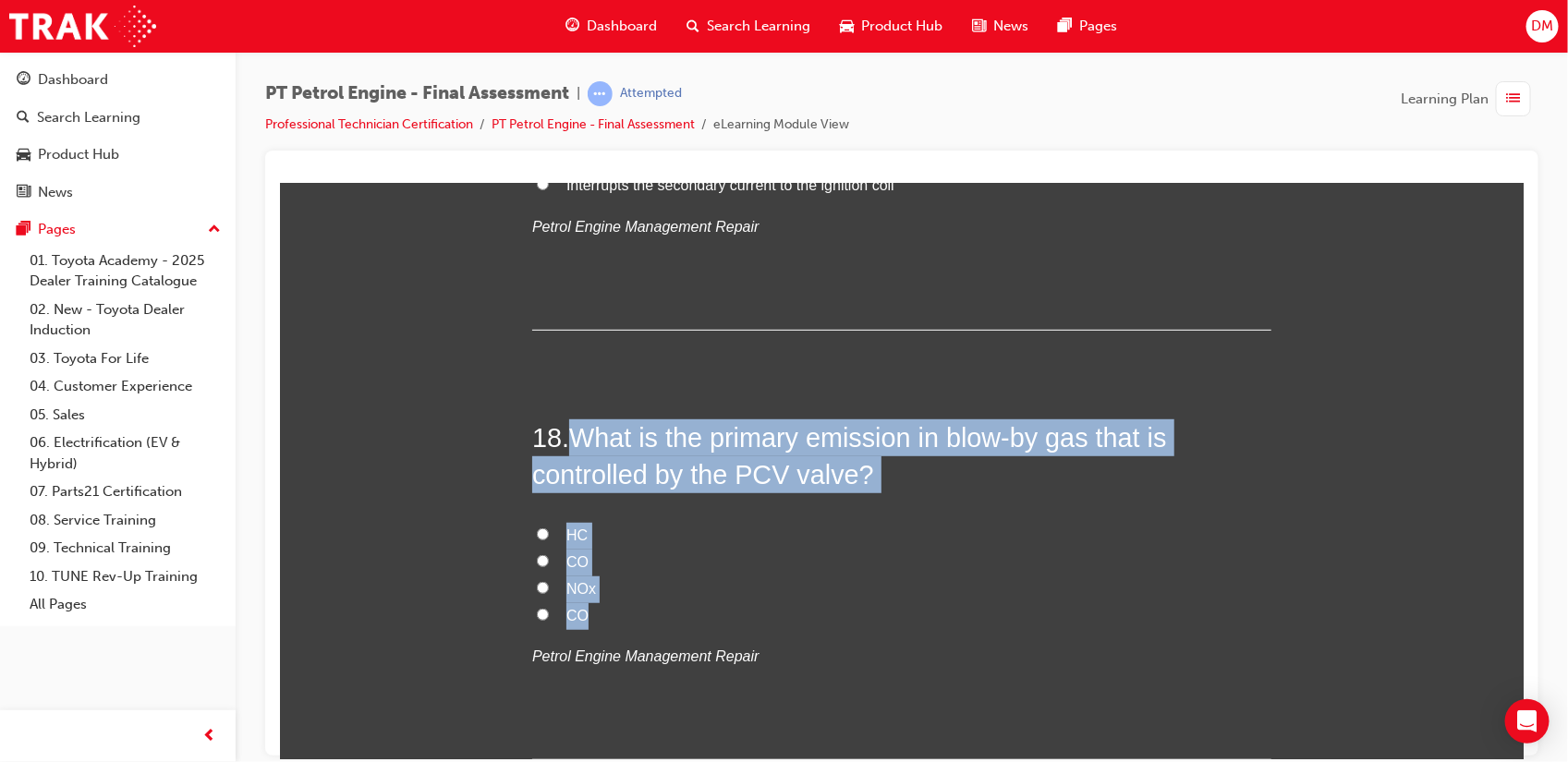
drag, startPoint x: 634, startPoint y: 539, endPoint x: 696, endPoint y: 623, distance: 104.4
click at [696, 608] on div "18 . What is the primary emission in blow-by gas that is controlled by the PCV …" at bounding box center [900, 589] width 739 height 342
copy div "What is the primary emission in blow-by gas that is controlled by the PCV valve…"
click at [535, 536] on input "HC" at bounding box center [541, 533] width 12 height 12
radio input "true"
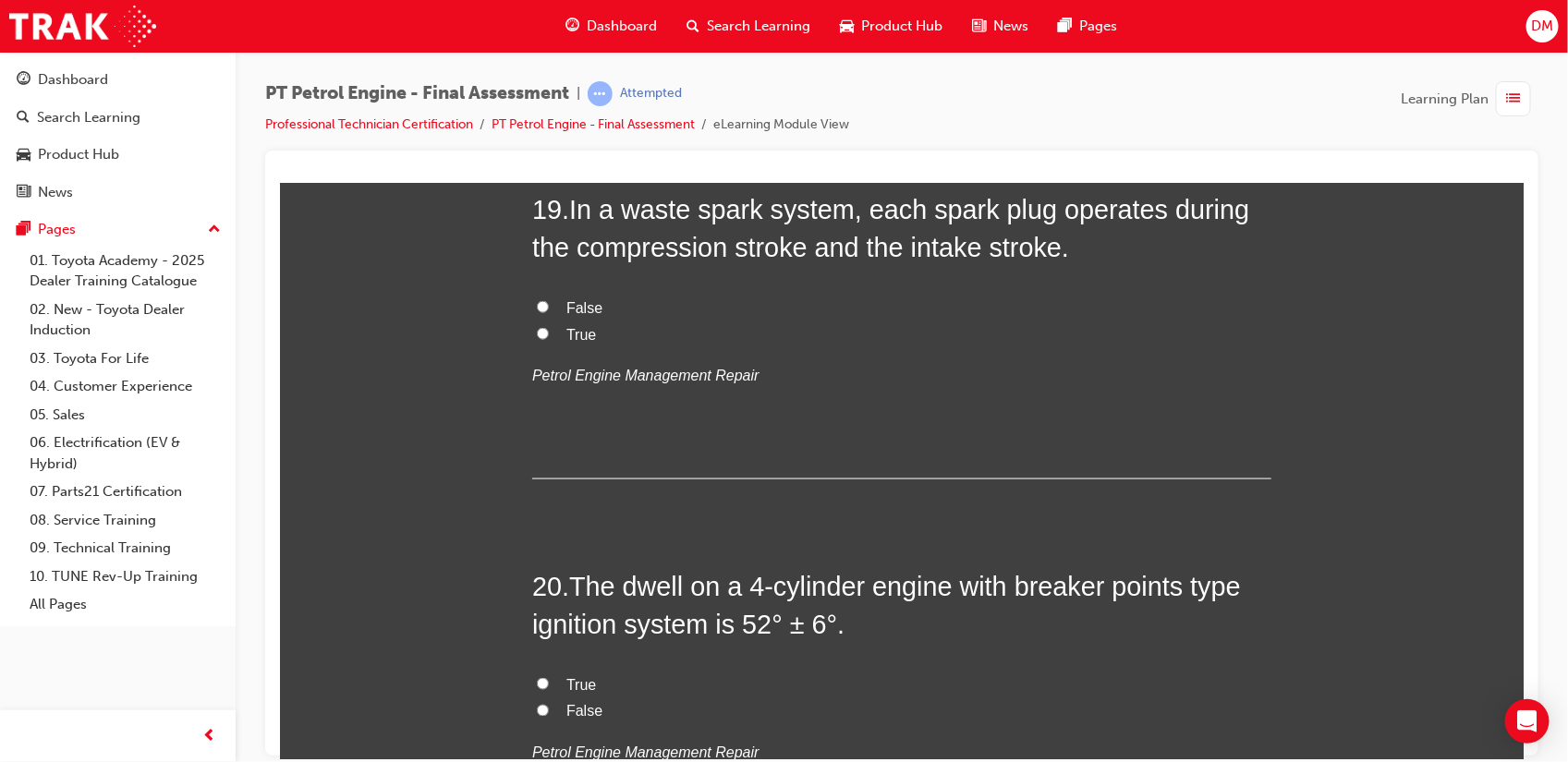
scroll to position [7333, 0]
click at [535, 304] on input "False" at bounding box center [541, 306] width 12 height 12
radio input "true"
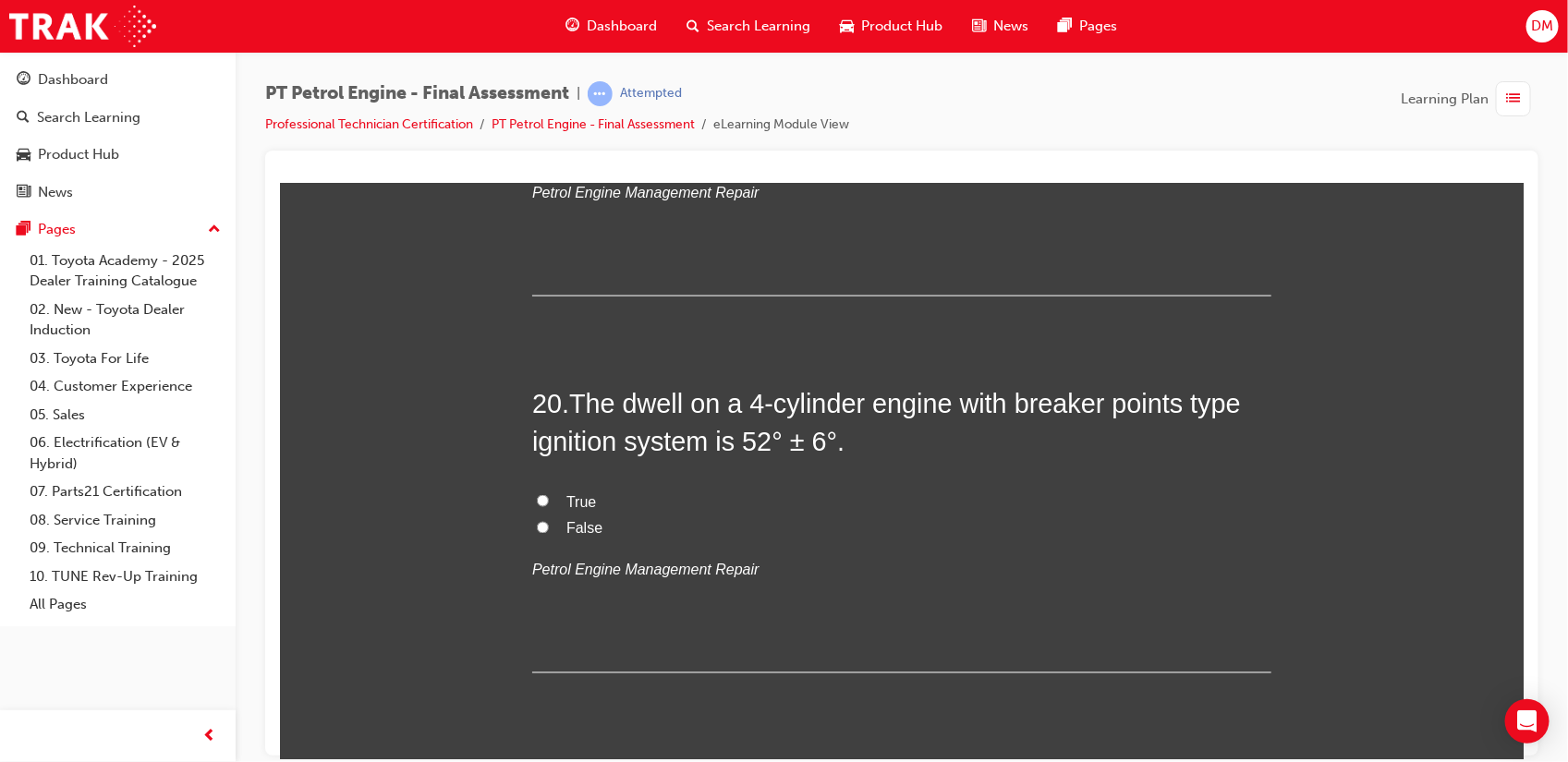
scroll to position [7540, 0]
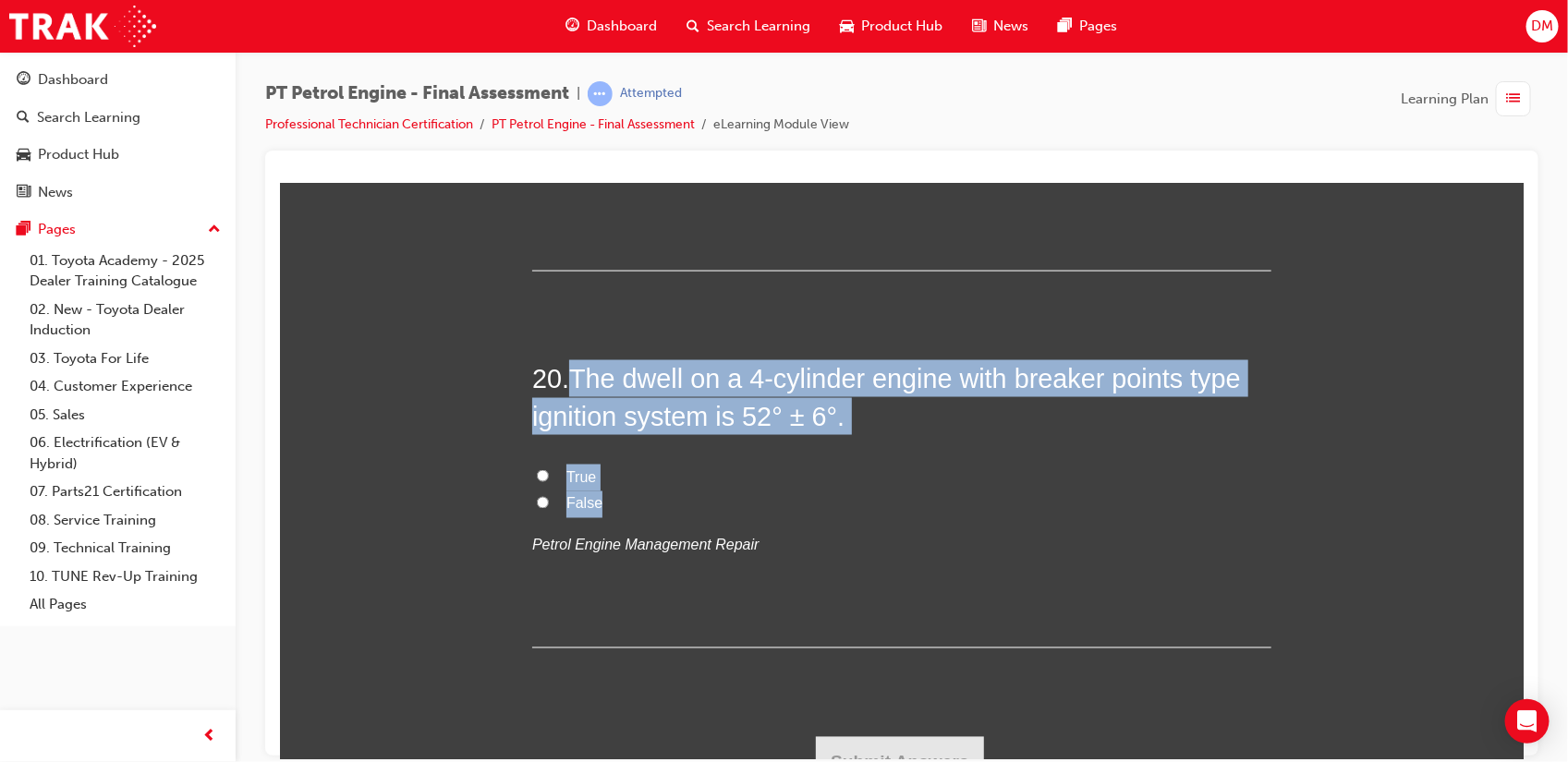
drag, startPoint x: 567, startPoint y: 374, endPoint x: 634, endPoint y: 504, distance: 146.2
click at [634, 504] on div "20 . The dwell on a 4-cylinder engine with breaker points type ignition system …" at bounding box center [900, 503] width 739 height 288
click at [535, 481] on input "True" at bounding box center [541, 475] width 12 height 12
radio input "true"
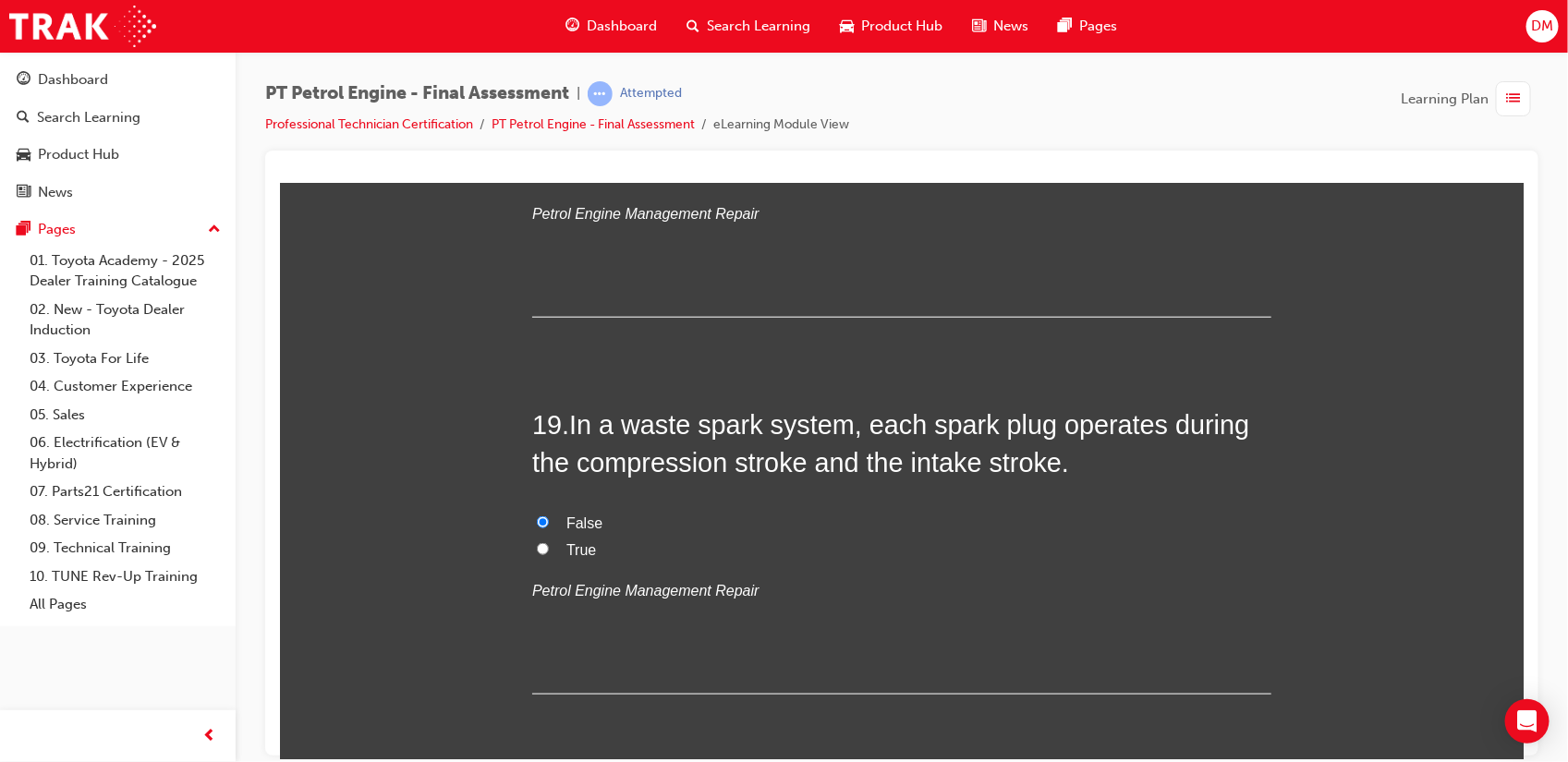
scroll to position [7120, 0]
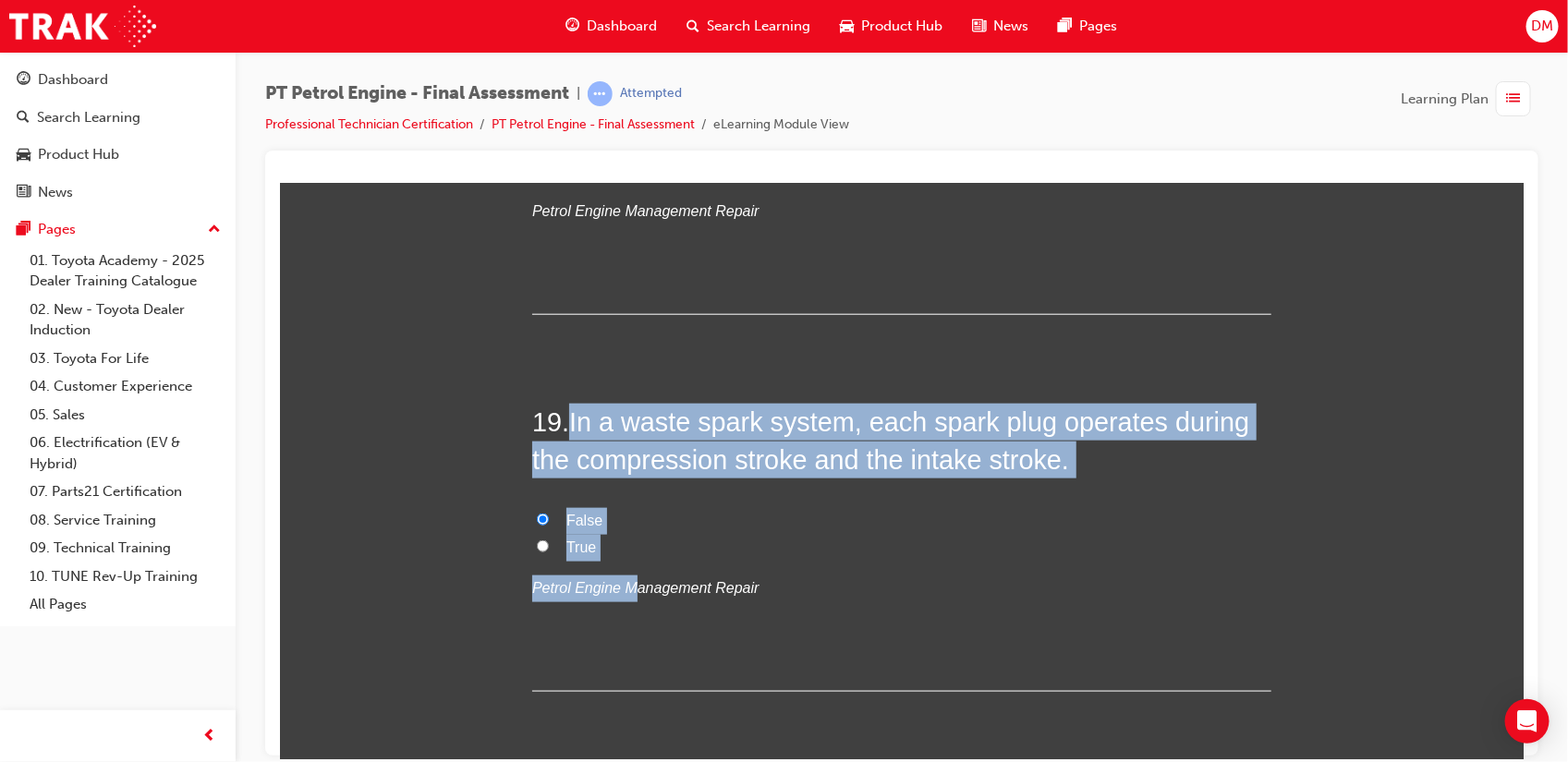
drag, startPoint x: 559, startPoint y: 432, endPoint x: 621, endPoint y: 568, distance: 149.5
click at [621, 568] on div "19 . In a waste spark system, each spark plug operates during the compression s…" at bounding box center [900, 546] width 739 height 288
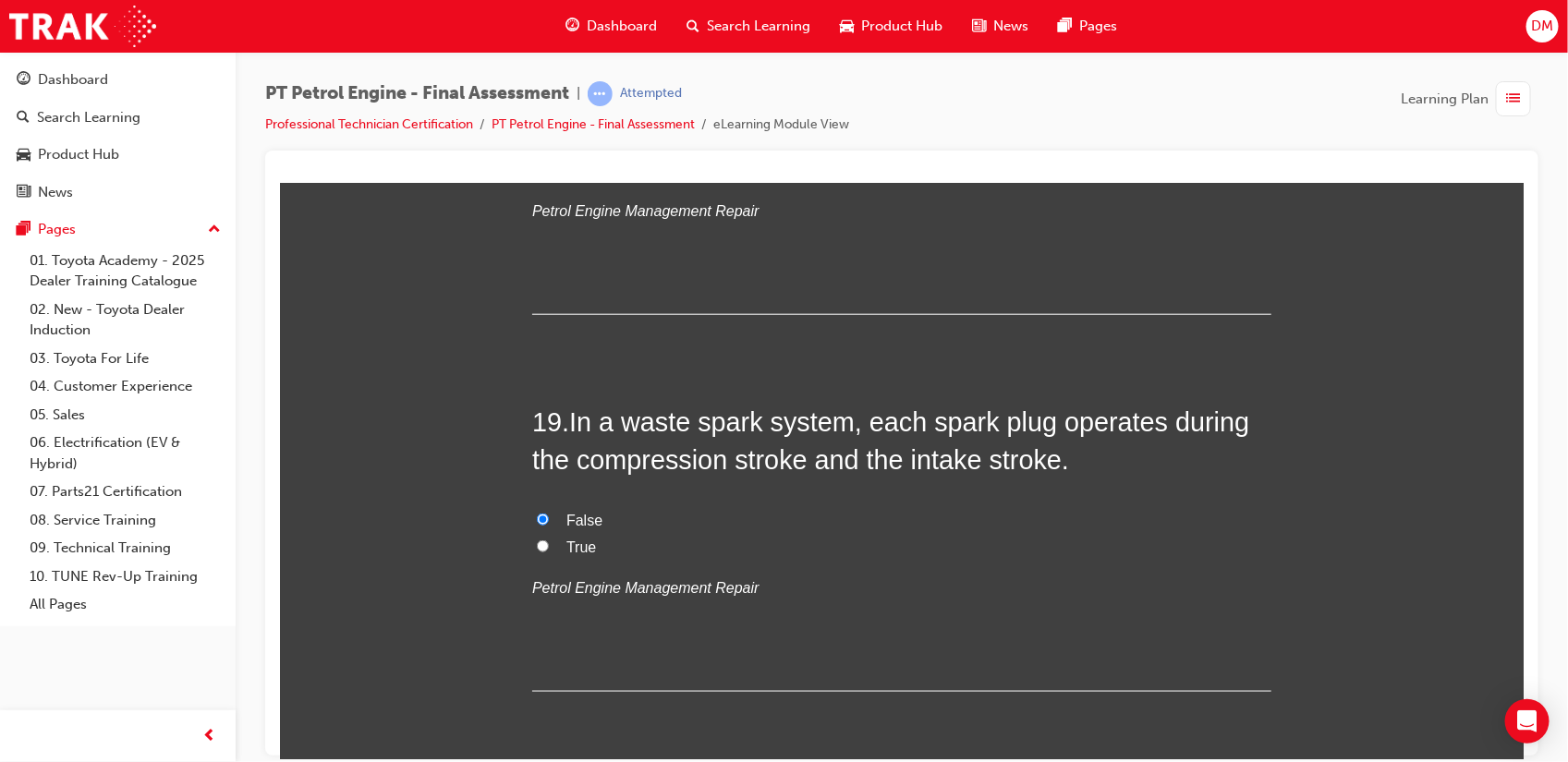
drag, startPoint x: 621, startPoint y: 568, endPoint x: 554, endPoint y: 417, distance: 165.2
click at [554, 417] on h2 "19 . In a waste spark system, each spark plug operates during the compression s…" at bounding box center [900, 440] width 739 height 75
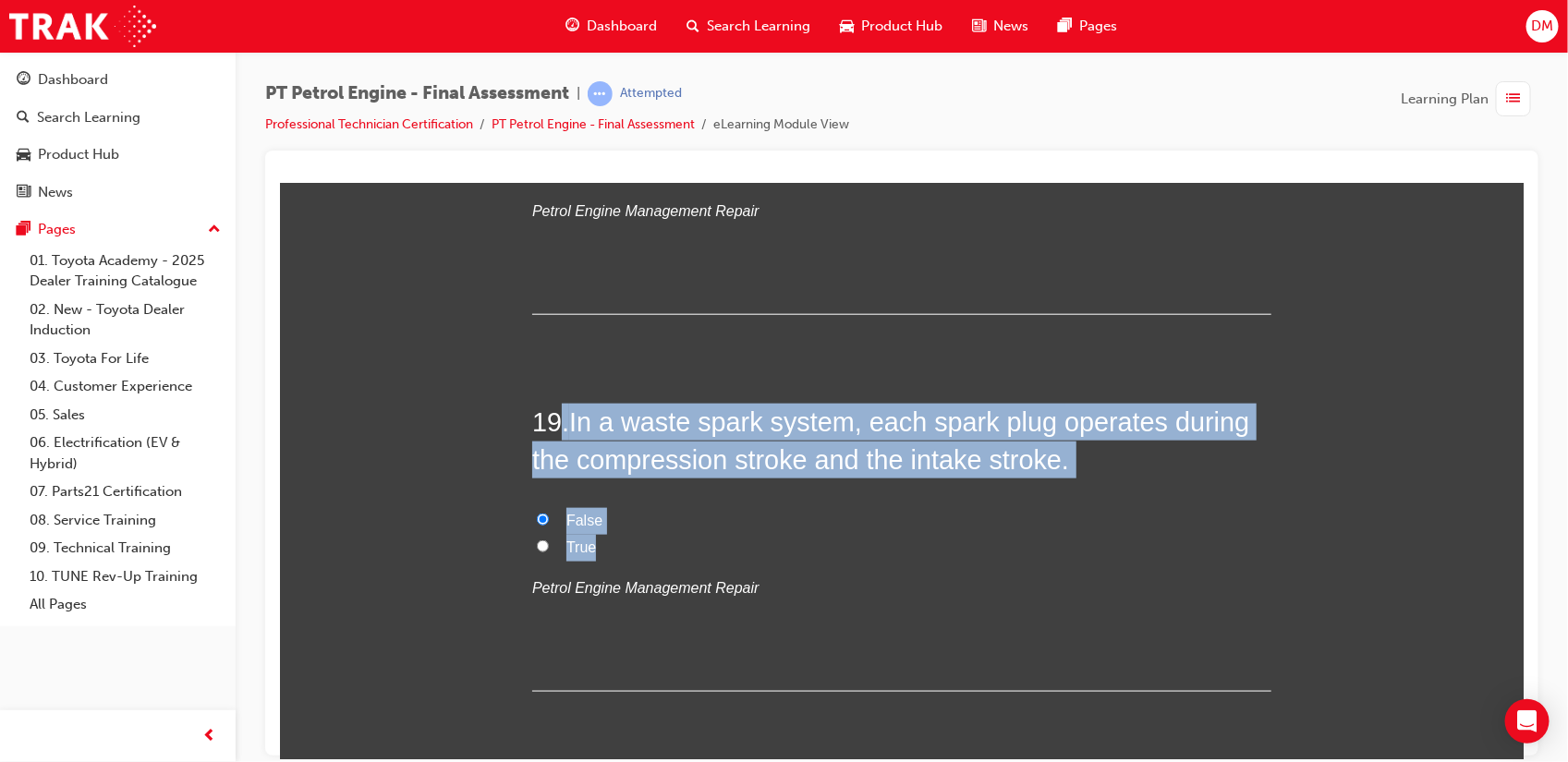
drag, startPoint x: 554, startPoint y: 417, endPoint x: 660, endPoint y: 548, distance: 168.5
click at [660, 548] on div "19 . In a waste spark system, each spark plug operates during the compression s…" at bounding box center [900, 546] width 739 height 288
click at [780, 548] on label "True" at bounding box center [900, 546] width 739 height 27
click at [548, 548] on input "True" at bounding box center [541, 545] width 12 height 12
radio input "true"
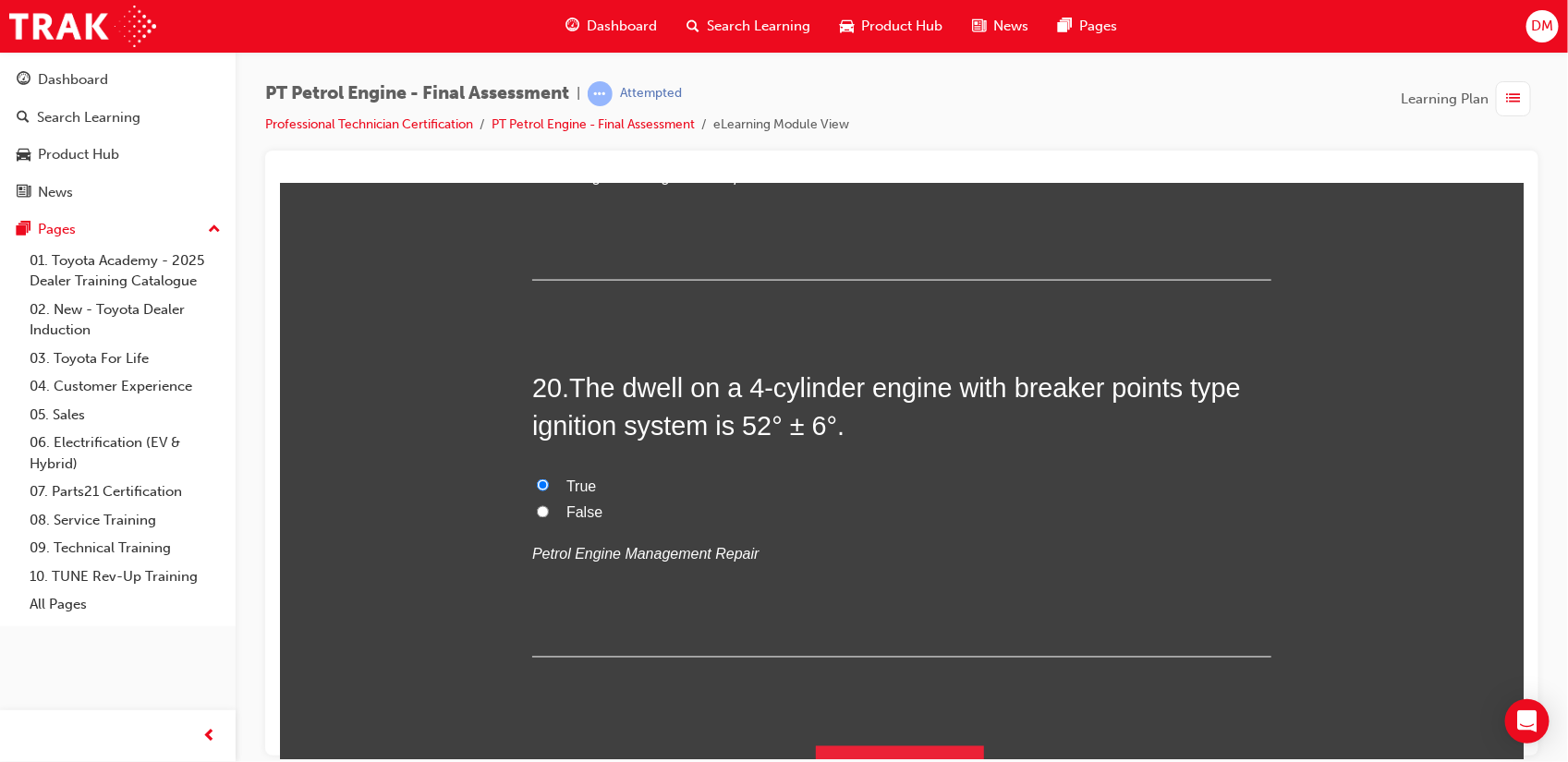
scroll to position [7576, 0]
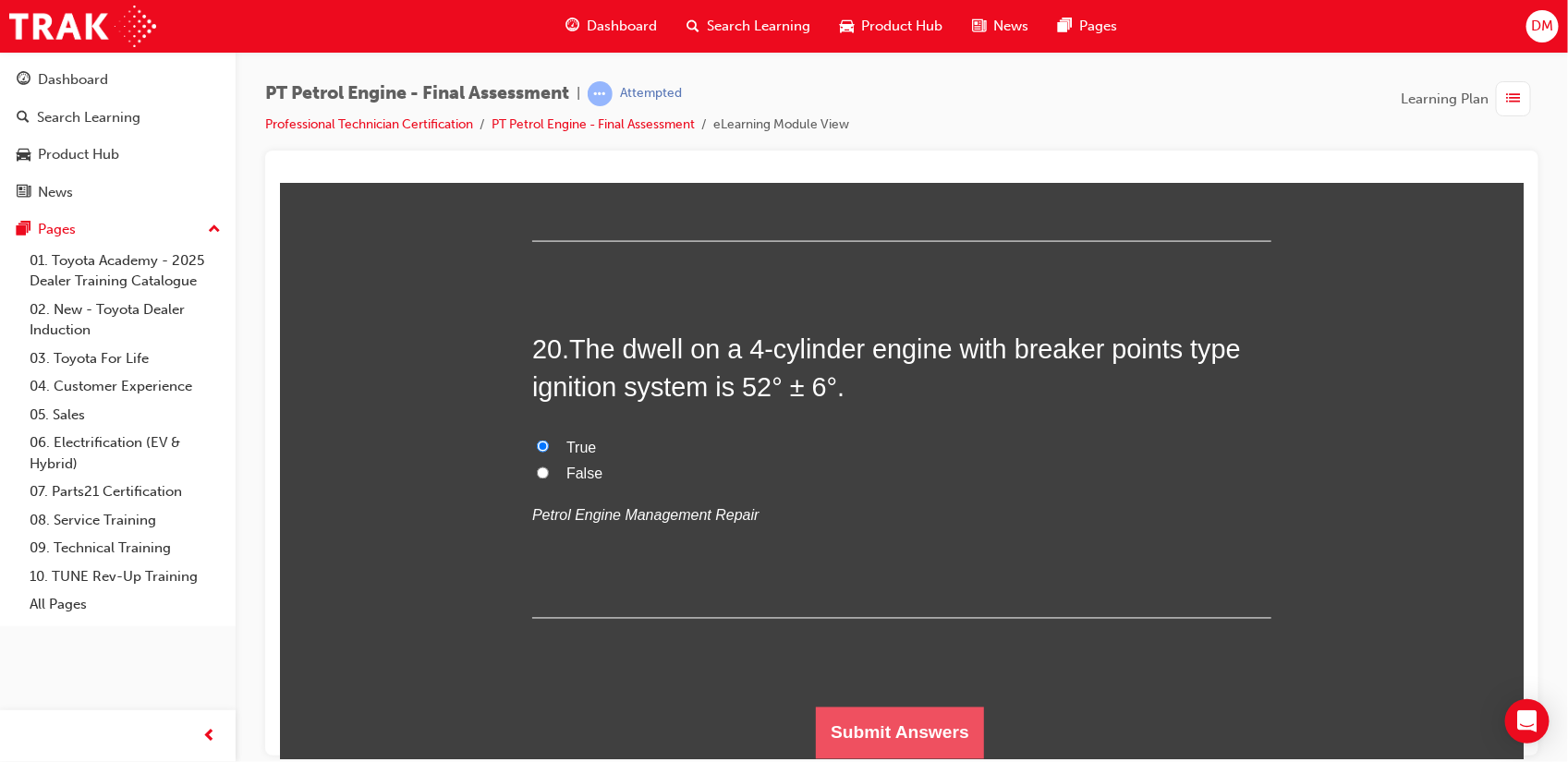
click at [856, 608] on button "Submit Answers" at bounding box center [898, 732] width 168 height 51
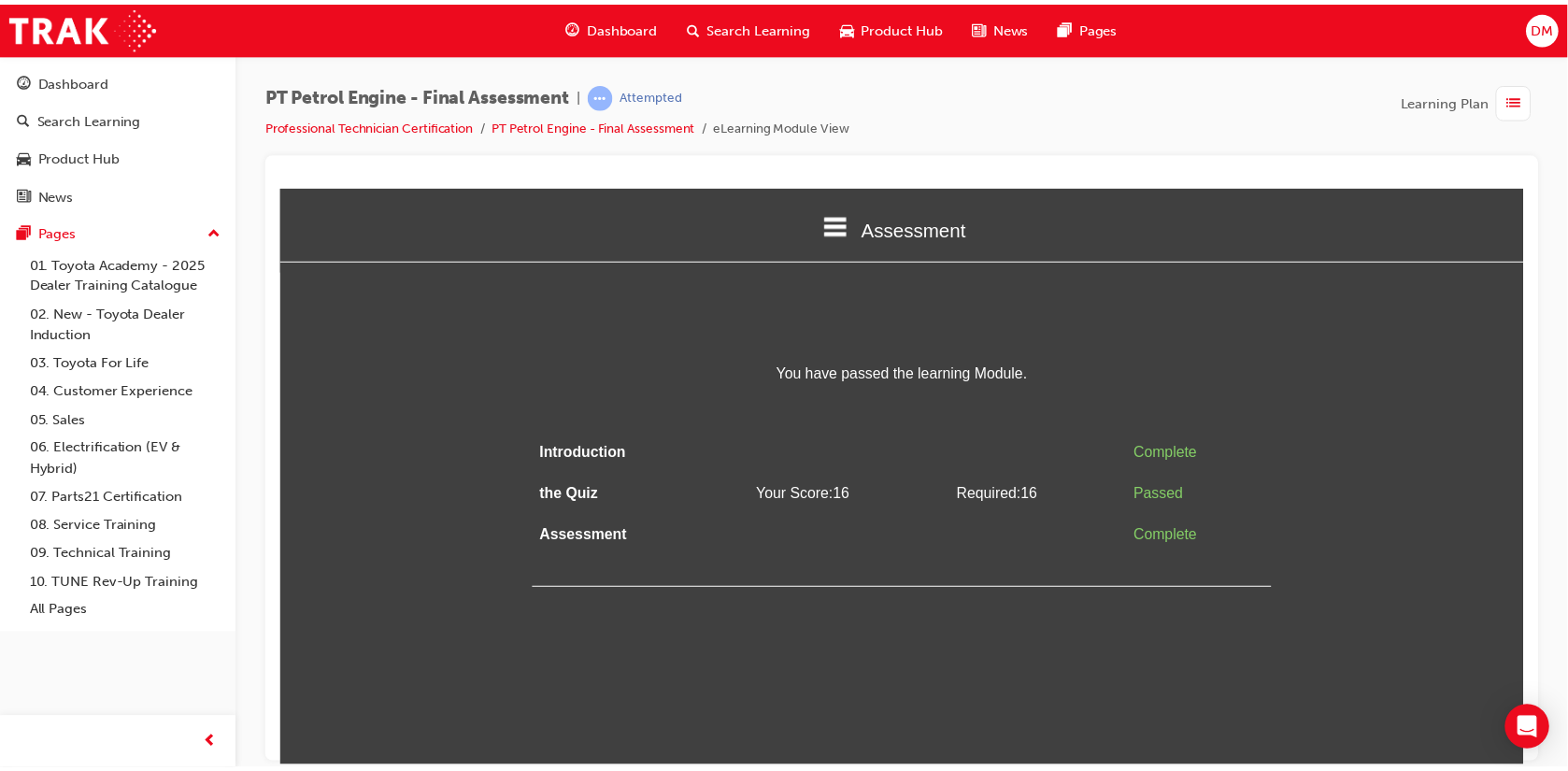
scroll to position [0, 0]
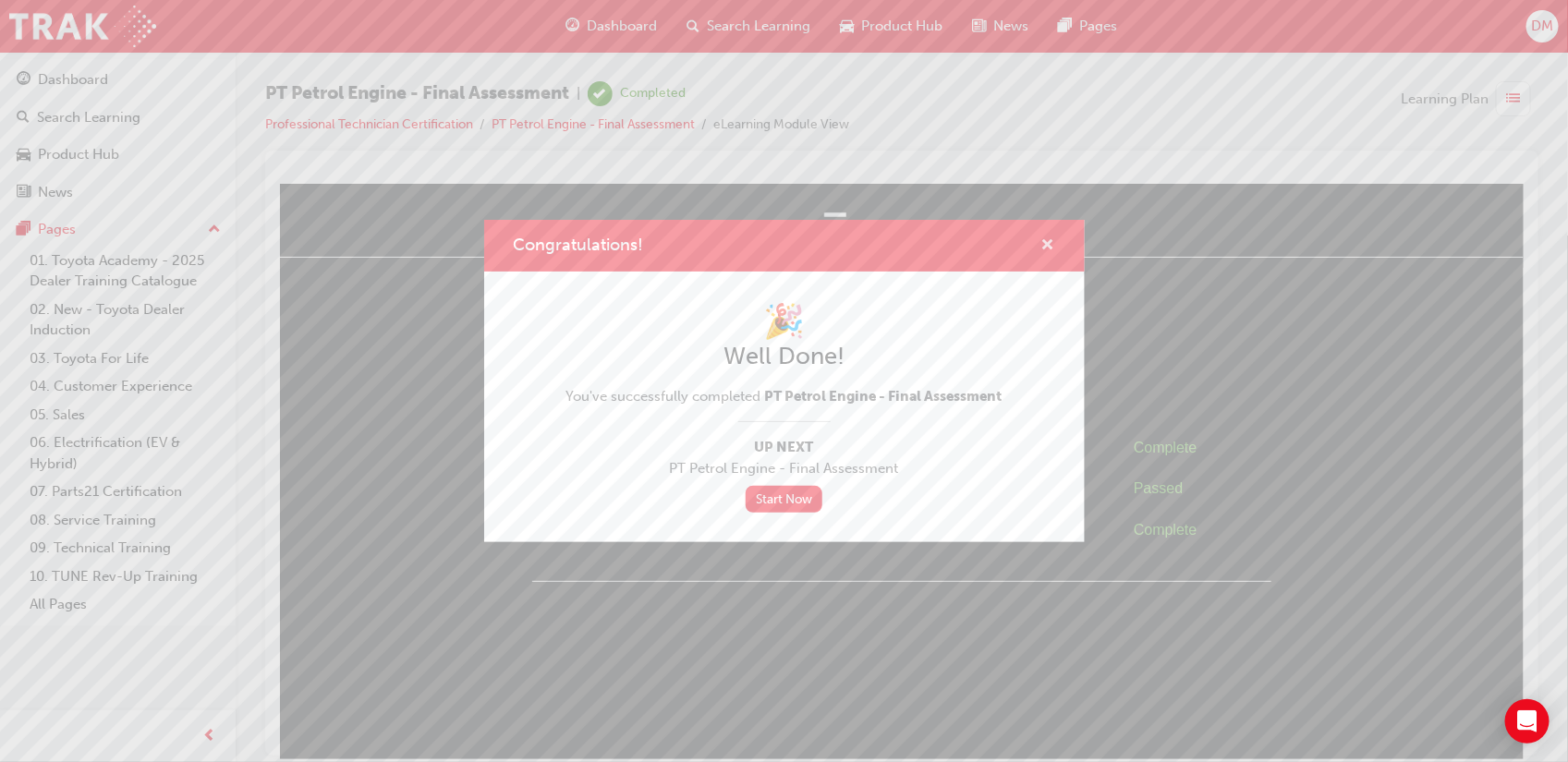
click at [1046, 242] on span "cross-icon" at bounding box center [1048, 246] width 14 height 17
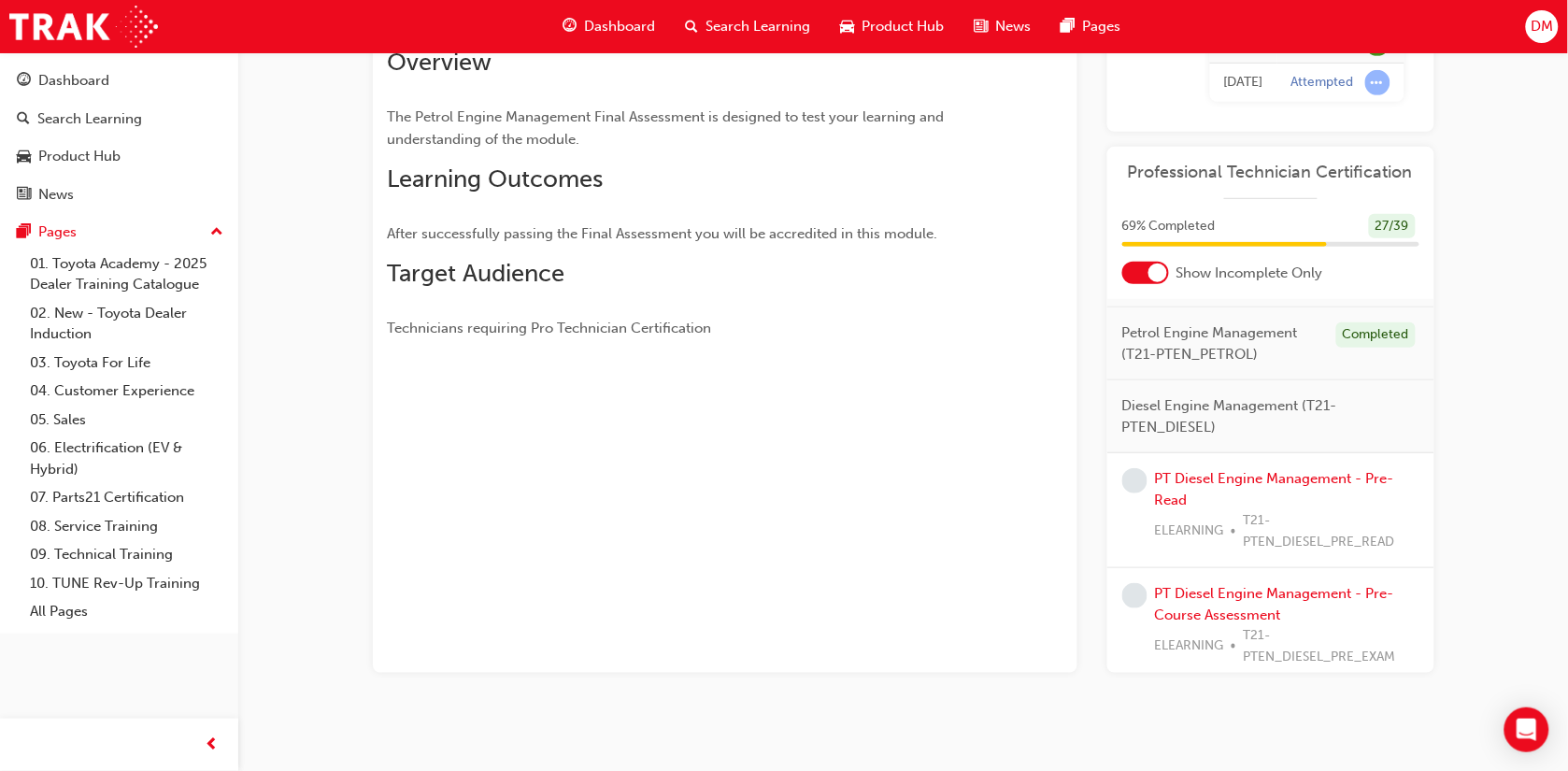
scroll to position [539, 0]
click at [1177, 510] on link "PT Diesel Engine Management - Pre-Read" at bounding box center [1275, 491] width 239 height 38
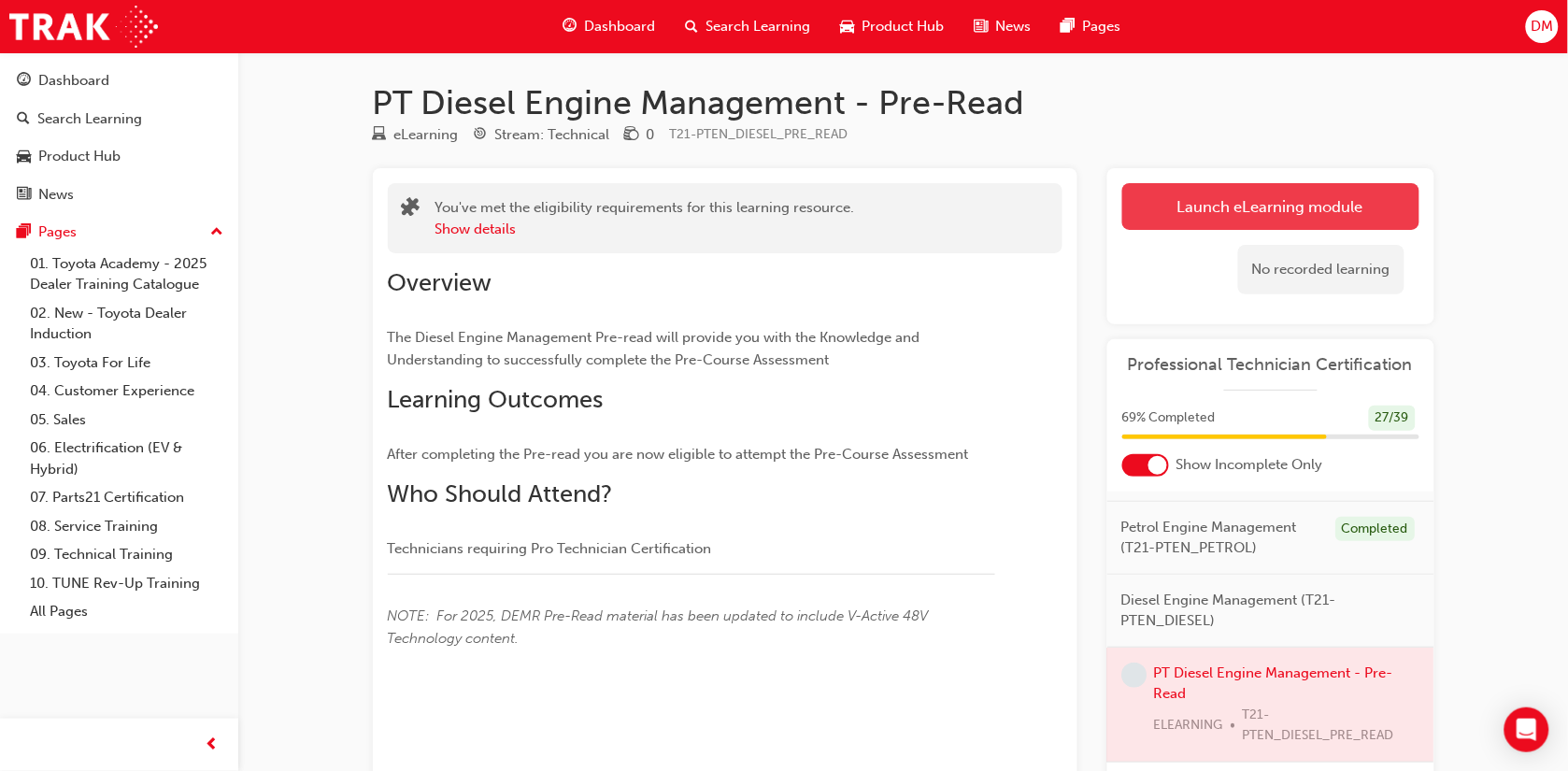
click at [1179, 199] on link "Launch eLearning module" at bounding box center [1271, 206] width 297 height 47
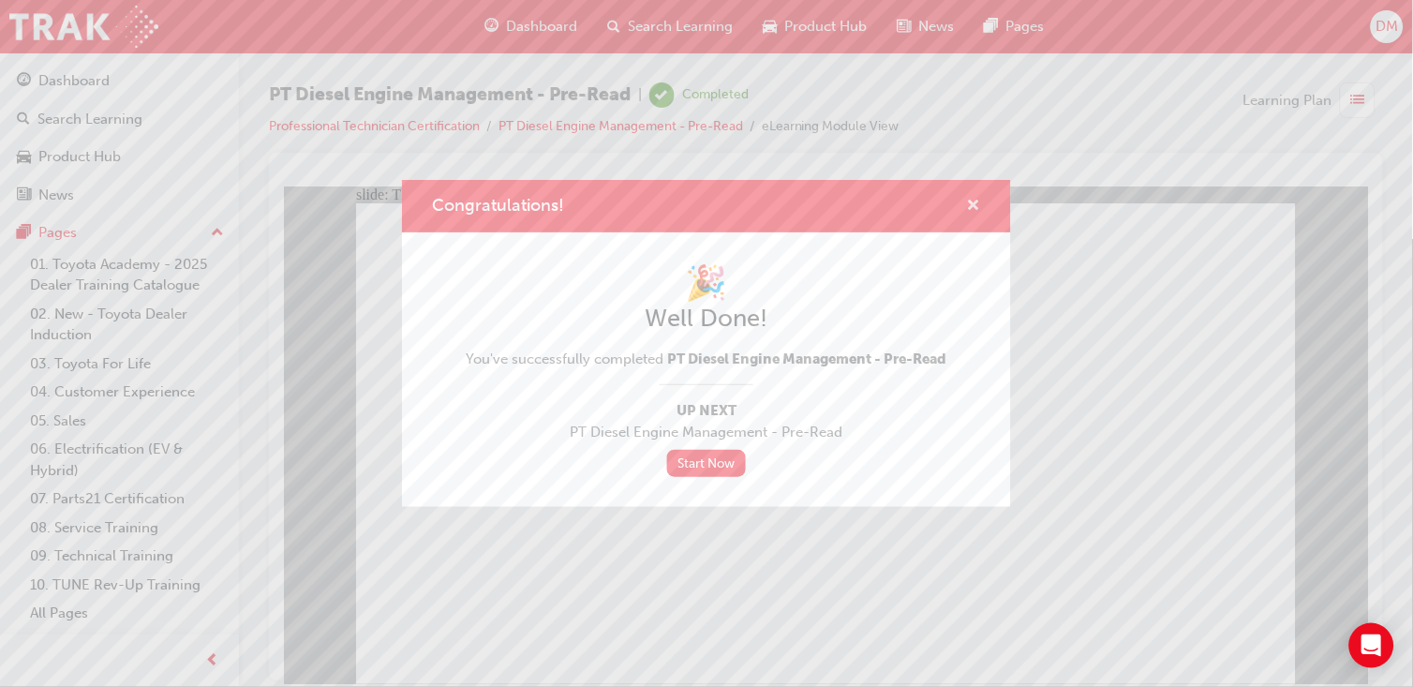
click at [974, 206] on span "cross-icon" at bounding box center [974, 207] width 14 height 17
